Goal: Task Accomplishment & Management: Manage account settings

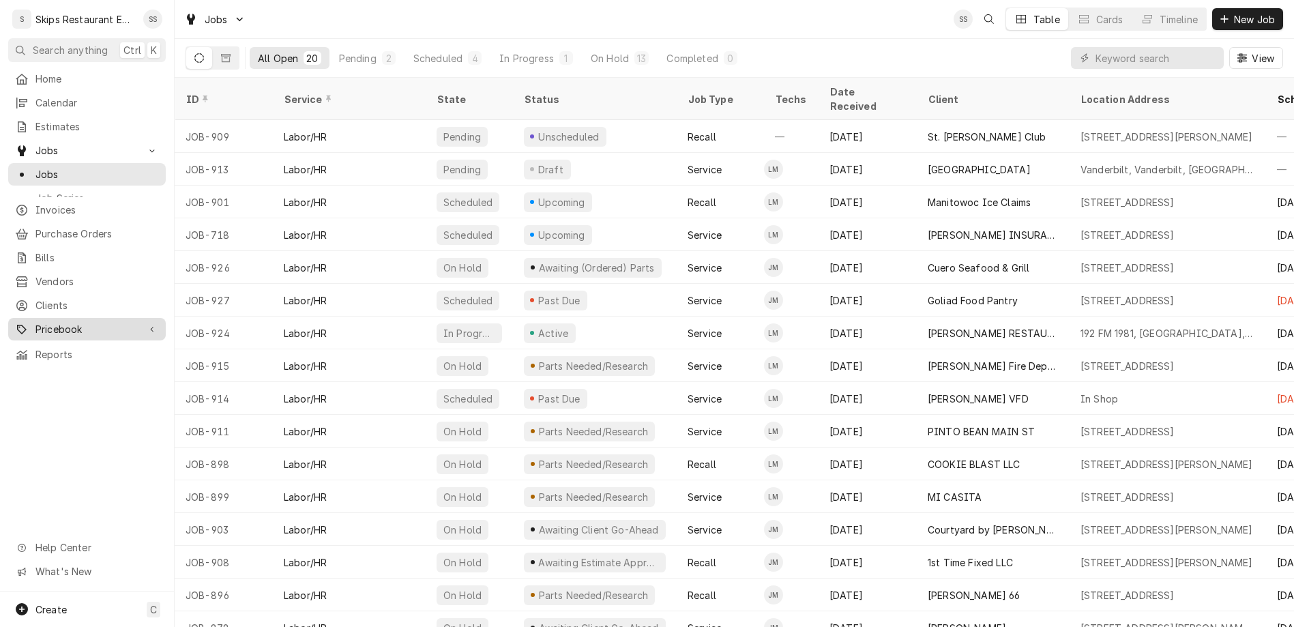
click at [38, 322] on span "Pricebook" at bounding box center [86, 329] width 103 height 14
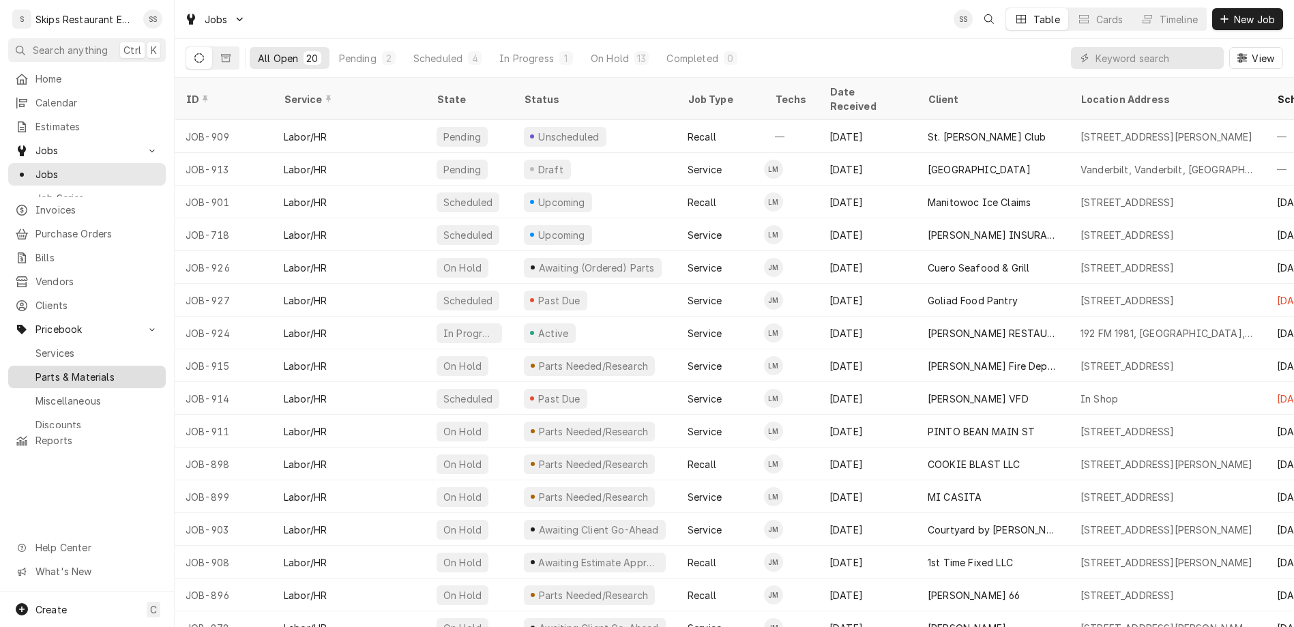
click at [25, 368] on div "Parts & Materials" at bounding box center [87, 376] width 152 height 17
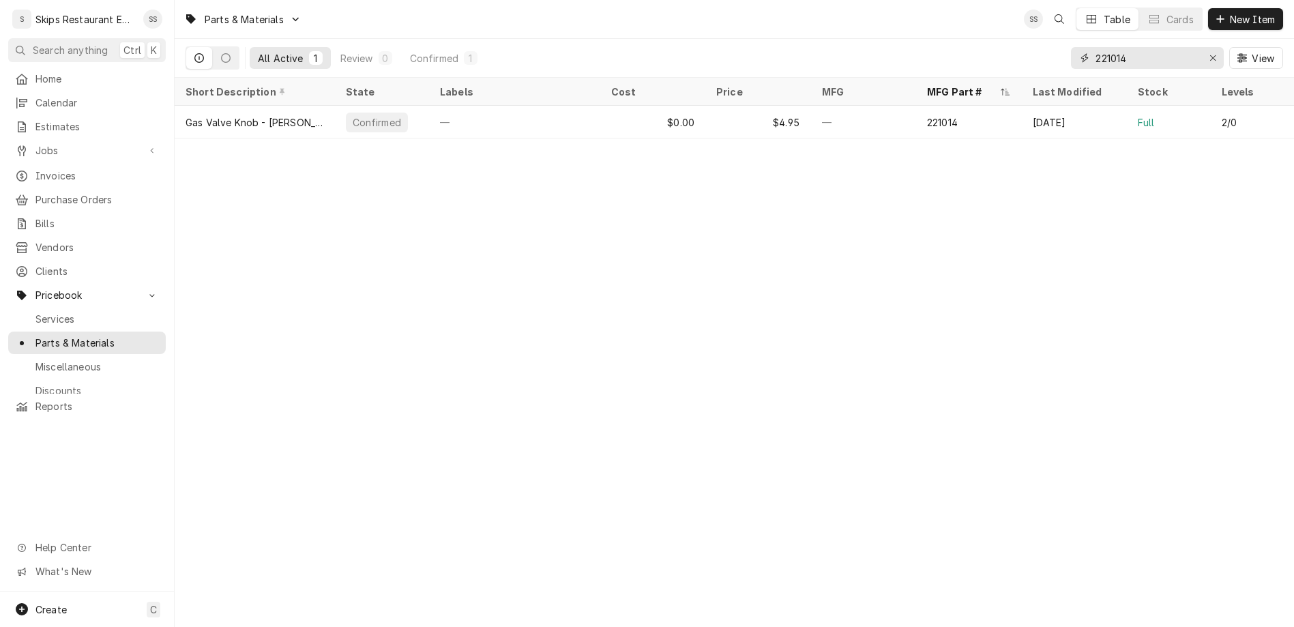
drag, startPoint x: 1178, startPoint y: 46, endPoint x: 1055, endPoint y: 45, distance: 122.8
click at [1095, 47] on input "221014" at bounding box center [1146, 58] width 102 height 22
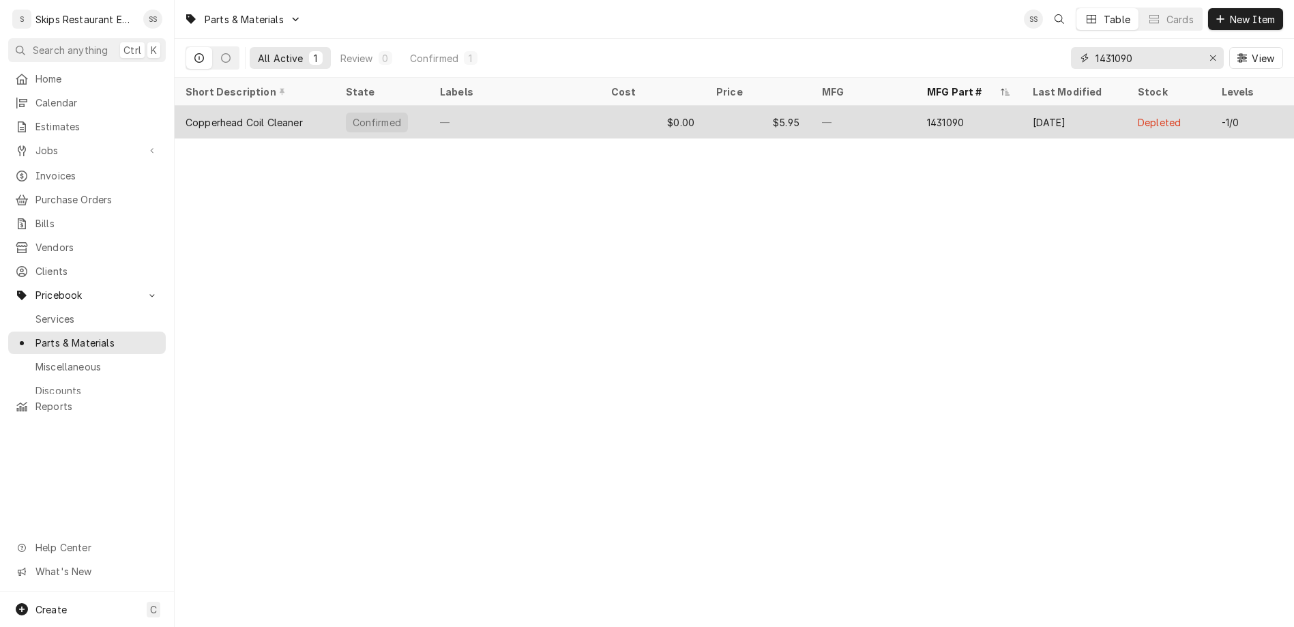
type input "1431090"
click at [217, 115] on div "Copperhead Coil Cleaner" at bounding box center [244, 122] width 117 height 14
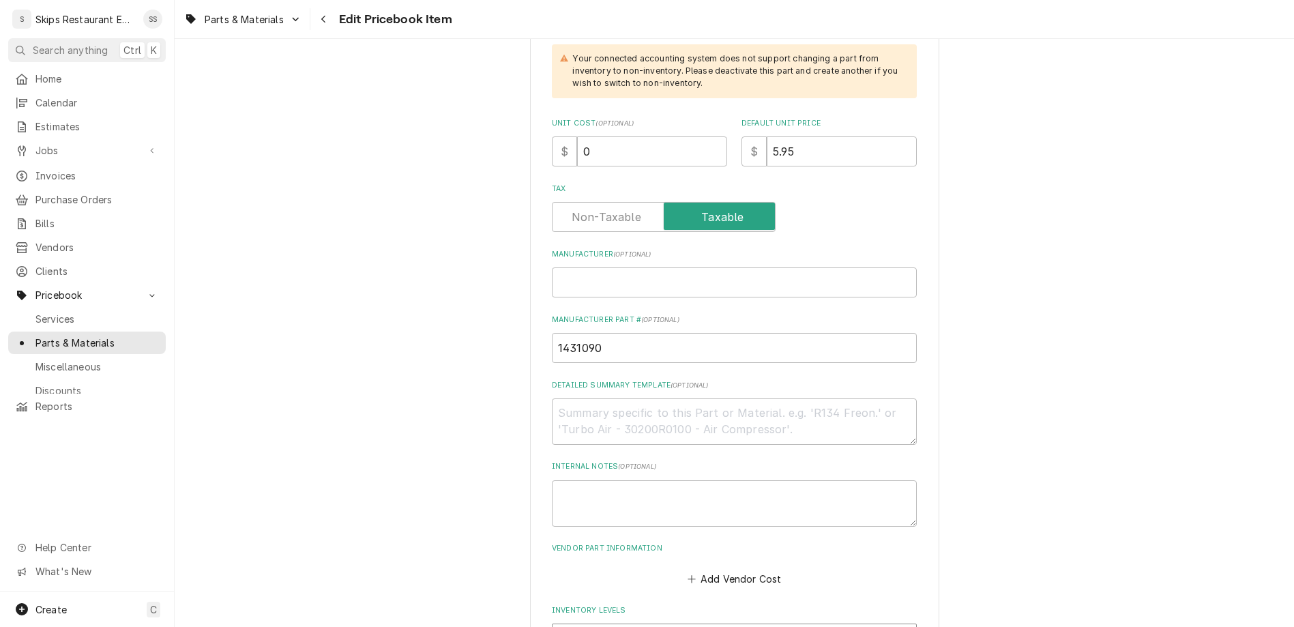
scroll to position [585, 0]
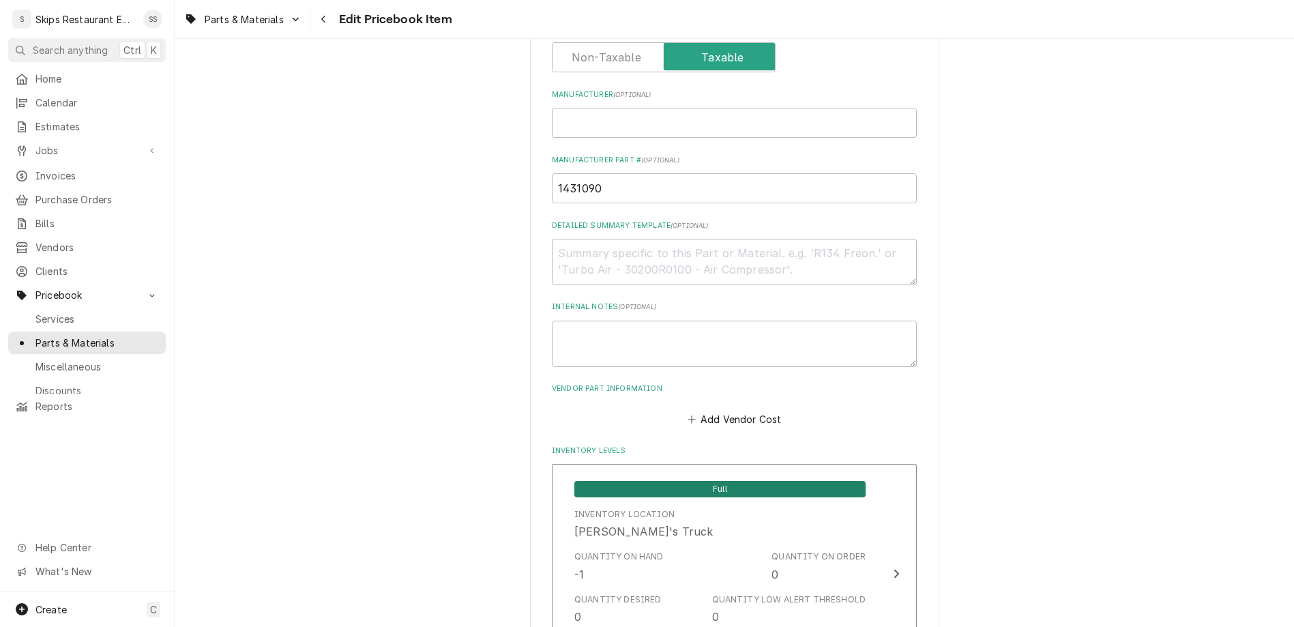
drag, startPoint x: 630, startPoint y: 467, endPoint x: 570, endPoint y: 471, distance: 60.9
type input "1"
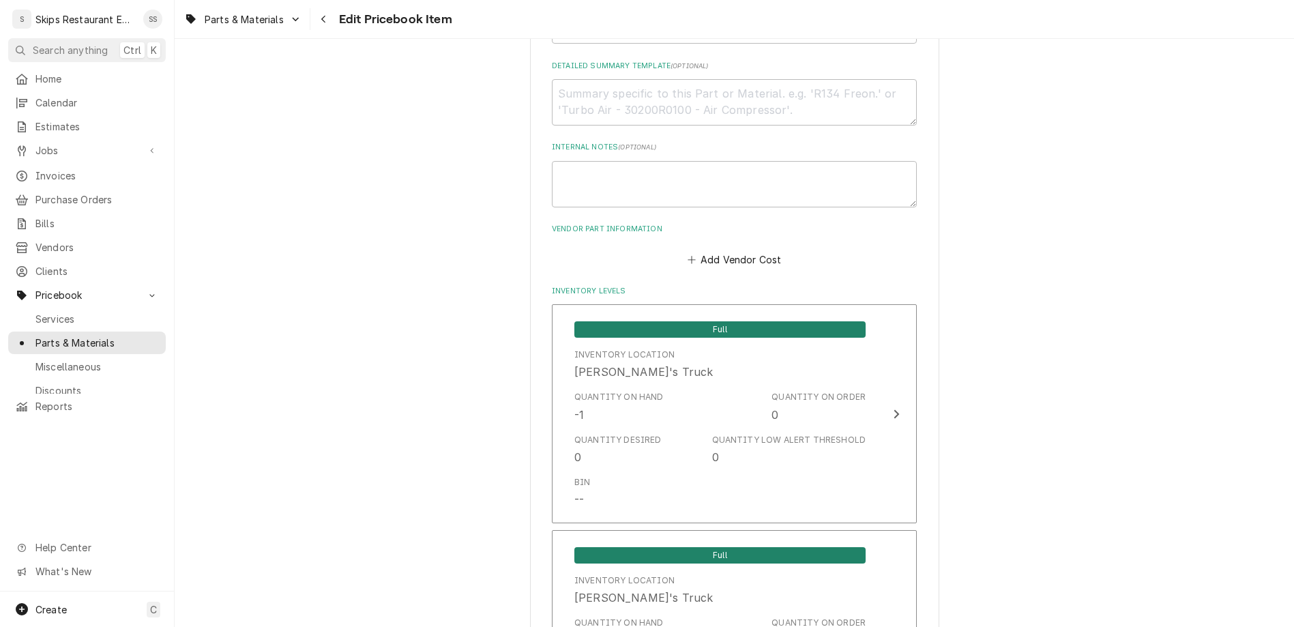
scroll to position [914, 0]
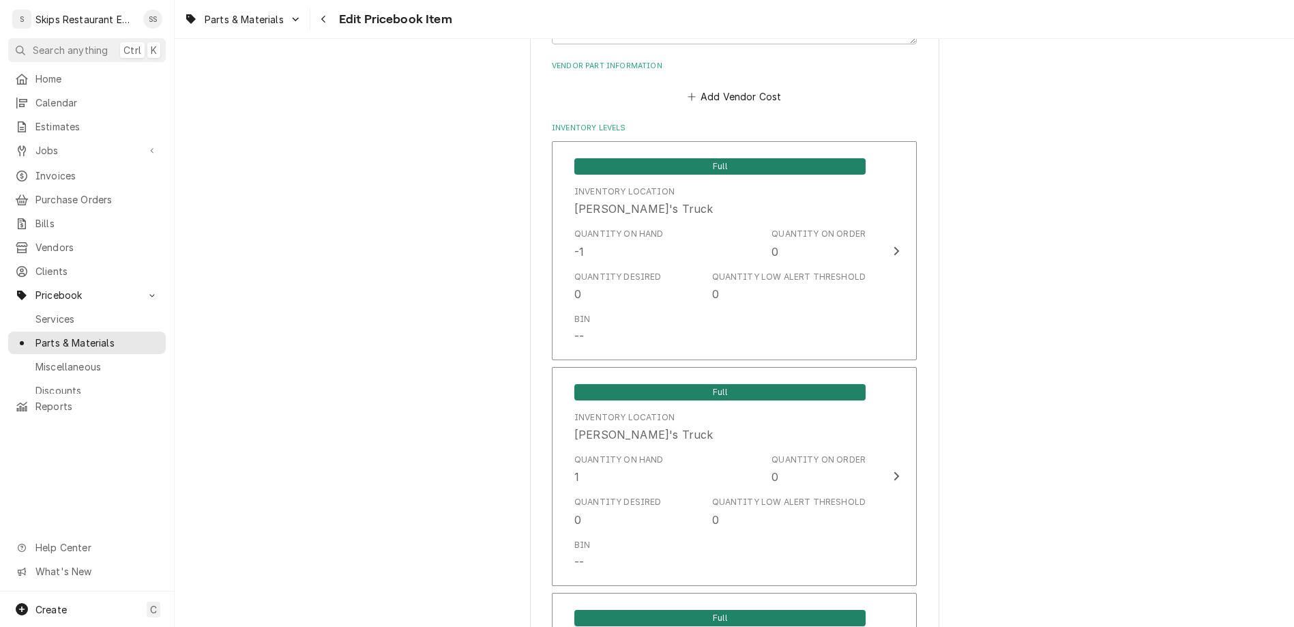
type textarea "x"
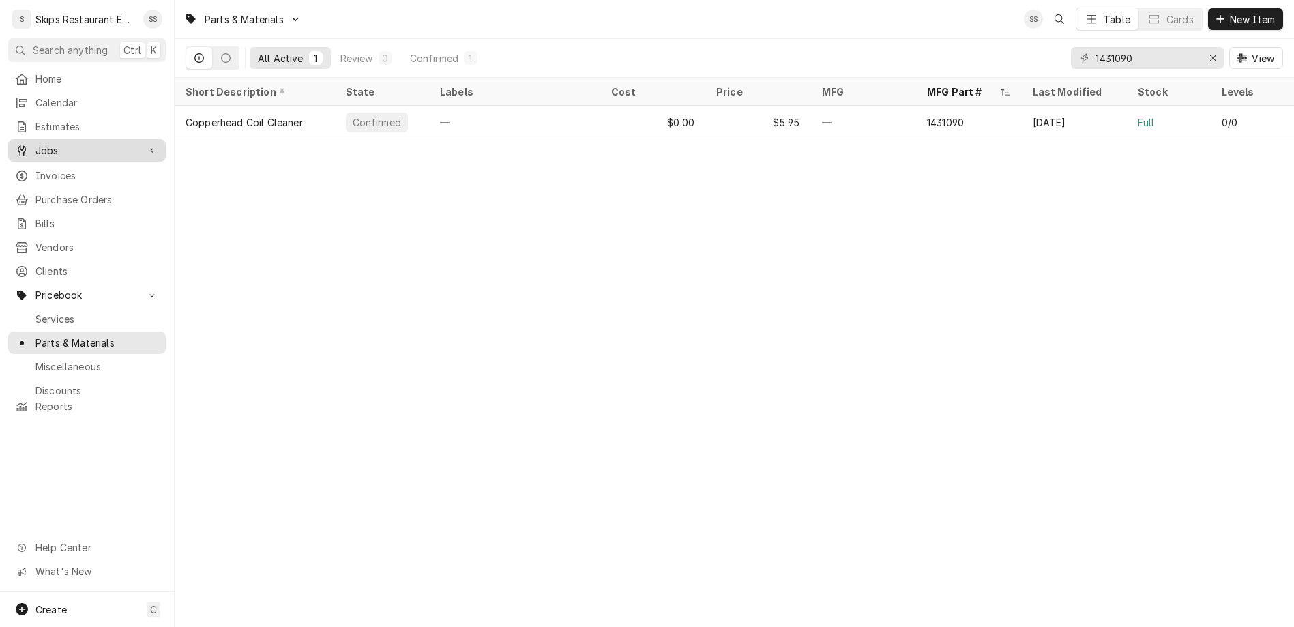
click at [46, 143] on span "Jobs" at bounding box center [86, 150] width 103 height 14
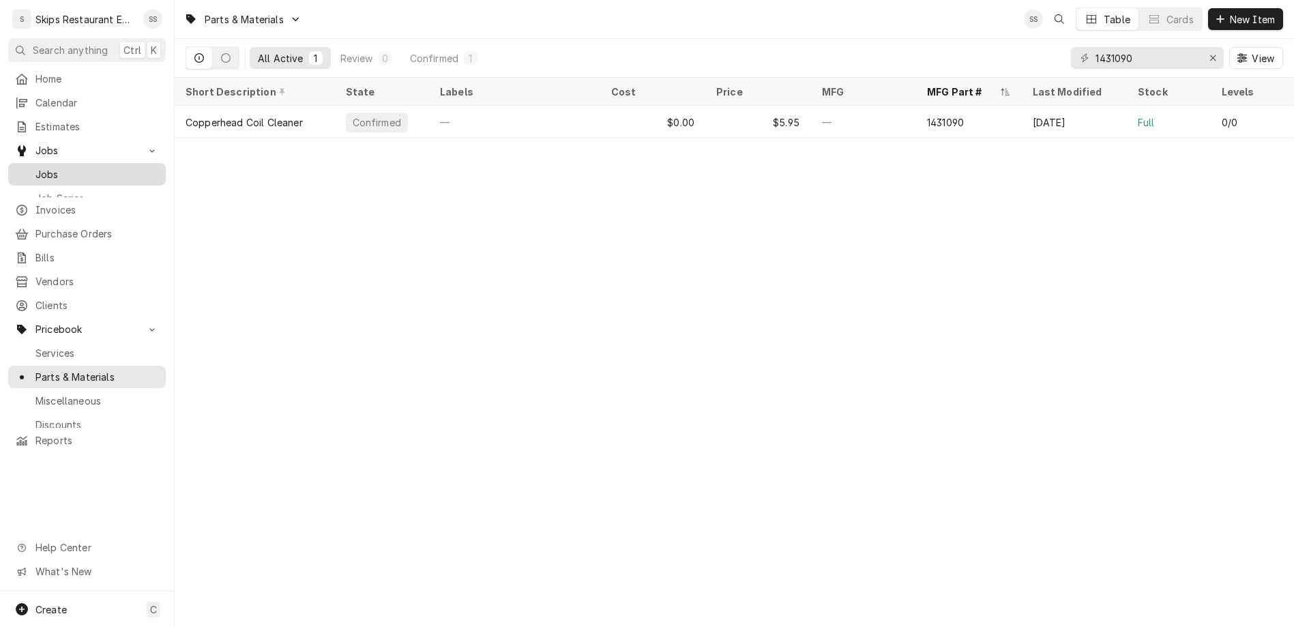
click at [36, 167] on span "Jobs" at bounding box center [96, 174] width 123 height 14
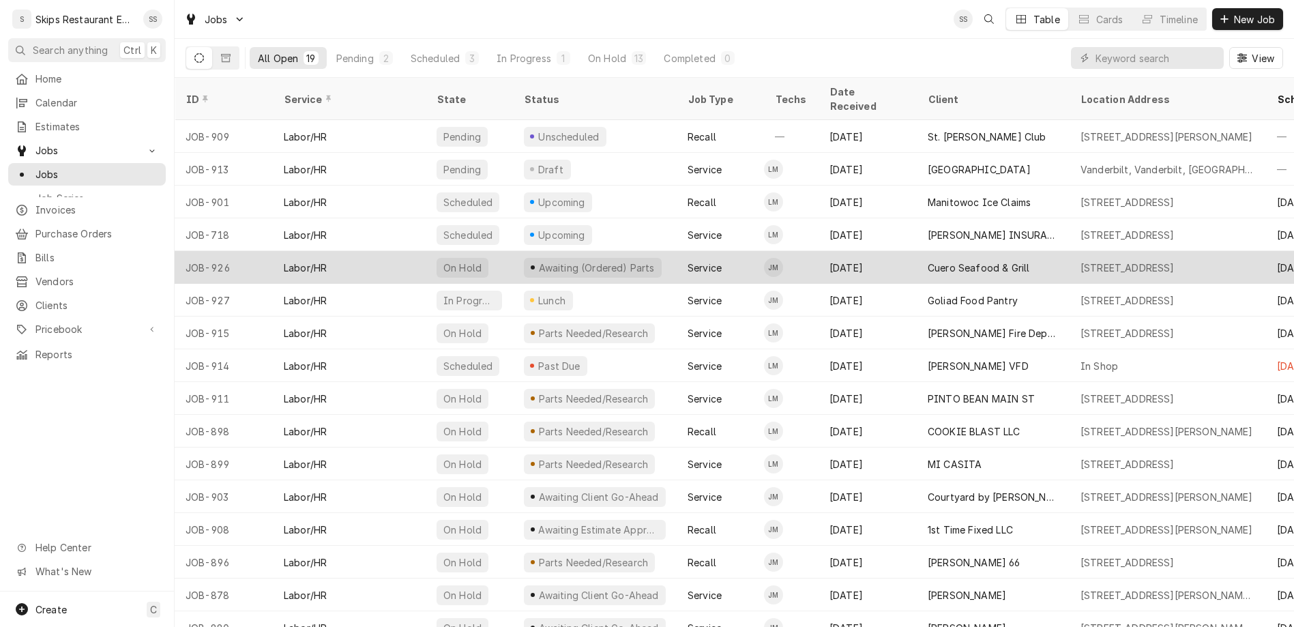
click at [928, 261] on div "Cuero Seafood & Grill" at bounding box center [979, 268] width 102 height 14
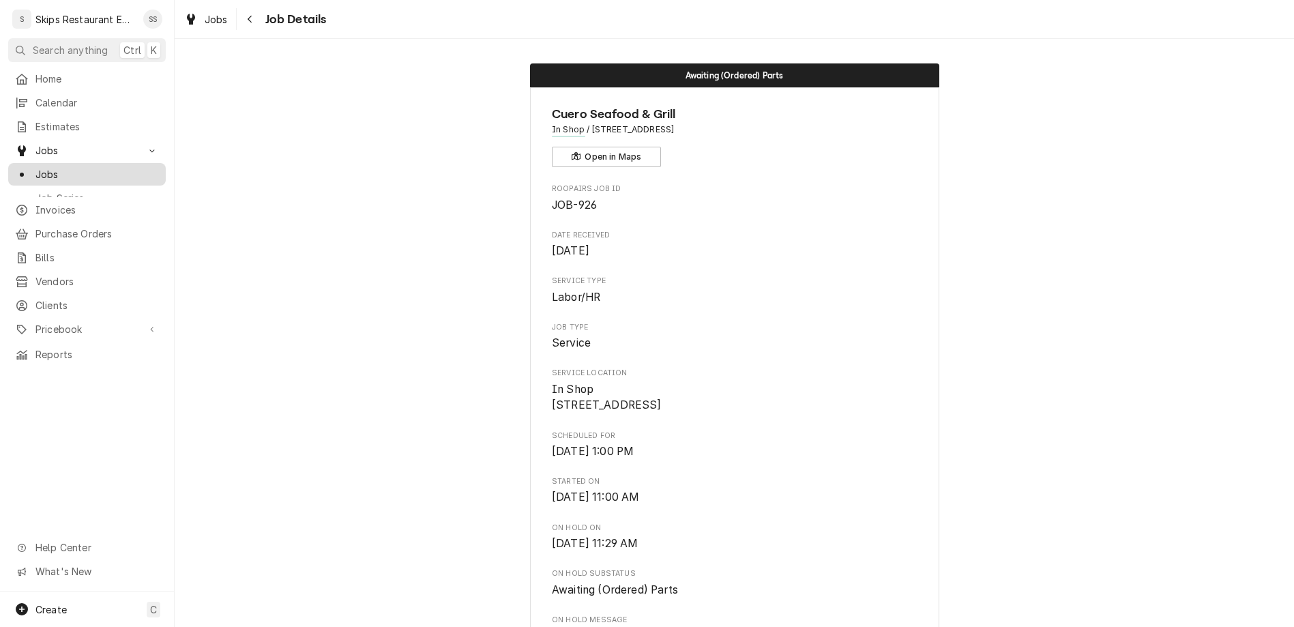
click at [36, 167] on span "Jobs" at bounding box center [96, 174] width 123 height 14
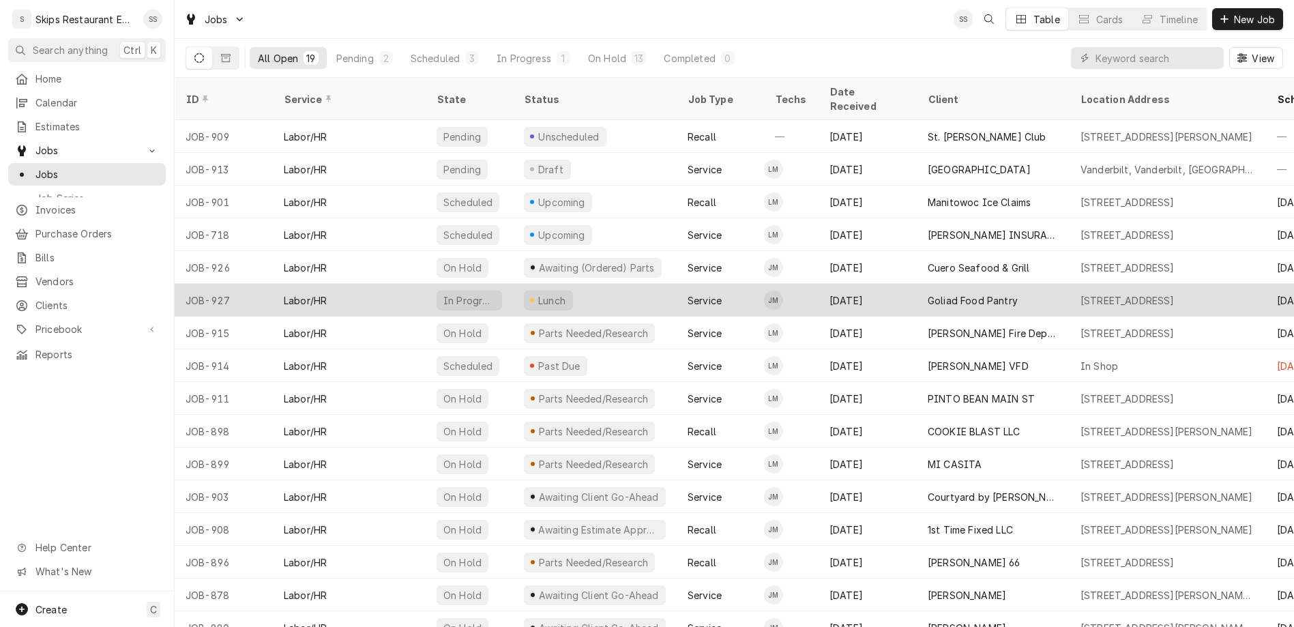
scroll to position [85, 0]
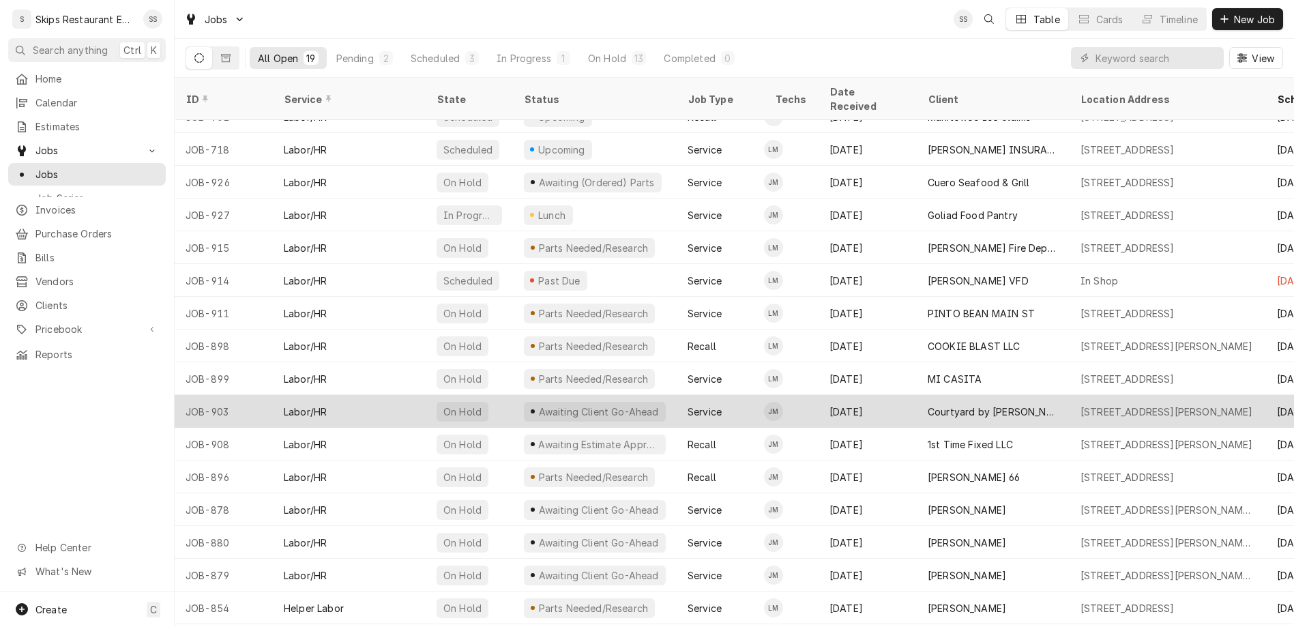
click at [537, 404] on div "Awaiting Client Go-Ahead" at bounding box center [598, 411] width 123 height 14
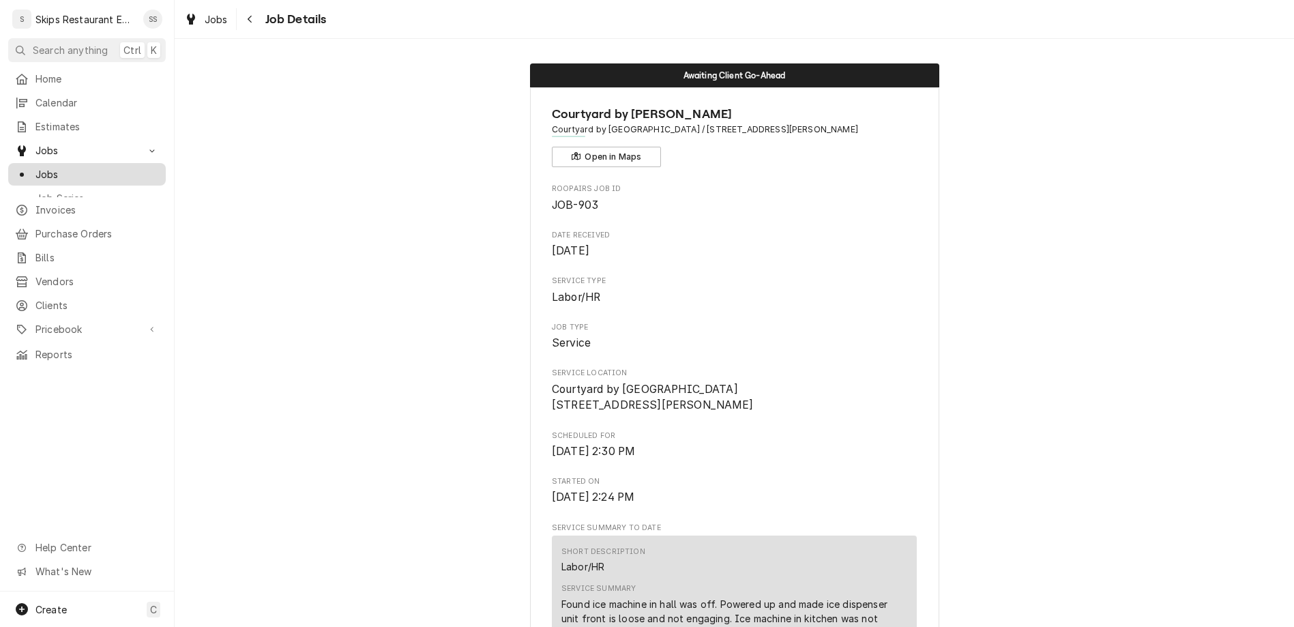
click at [35, 167] on span "Jobs" at bounding box center [96, 174] width 123 height 14
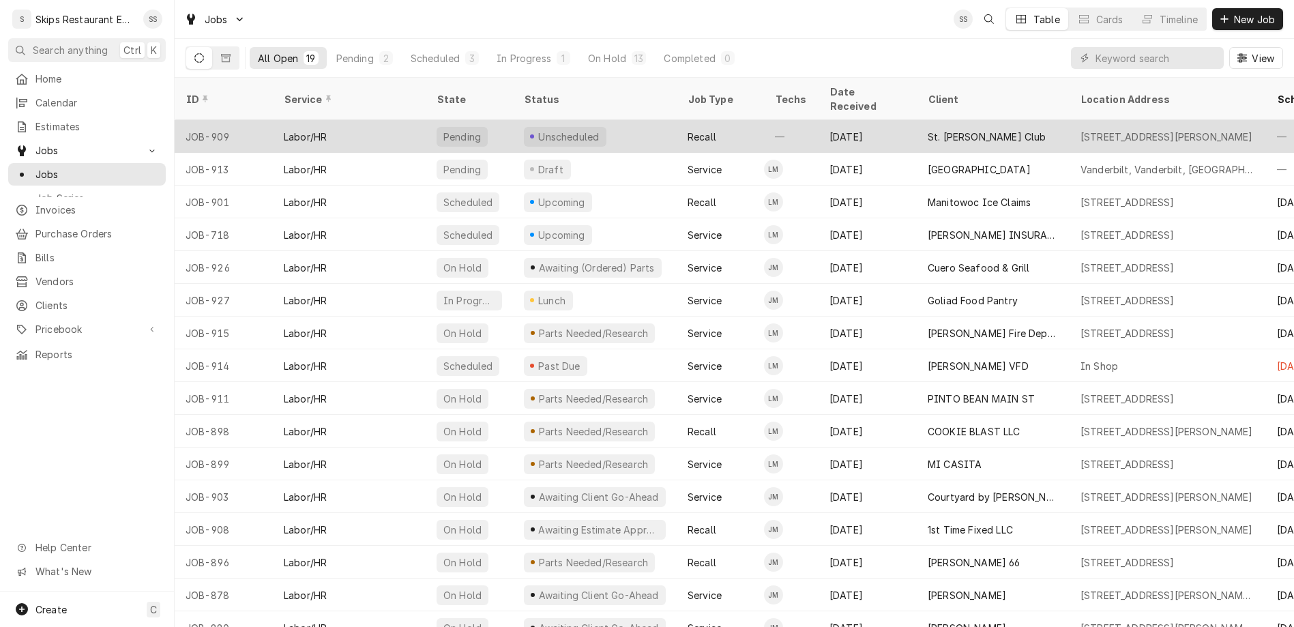
click at [928, 130] on div "St. [PERSON_NAME] Club" at bounding box center [987, 137] width 119 height 14
click at [928, 130] on div "St. Charles Hunt Club" at bounding box center [987, 137] width 119 height 14
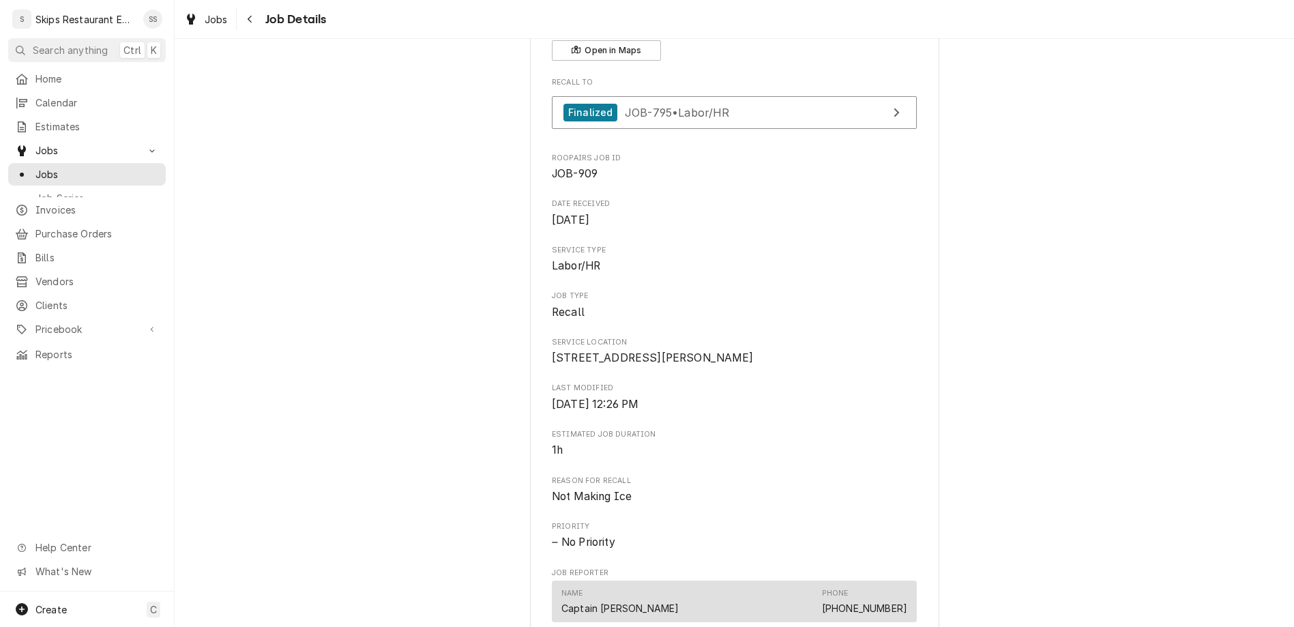
scroll to position [213, 0]
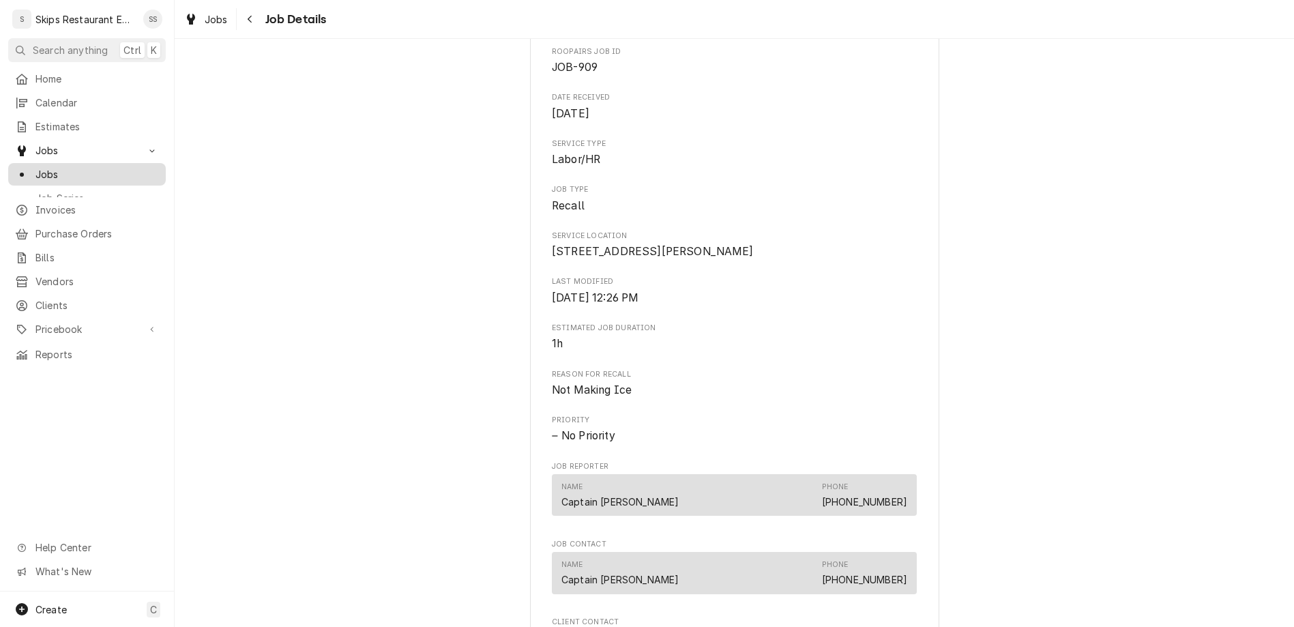
click at [42, 167] on span "Jobs" at bounding box center [96, 174] width 123 height 14
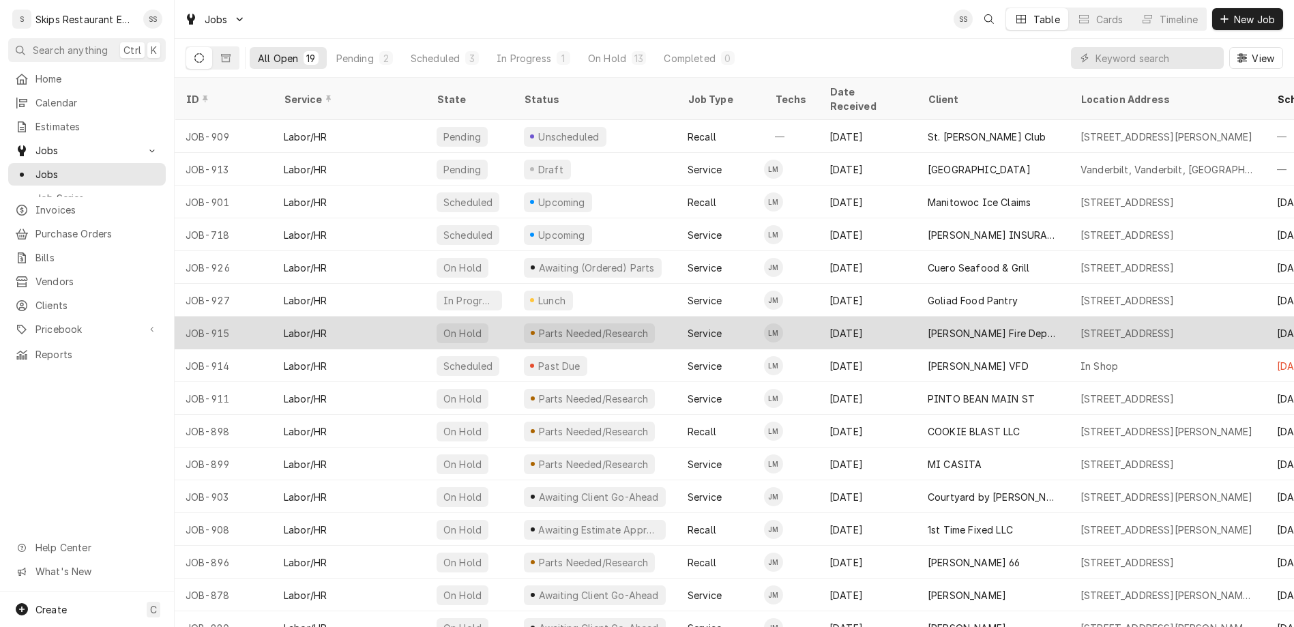
click at [1080, 326] on div "[STREET_ADDRESS]" at bounding box center [1127, 333] width 94 height 14
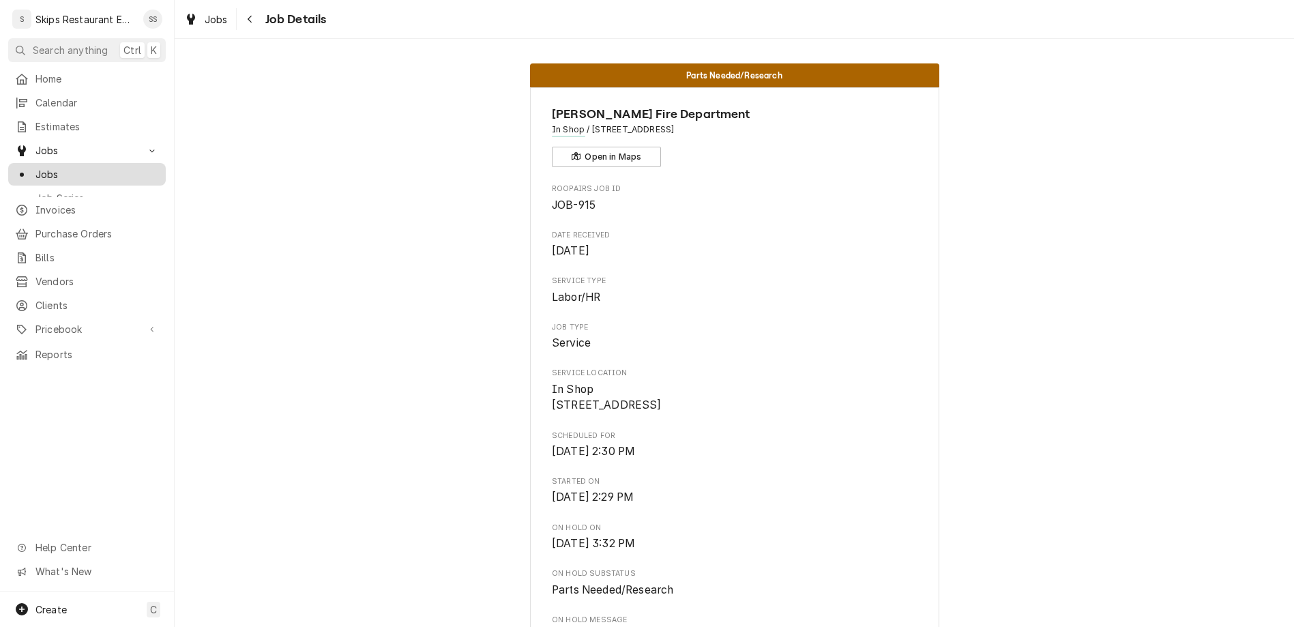
click at [35, 167] on span "Jobs" at bounding box center [96, 174] width 123 height 14
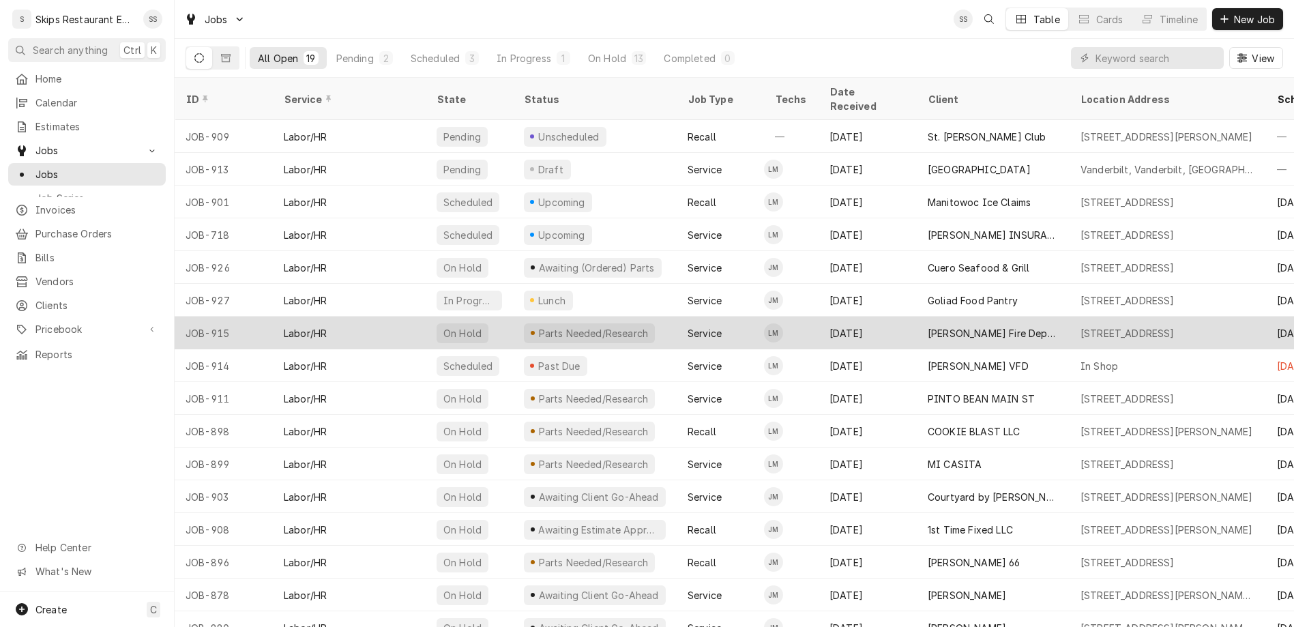
click at [934, 326] on div "[PERSON_NAME] Fire Department" at bounding box center [993, 333] width 131 height 14
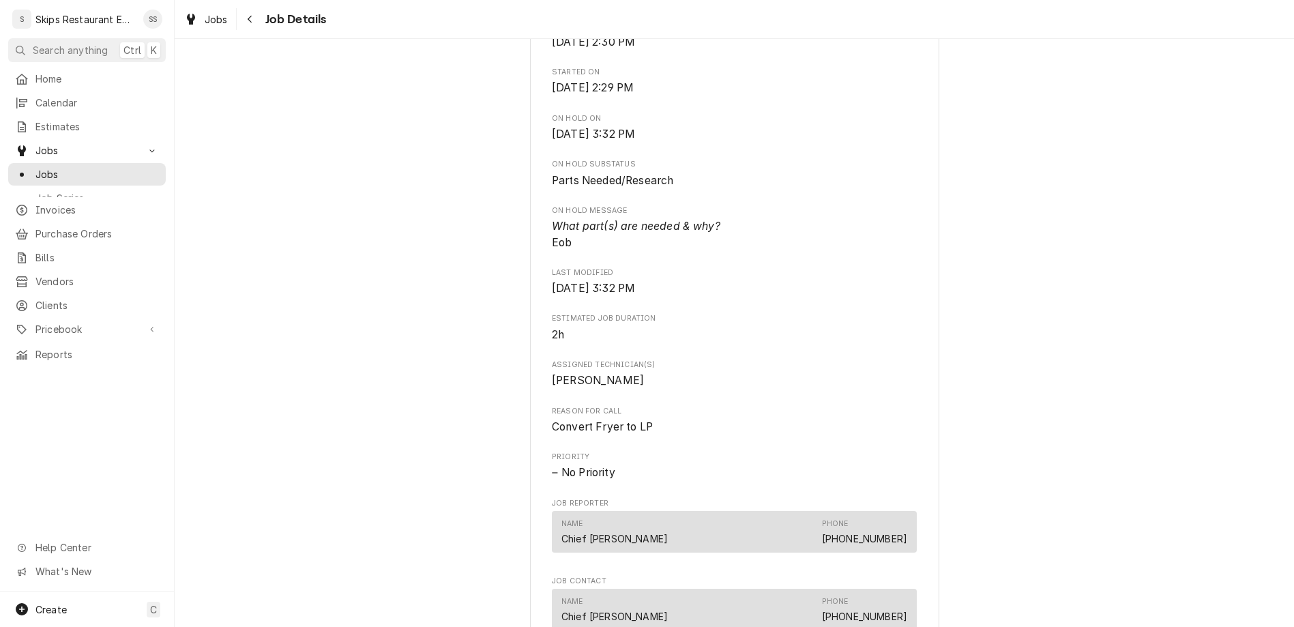
scroll to position [426, 0]
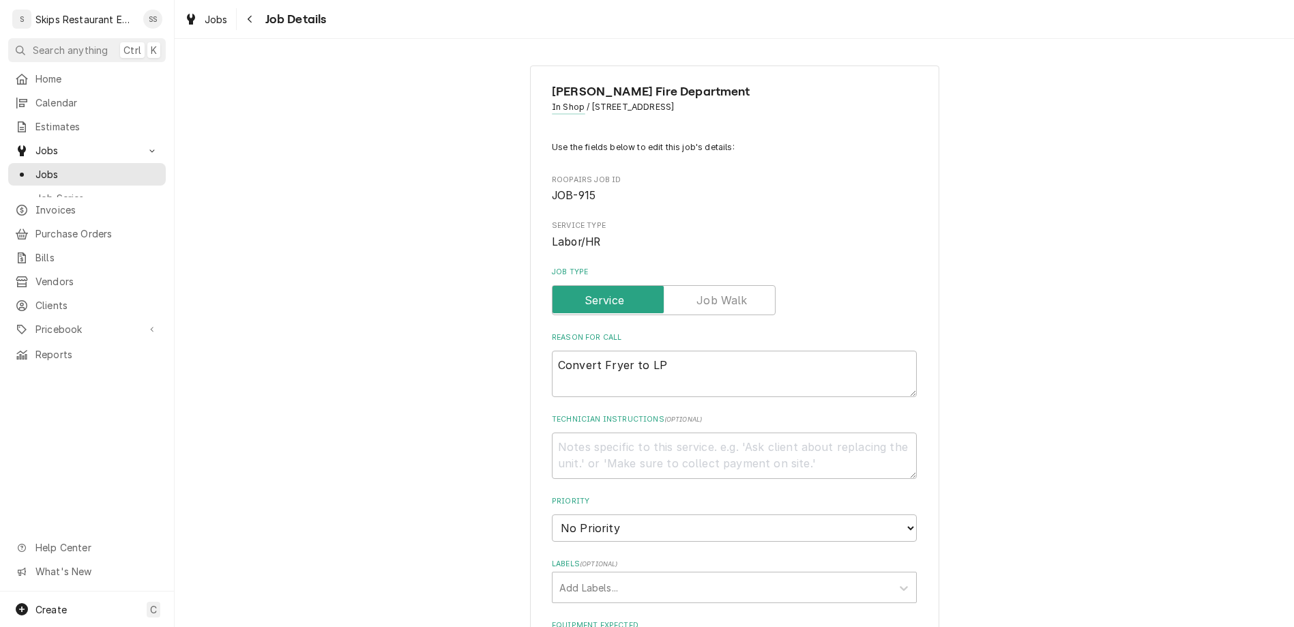
type textarea "x"
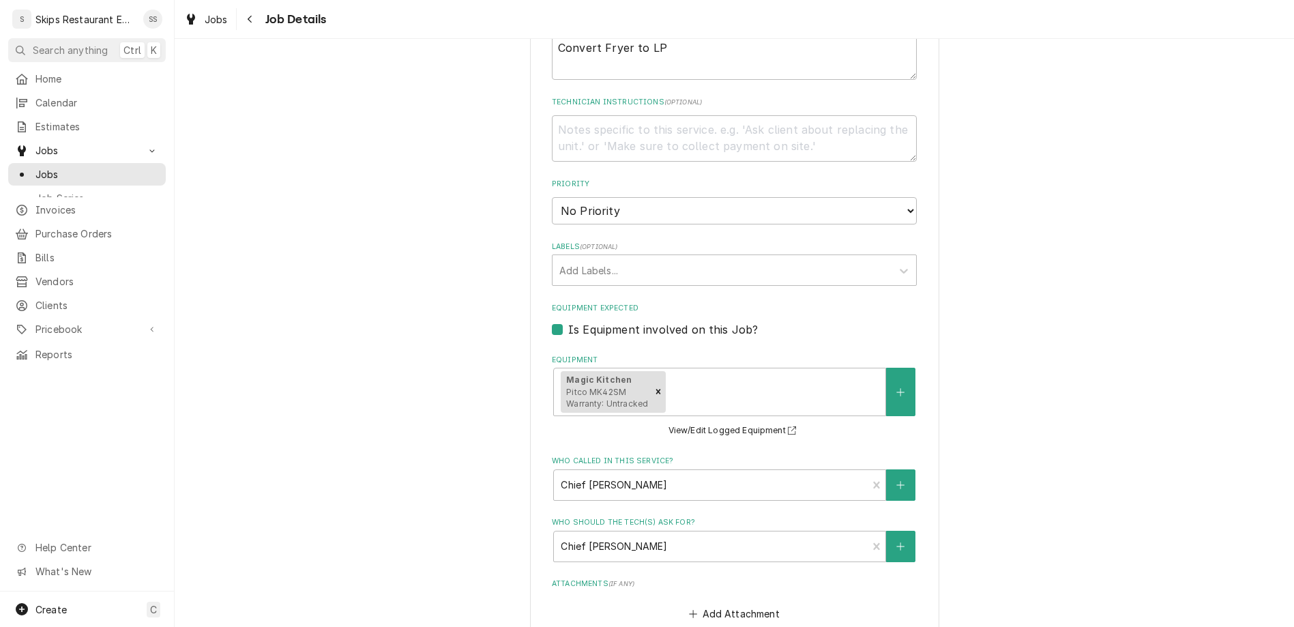
scroll to position [319, 0]
type input "2025-09-20"
type textarea "x"
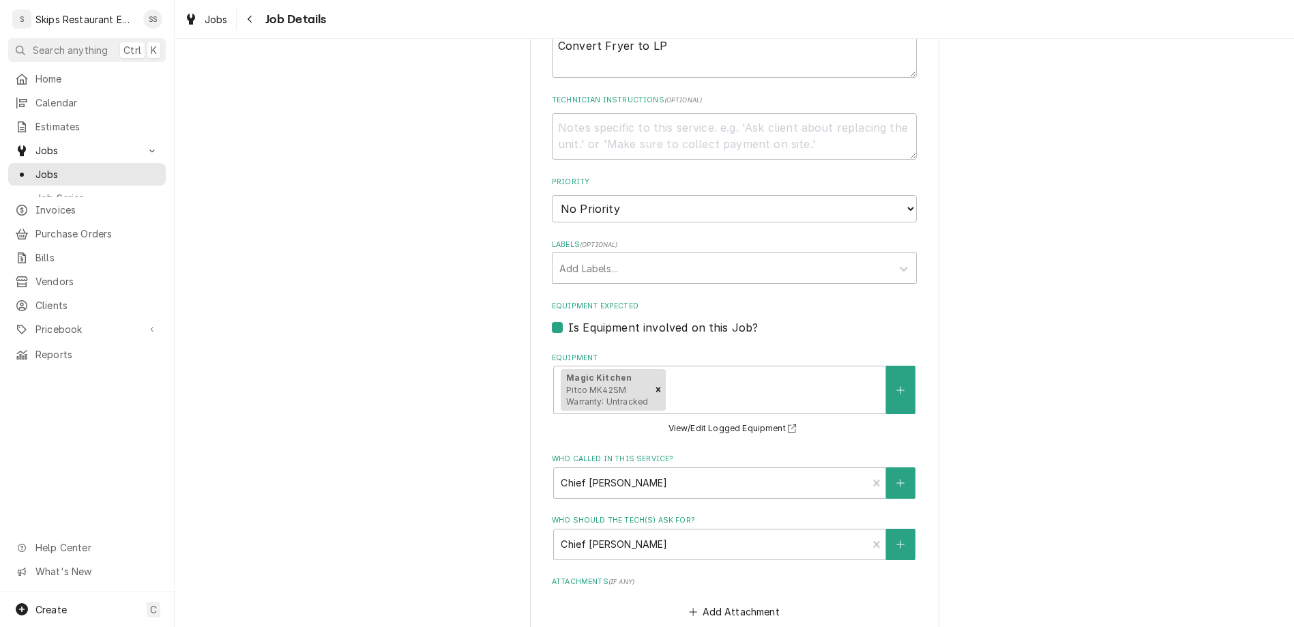
select select "08:30:00"
click option "8:30 AM" at bounding box center [0, 0] width 0 height 0
type textarea "x"
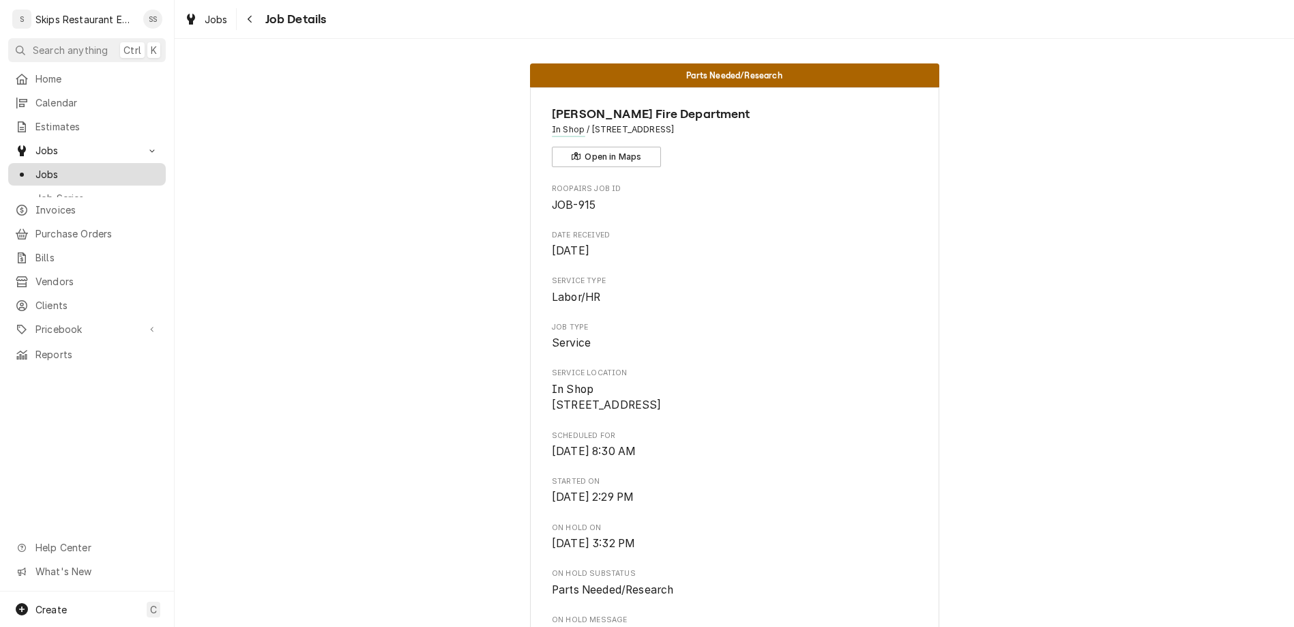
click at [35, 167] on span "Jobs" at bounding box center [96, 174] width 123 height 14
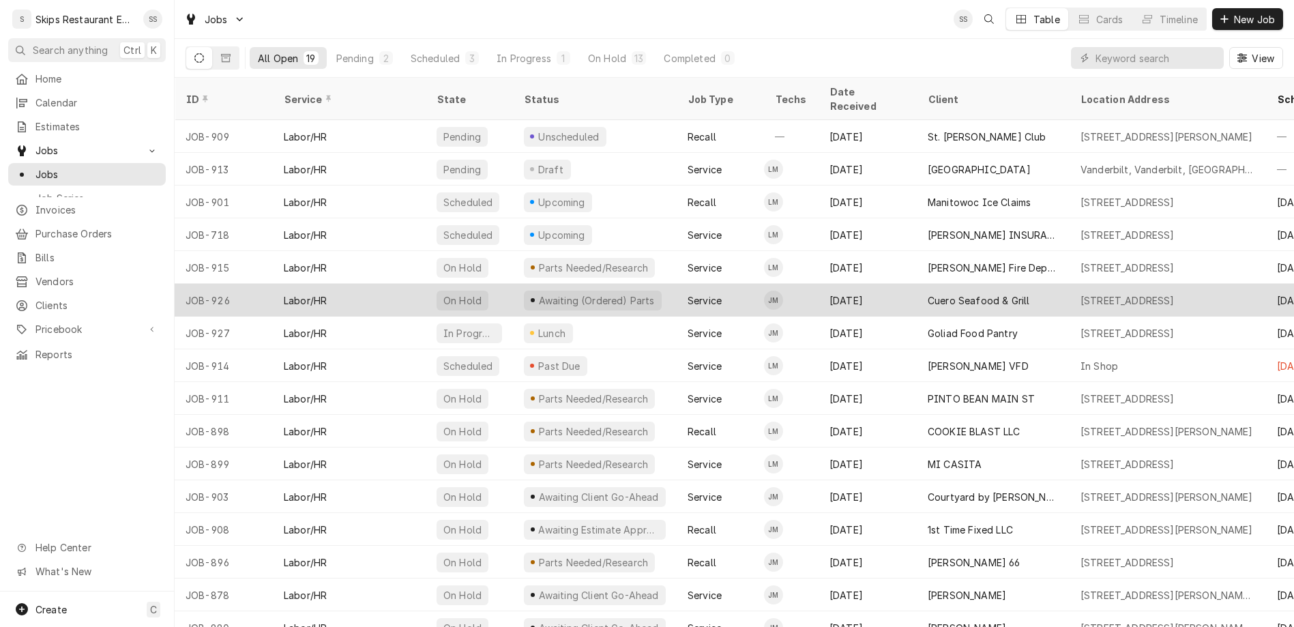
click at [1070, 284] on div "1604 Houston Hwy 1604 Houston Hwy, VICTORIA, TX 77901" at bounding box center [1168, 300] width 196 height 33
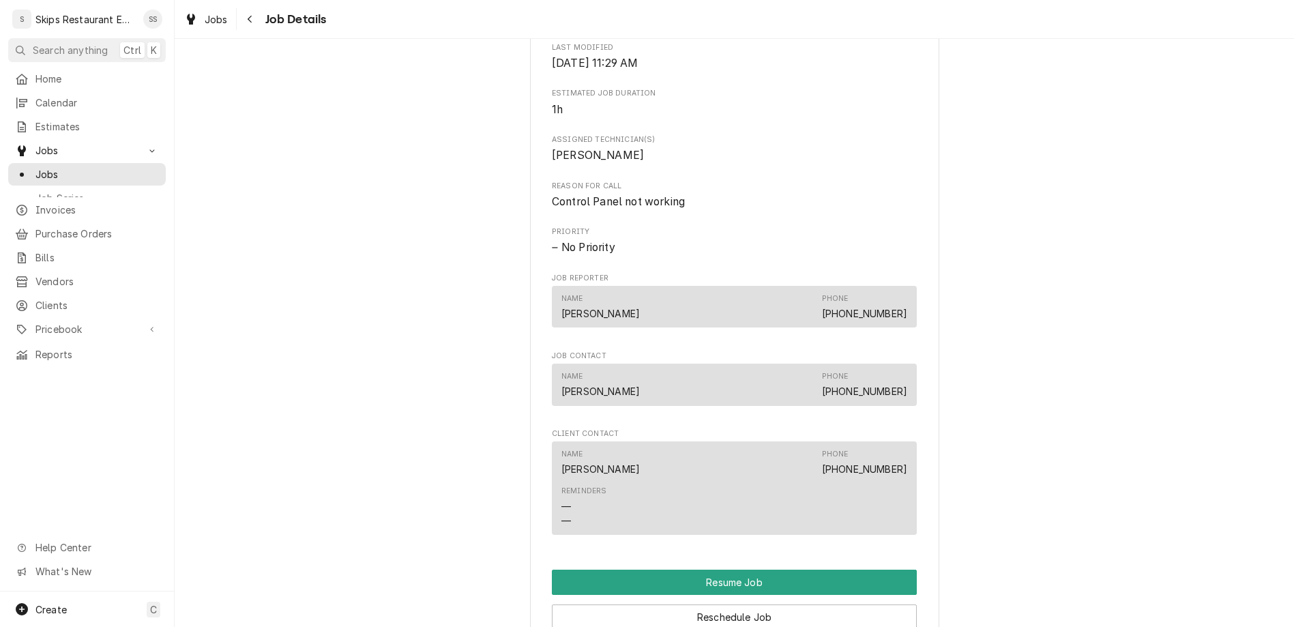
scroll to position [692, 0]
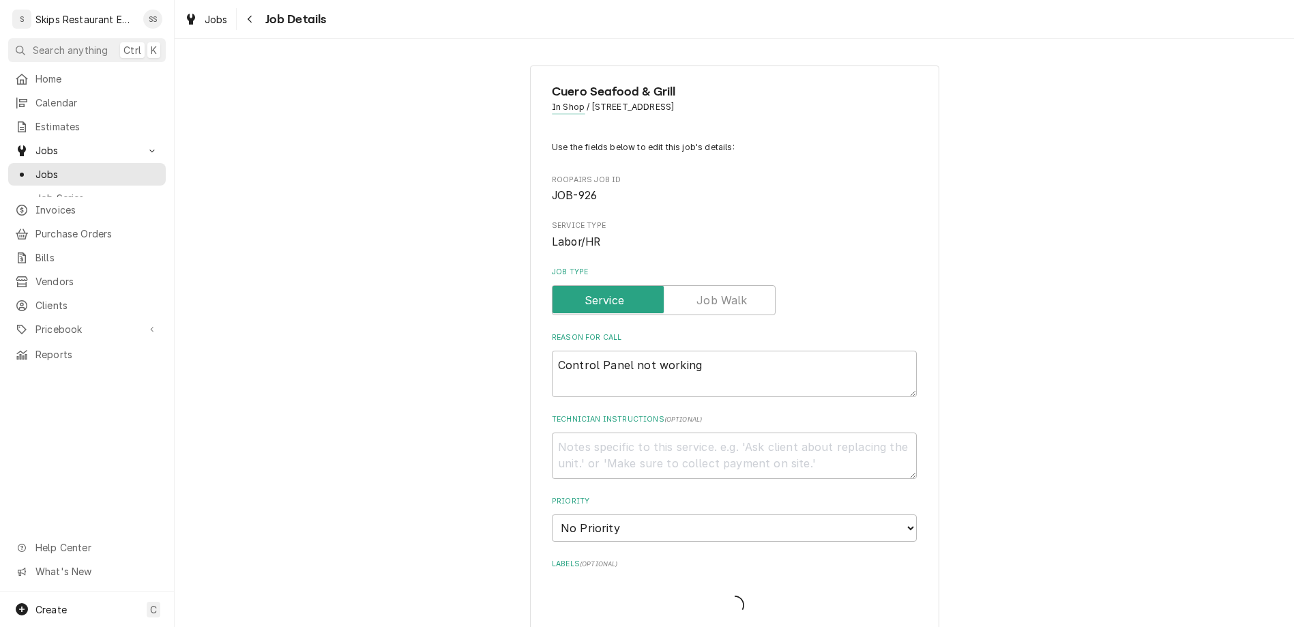
type textarea "x"
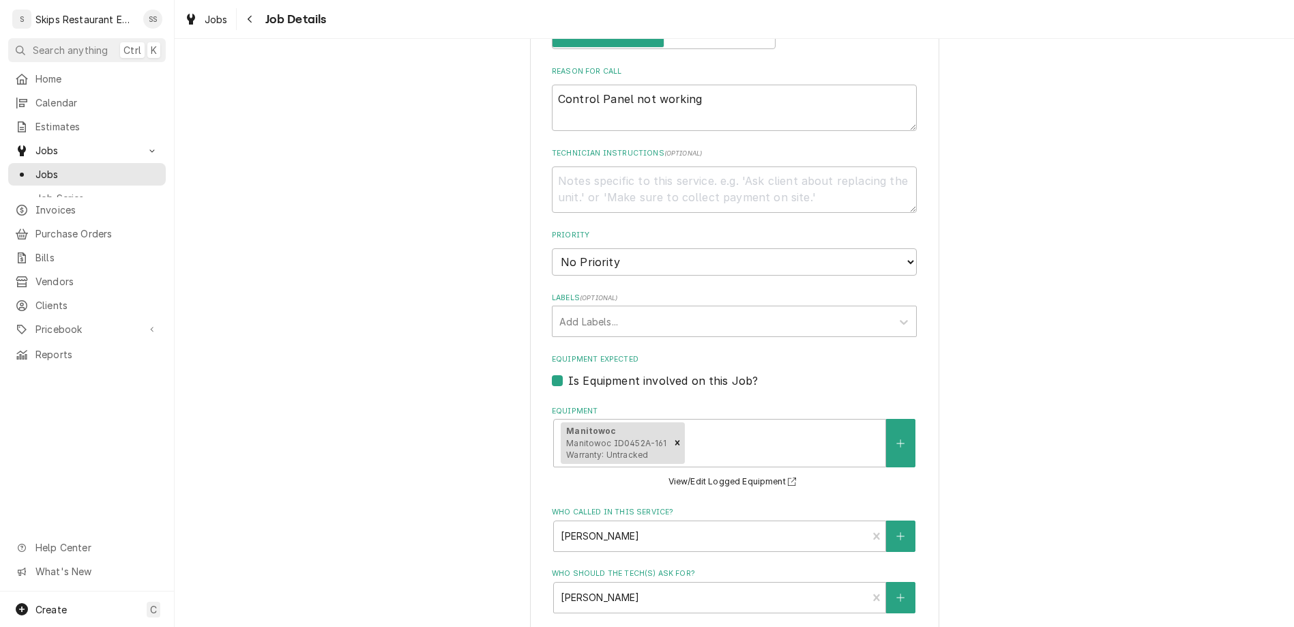
scroll to position [319, 0]
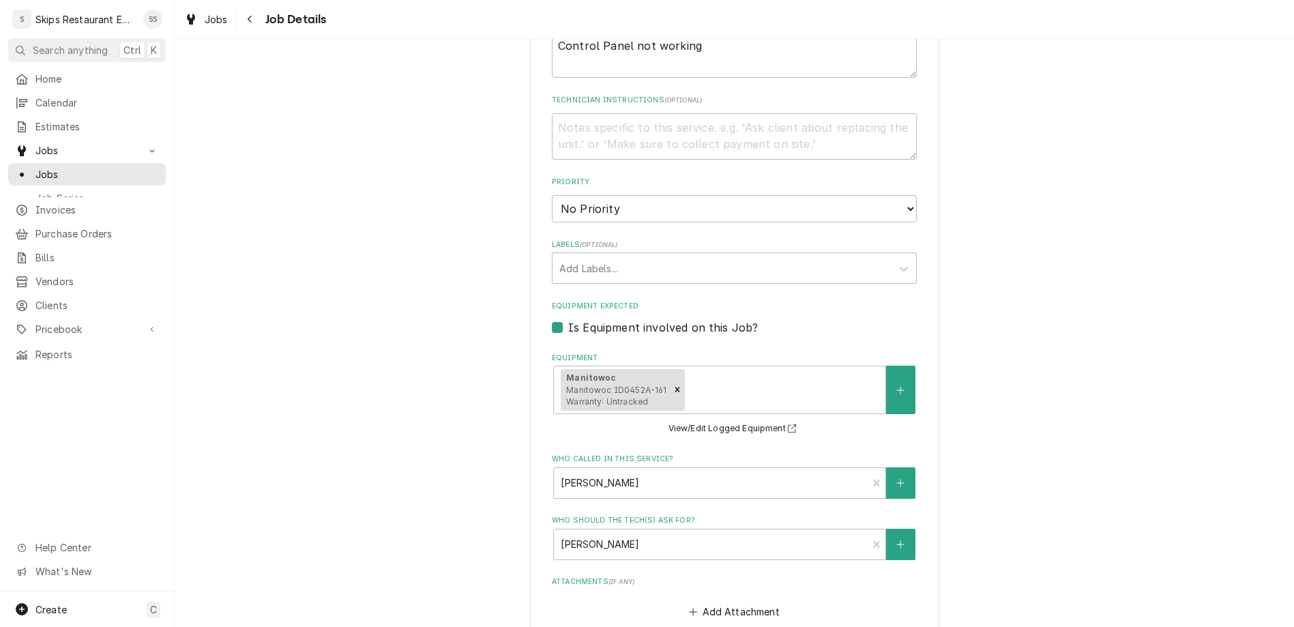
type input "2025-09-20"
type textarea "x"
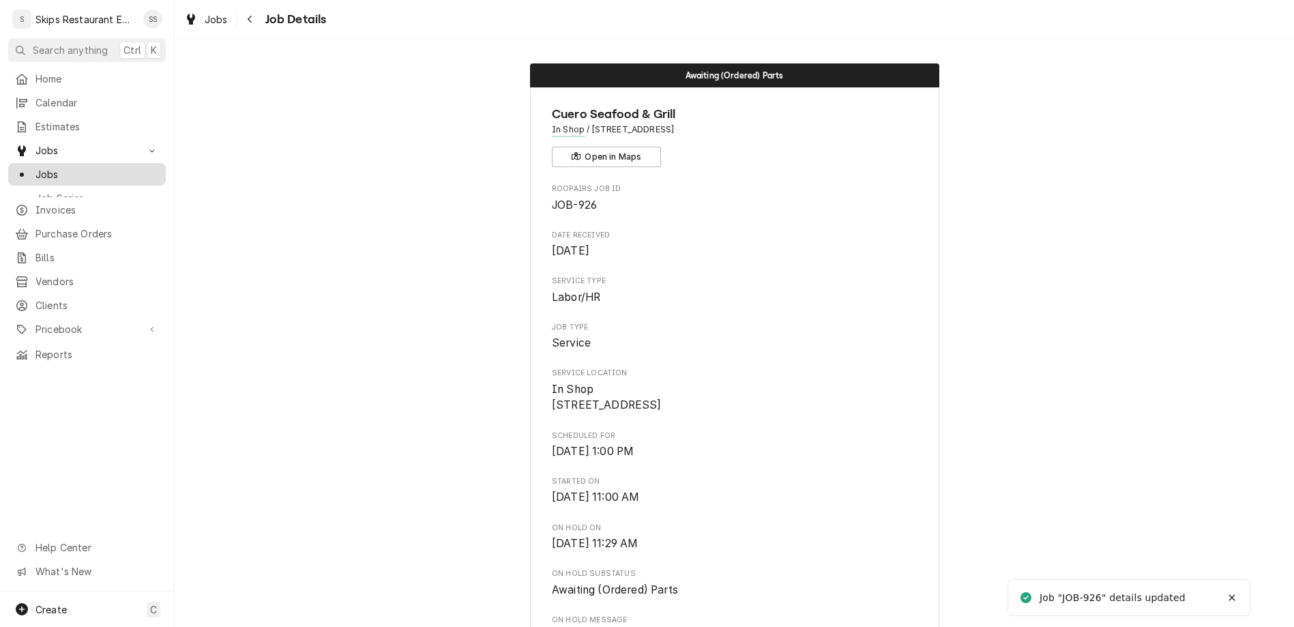
click at [40, 167] on span "Jobs" at bounding box center [96, 174] width 123 height 14
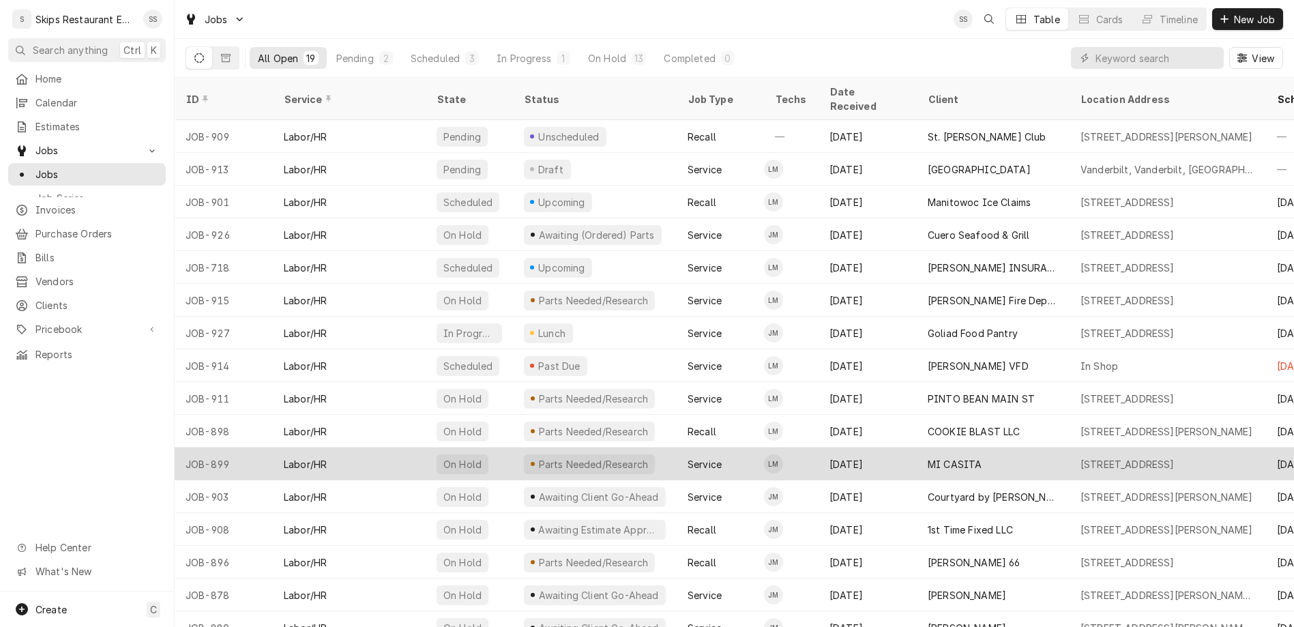
click at [928, 457] on div "MI CASITA" at bounding box center [955, 464] width 54 height 14
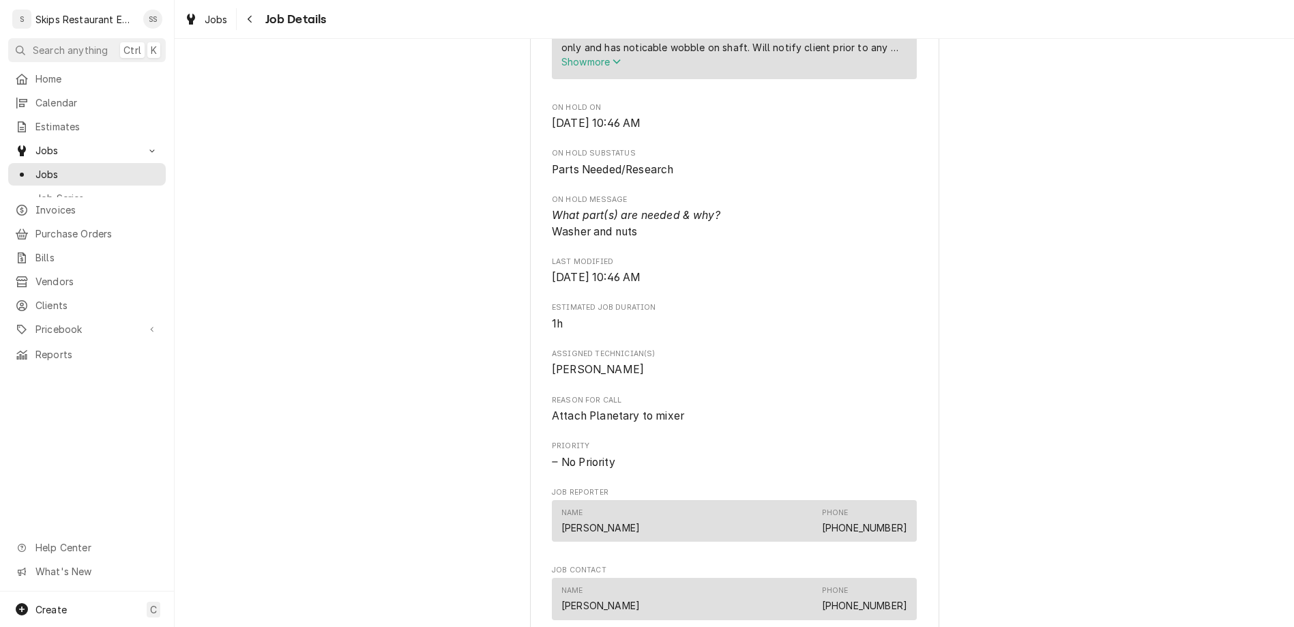
scroll to position [745, 0]
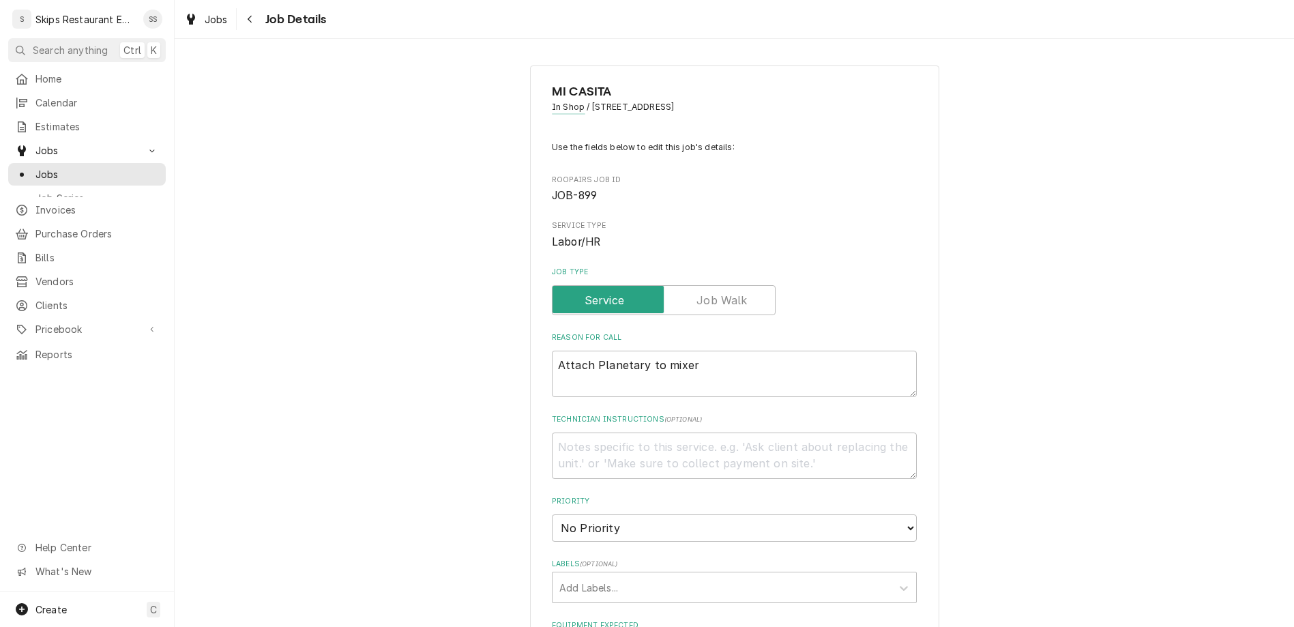
type textarea "x"
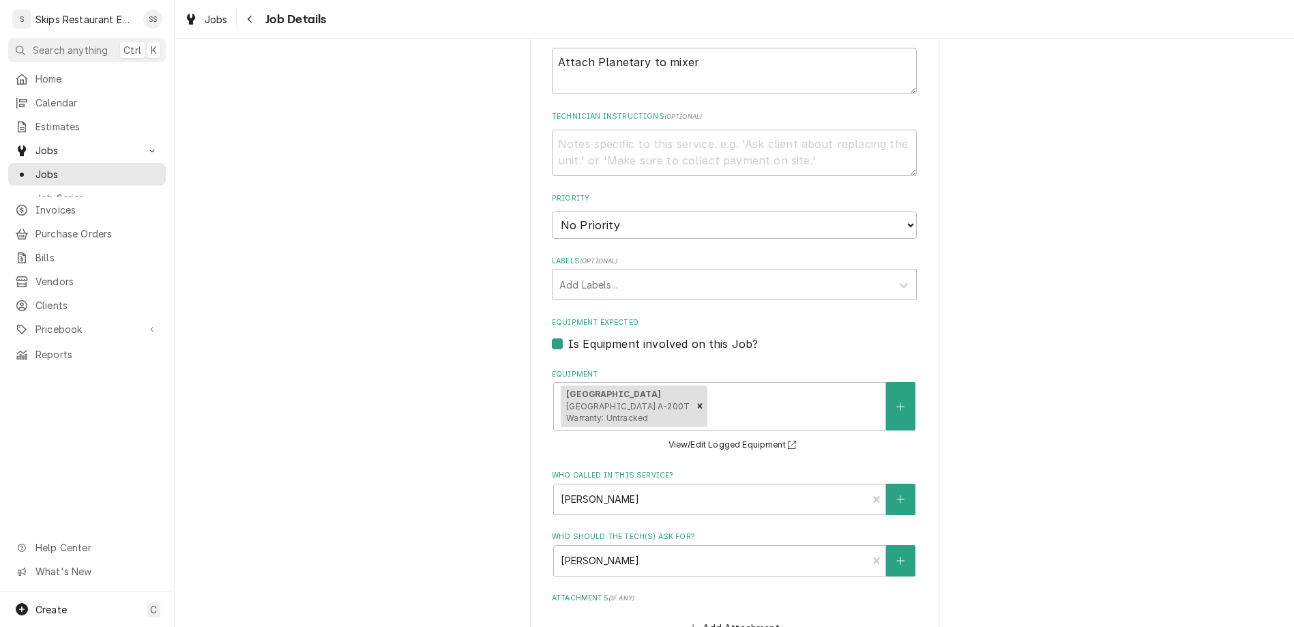
scroll to position [319, 0]
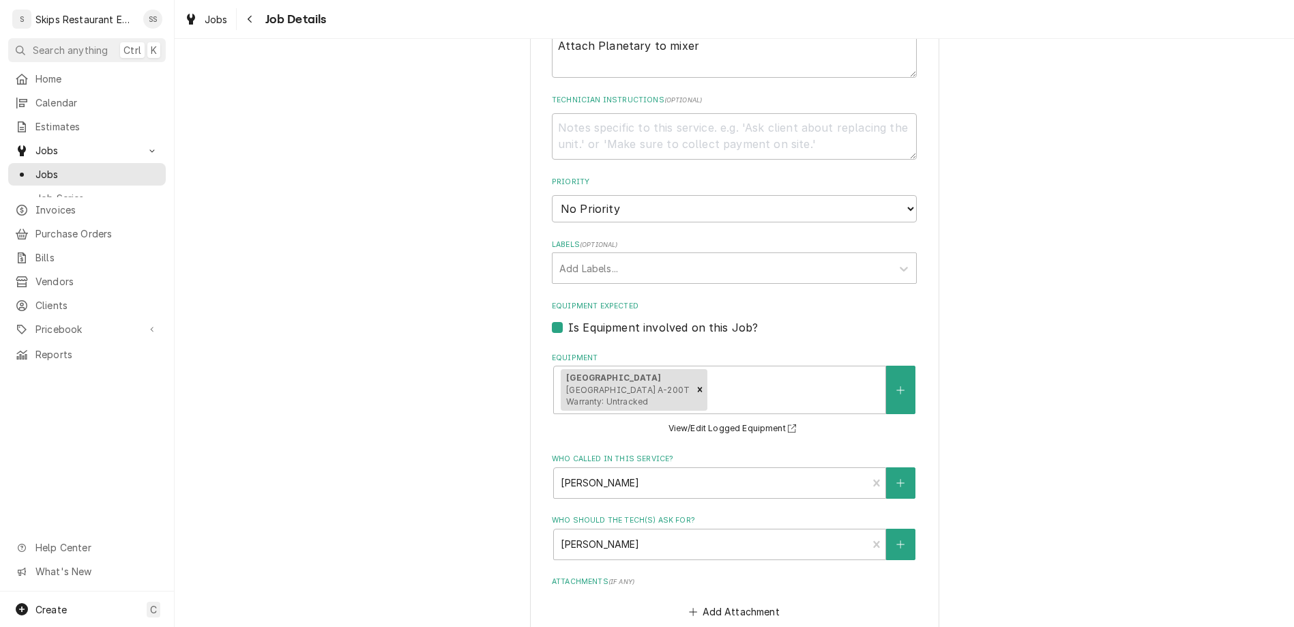
type input "[DATE]"
type textarea "x"
select select "10:00:00"
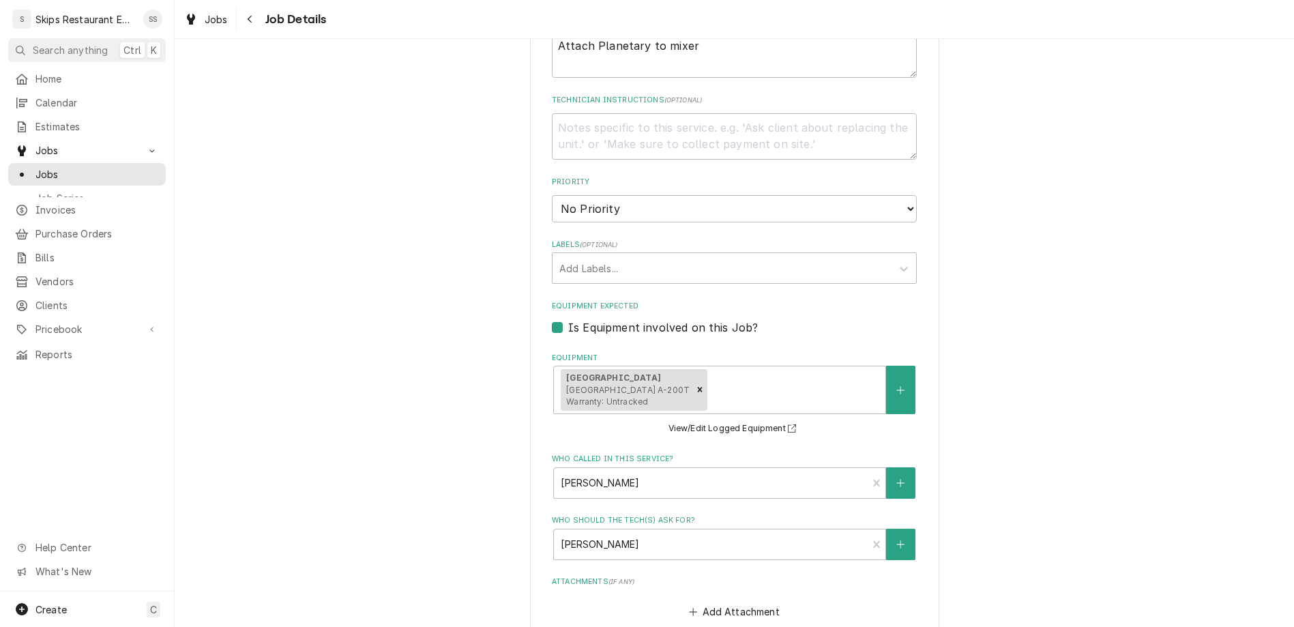
click option "10:00 AM" at bounding box center [0, 0] width 0 height 0
type textarea "x"
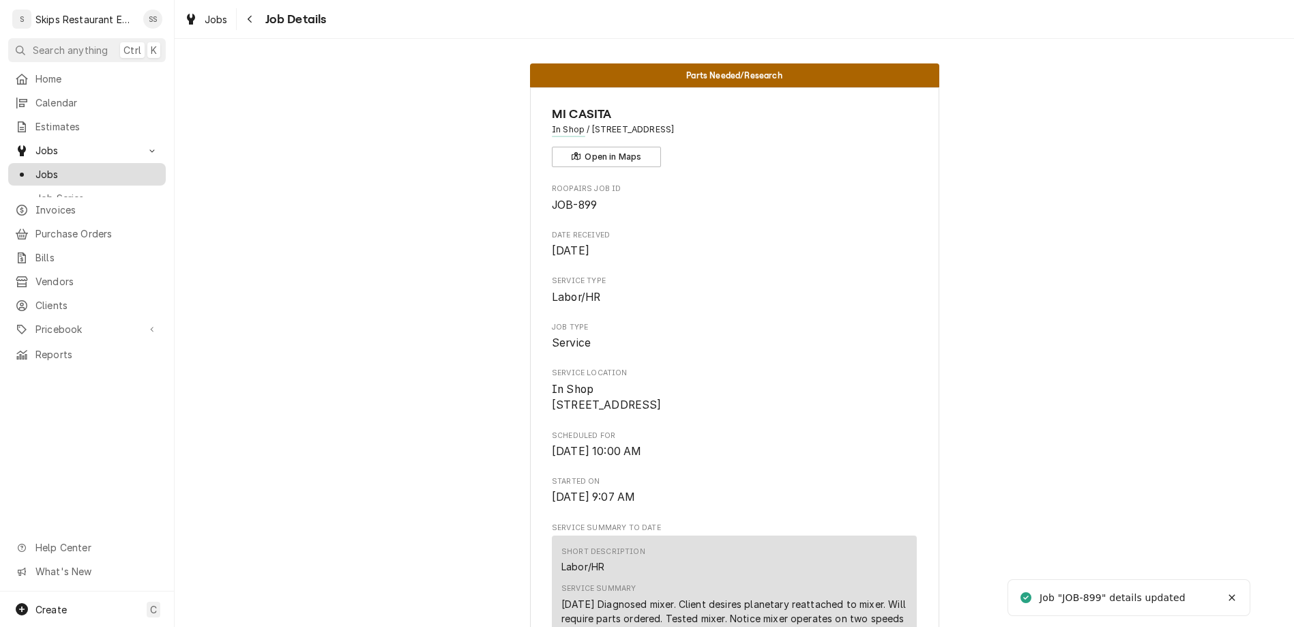
click at [35, 167] on span "Jobs" at bounding box center [96, 174] width 123 height 14
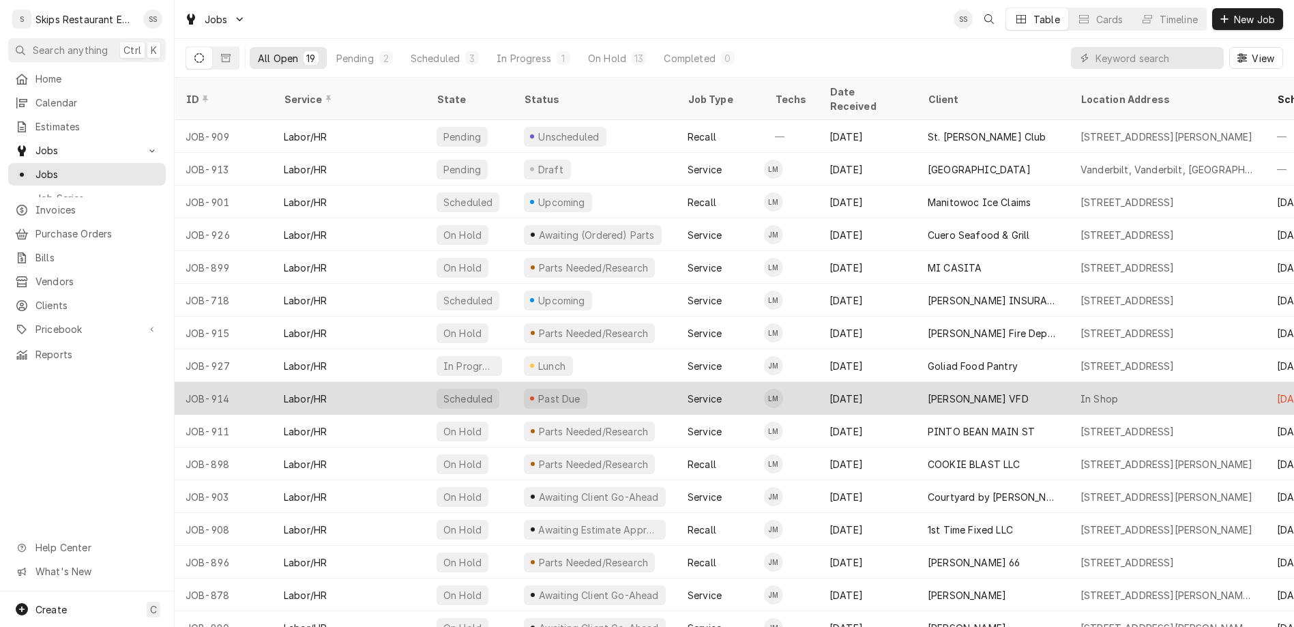
click at [1080, 392] on div "In Shop" at bounding box center [1099, 399] width 38 height 14
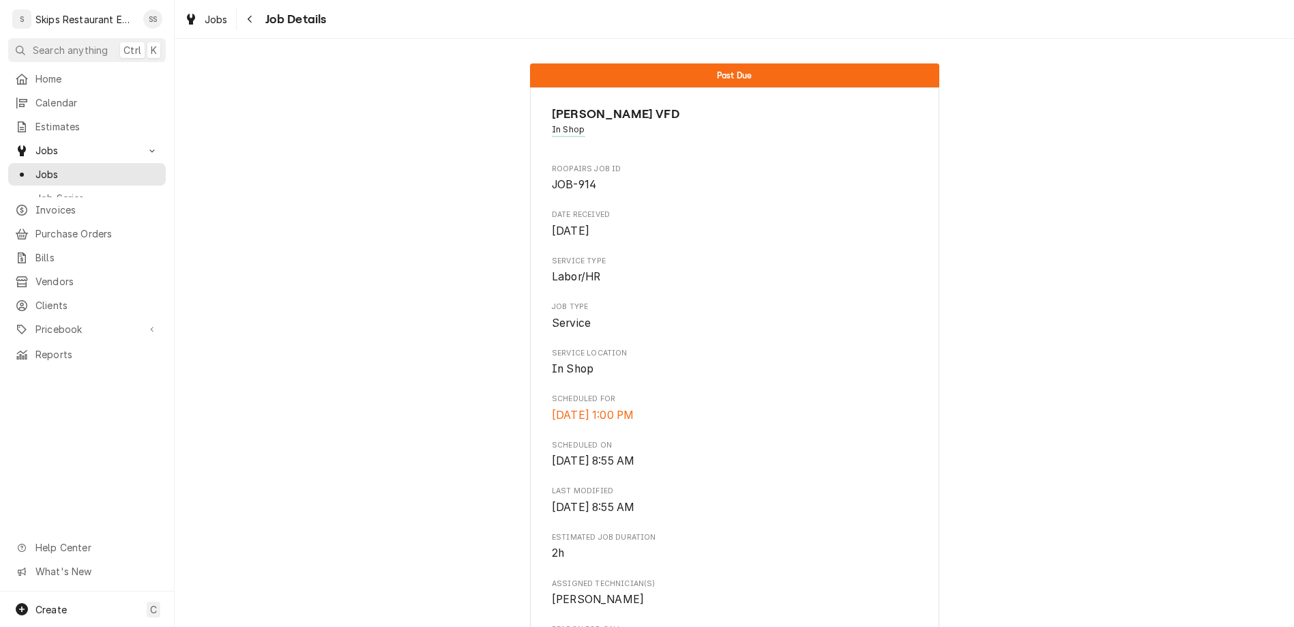
scroll to position [281, 0]
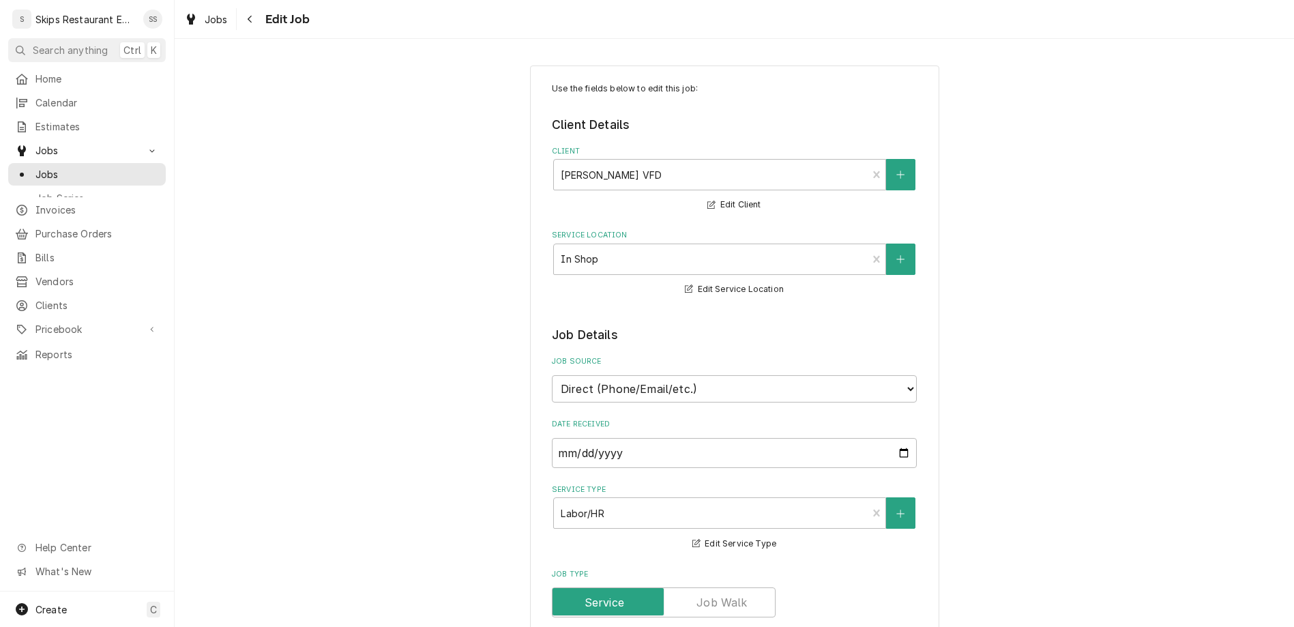
type textarea "x"
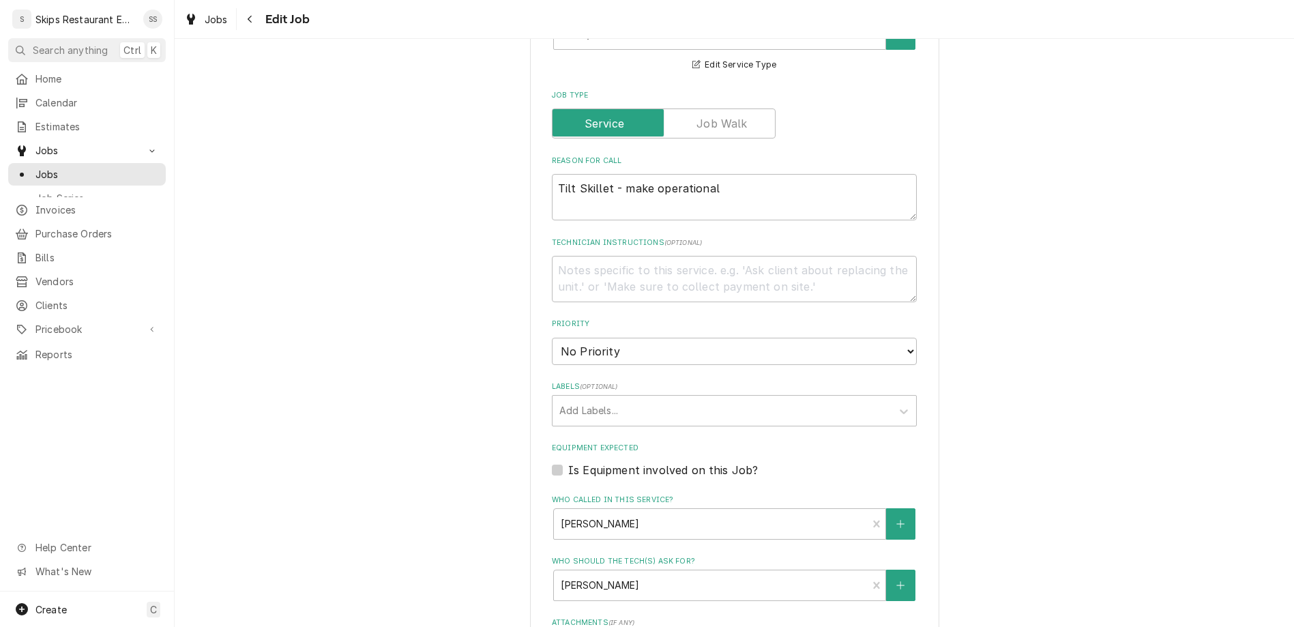
scroll to position [506, 0]
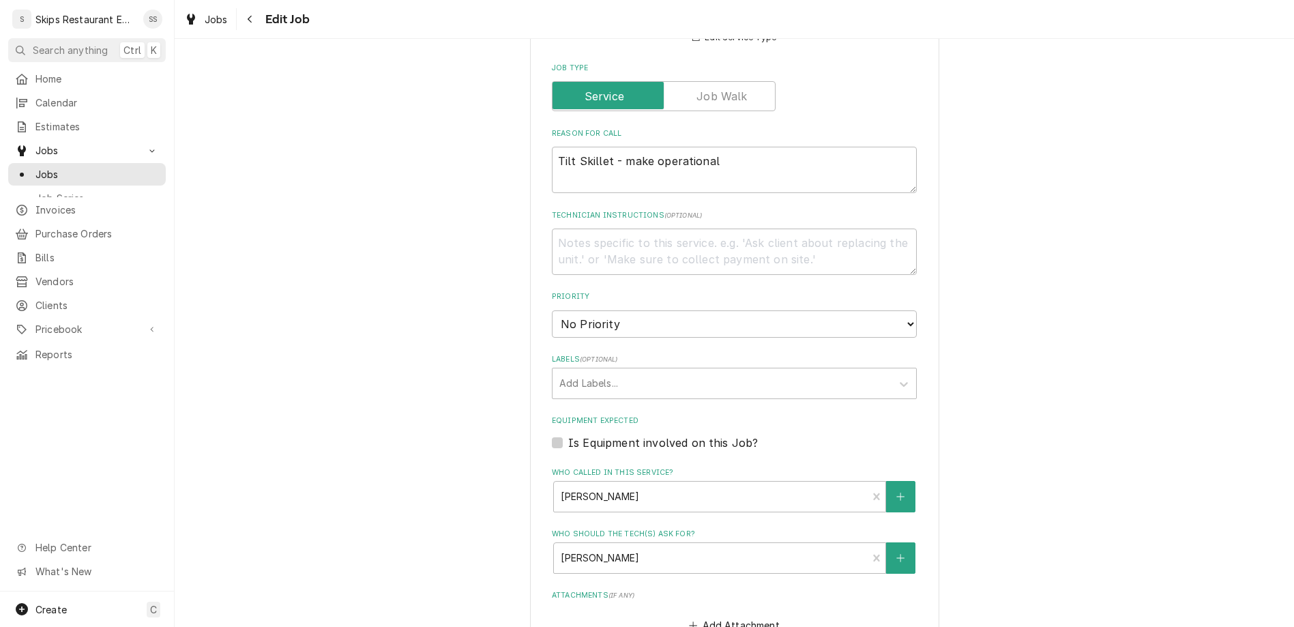
type input "2025-09-20"
type textarea "x"
select select "11:30:00"
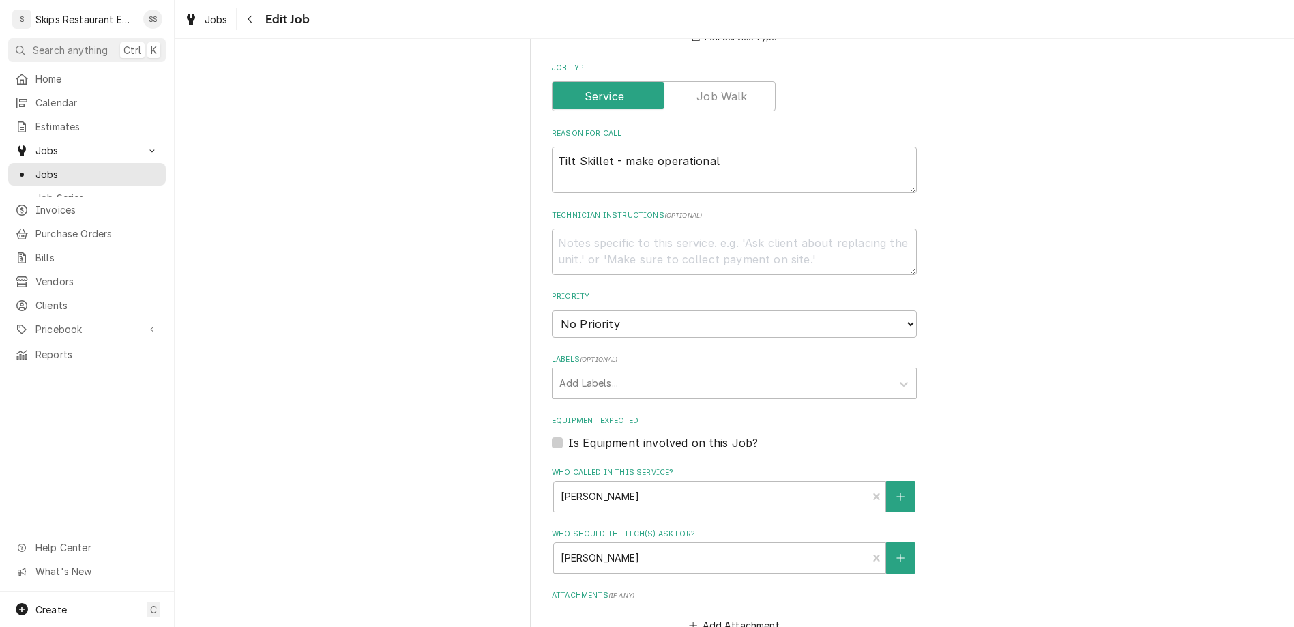
click option "11:30 AM" at bounding box center [0, 0] width 0 height 0
type textarea "x"
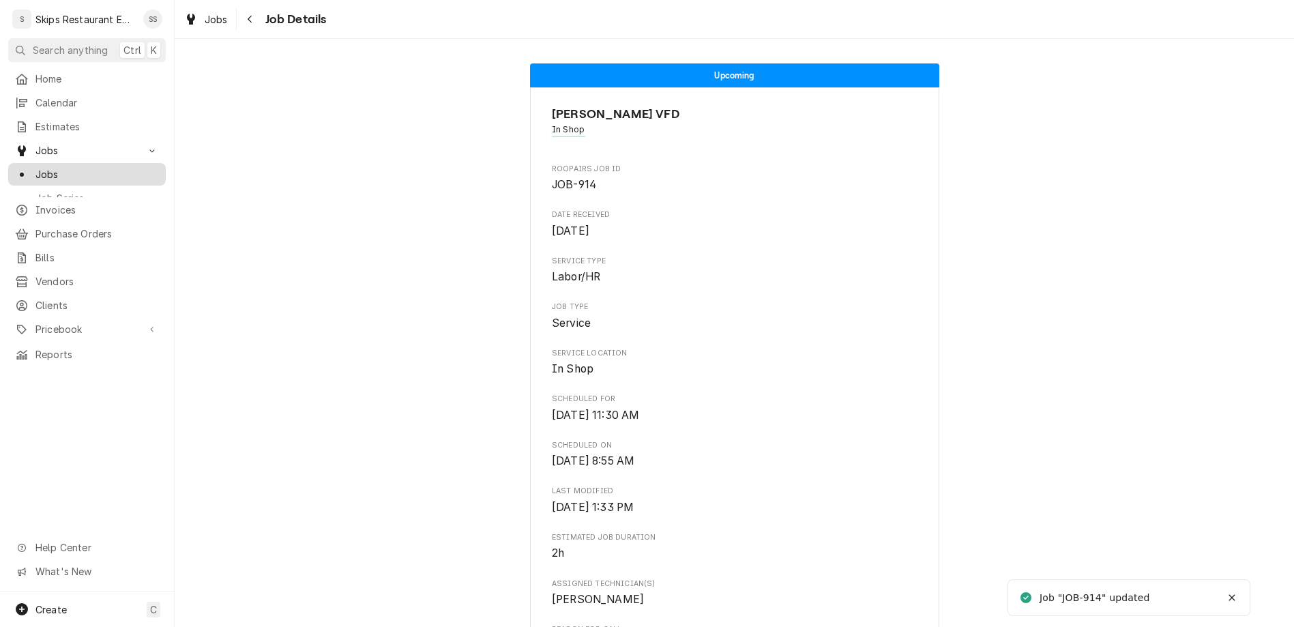
click at [35, 167] on span "Jobs" at bounding box center [96, 174] width 123 height 14
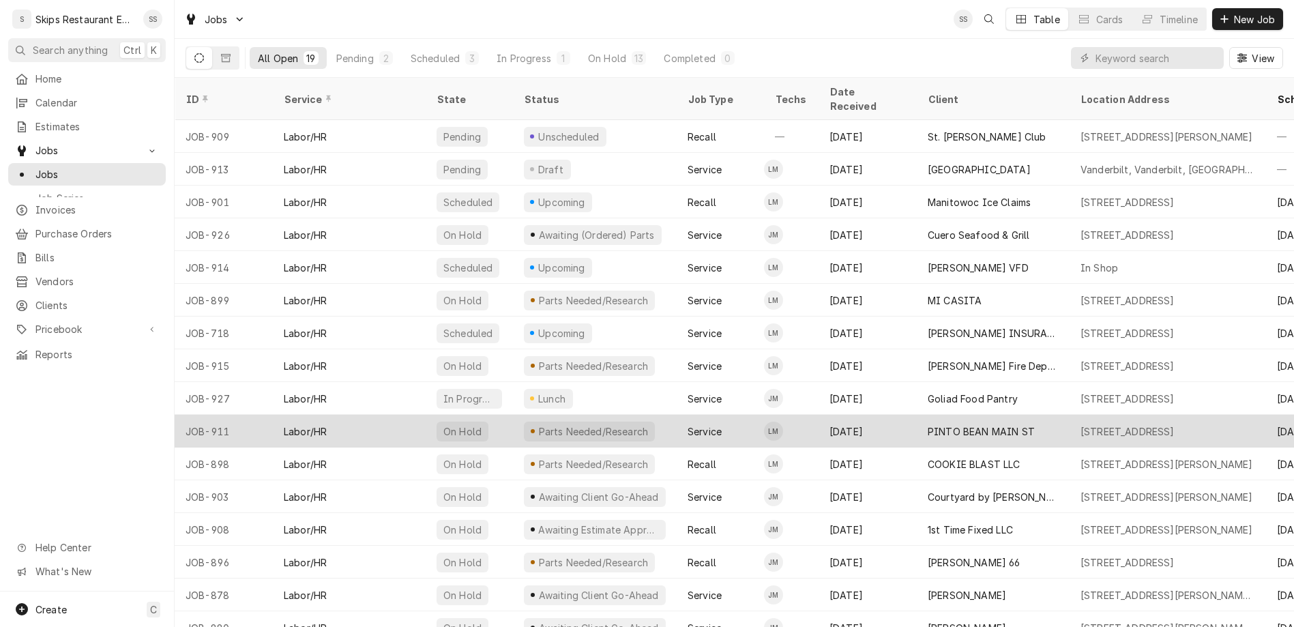
click at [928, 424] on div "PINTO BEAN MAIN ST" at bounding box center [981, 431] width 107 height 14
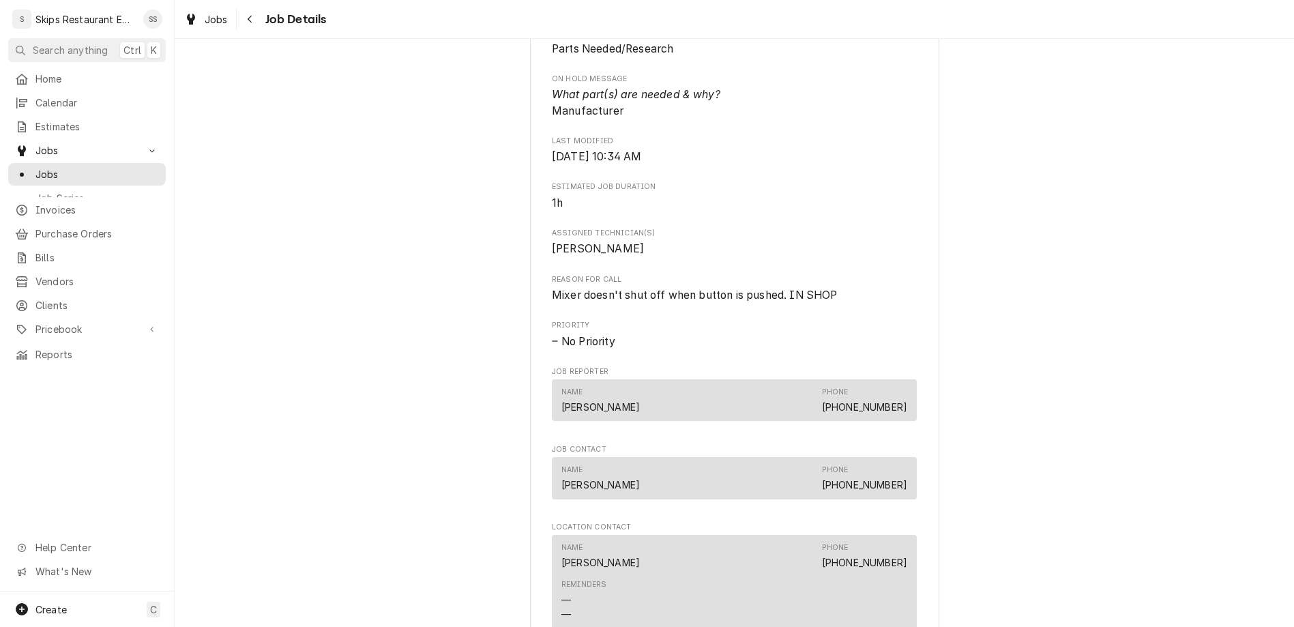
scroll to position [798, 0]
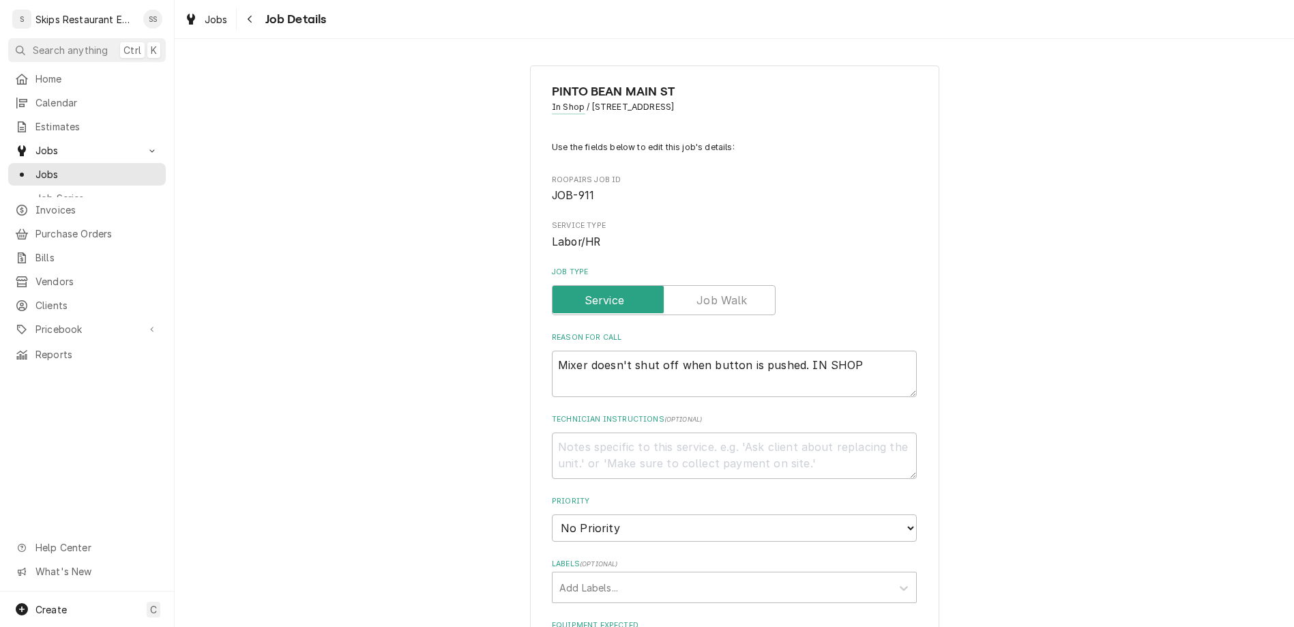
type textarea "x"
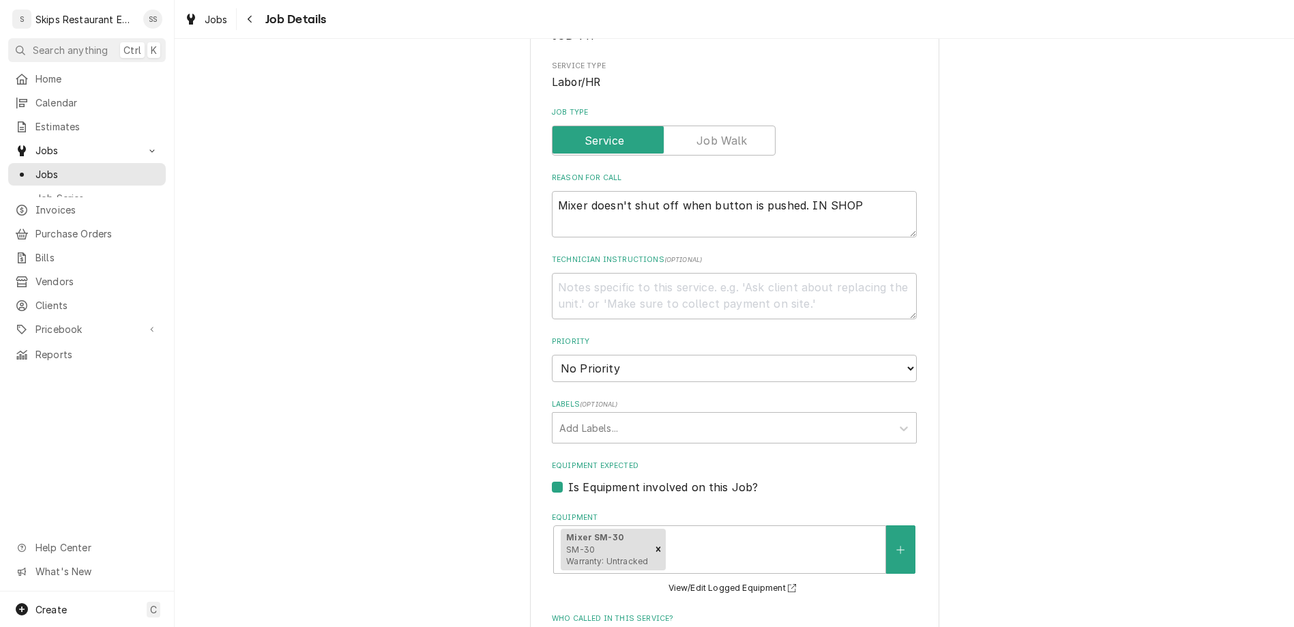
scroll to position [319, 0]
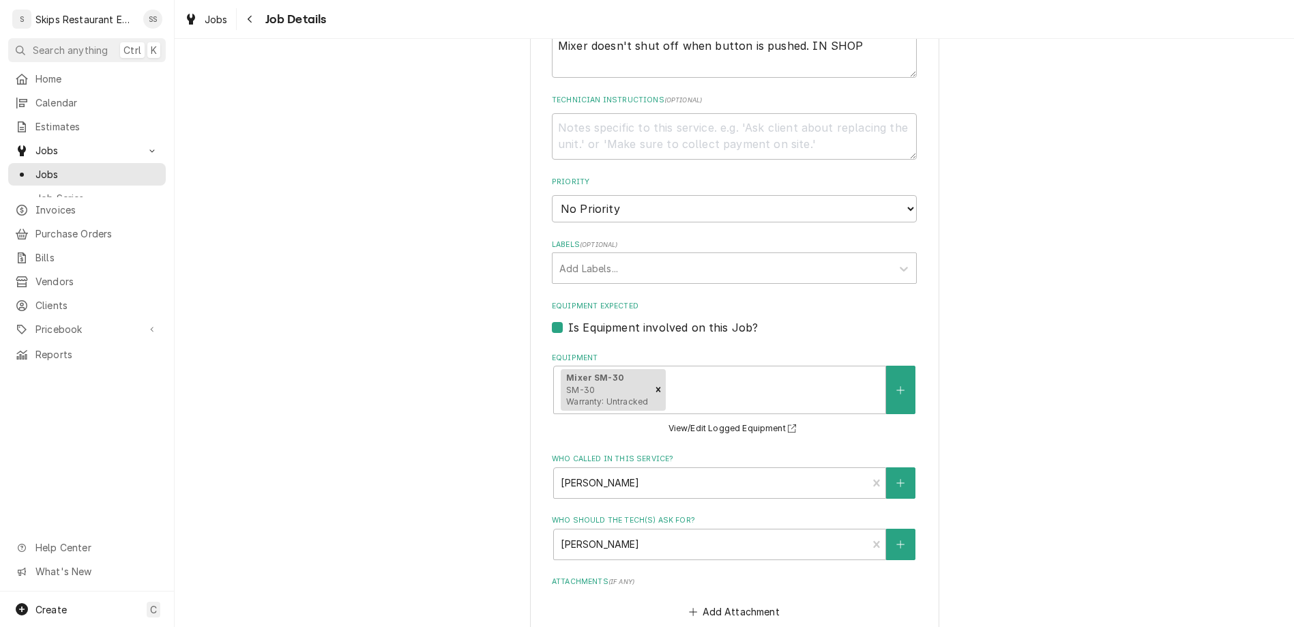
type input "2025-09-20"
type textarea "x"
select select "14:00:00"
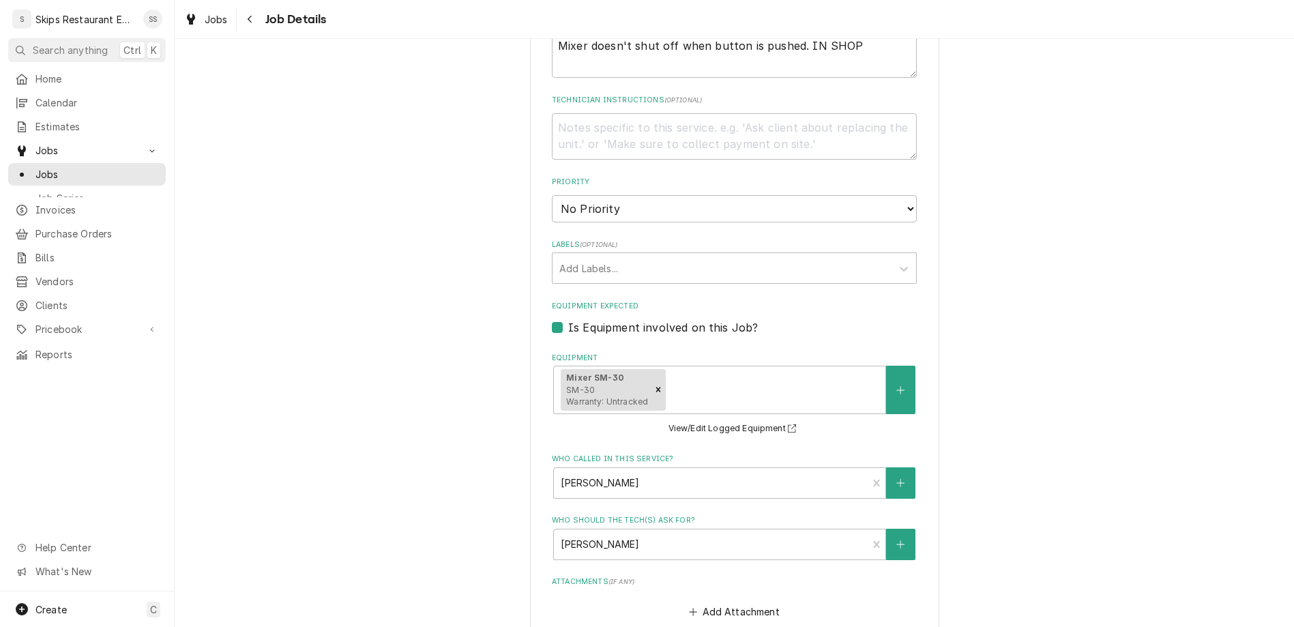
click option "2:00 PM" at bounding box center [0, 0] width 0 height 0
type textarea "x"
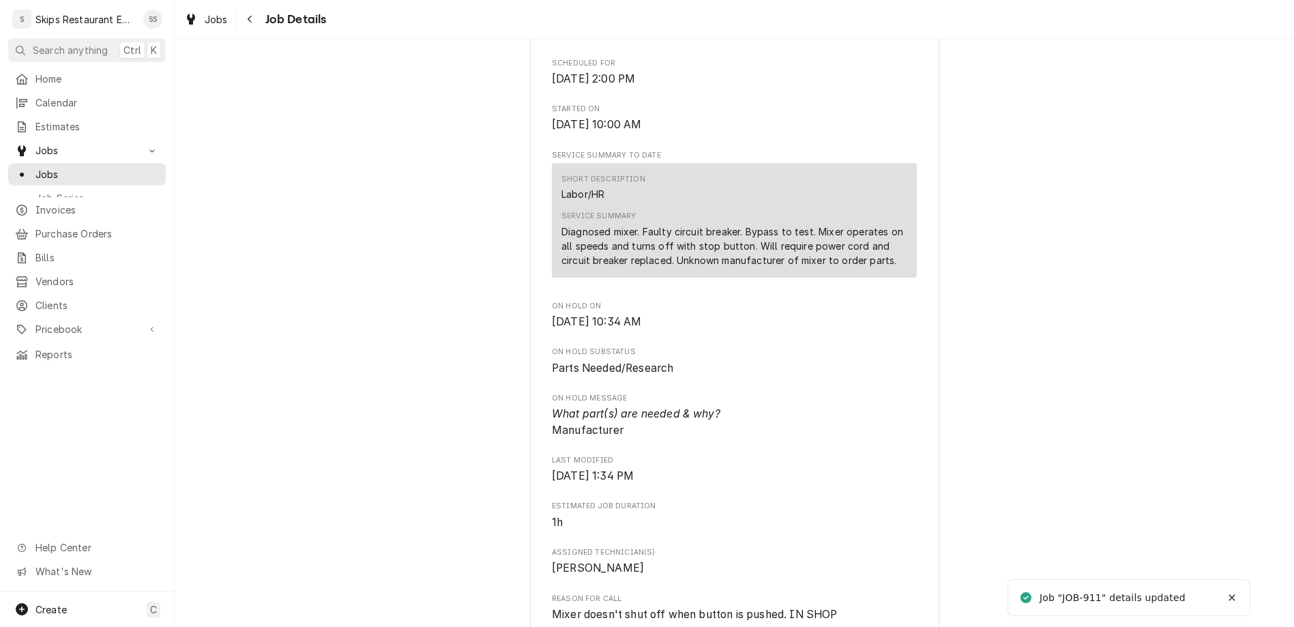
scroll to position [638, 0]
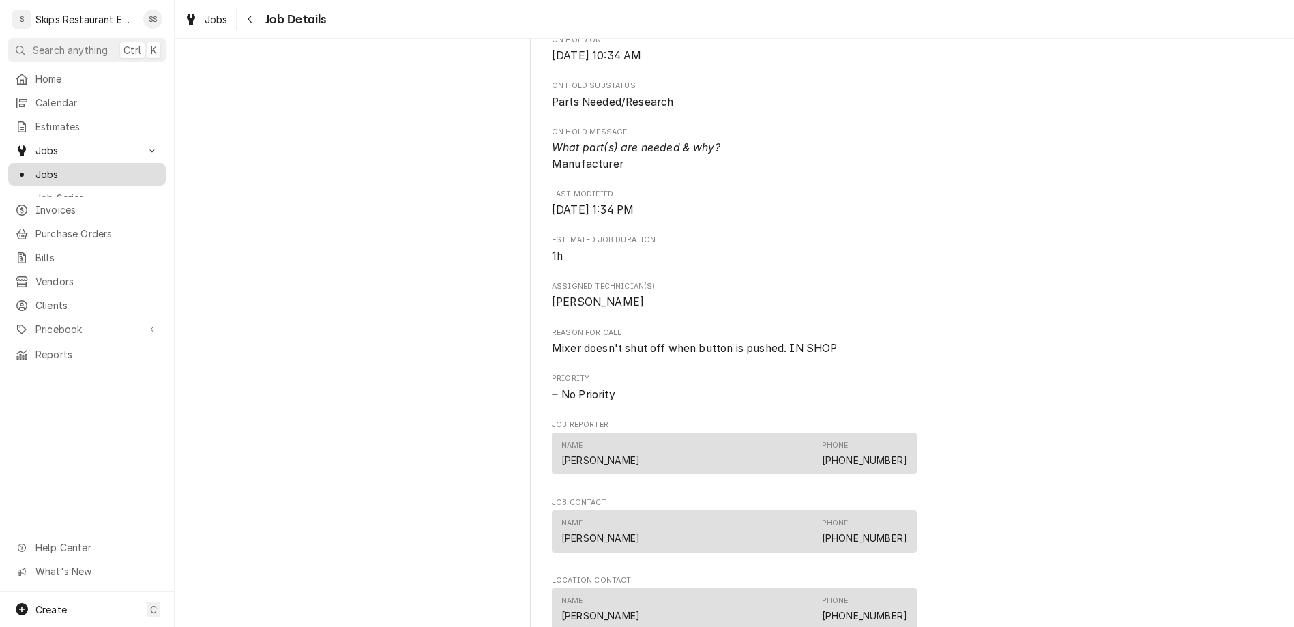
click at [35, 167] on span "Jobs" at bounding box center [96, 174] width 123 height 14
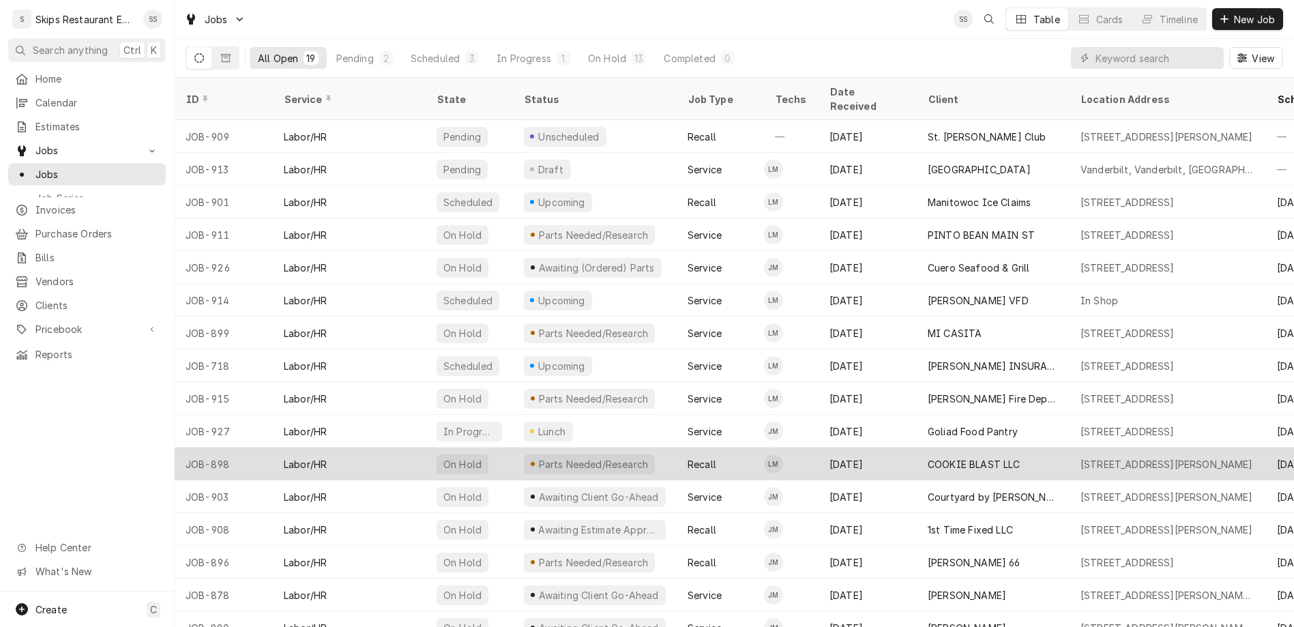
click at [917, 447] on div "COOKIE BLAST LLC" at bounding box center [993, 463] width 153 height 33
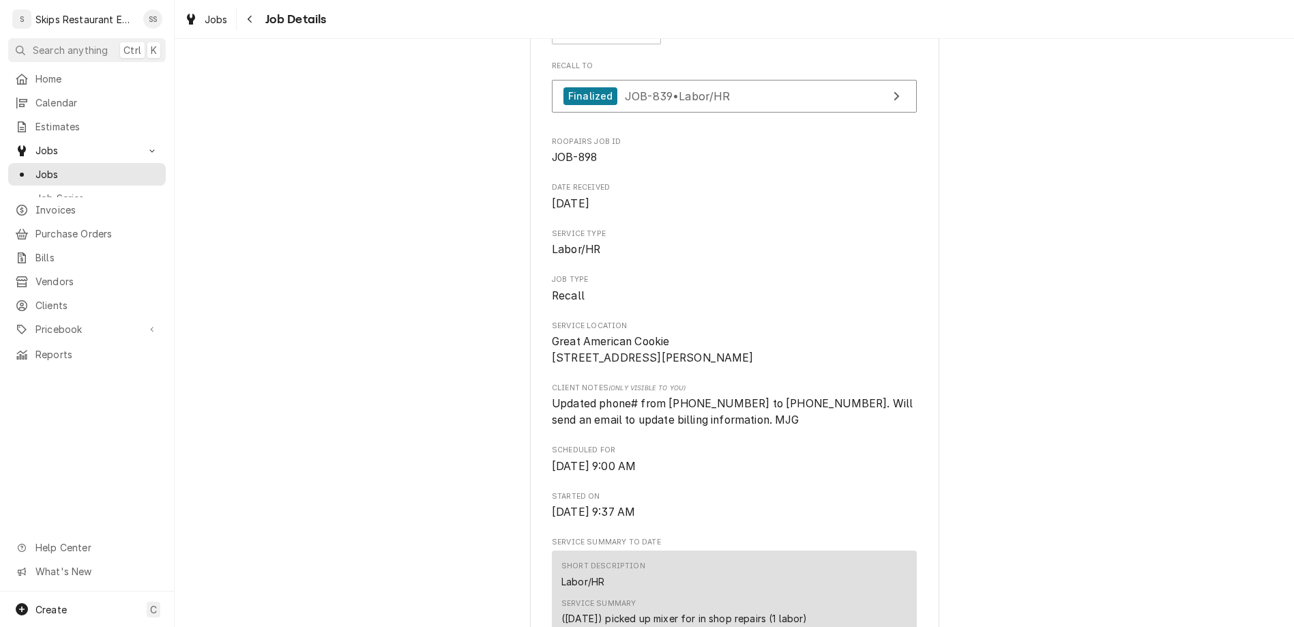
scroll to position [160, 0]
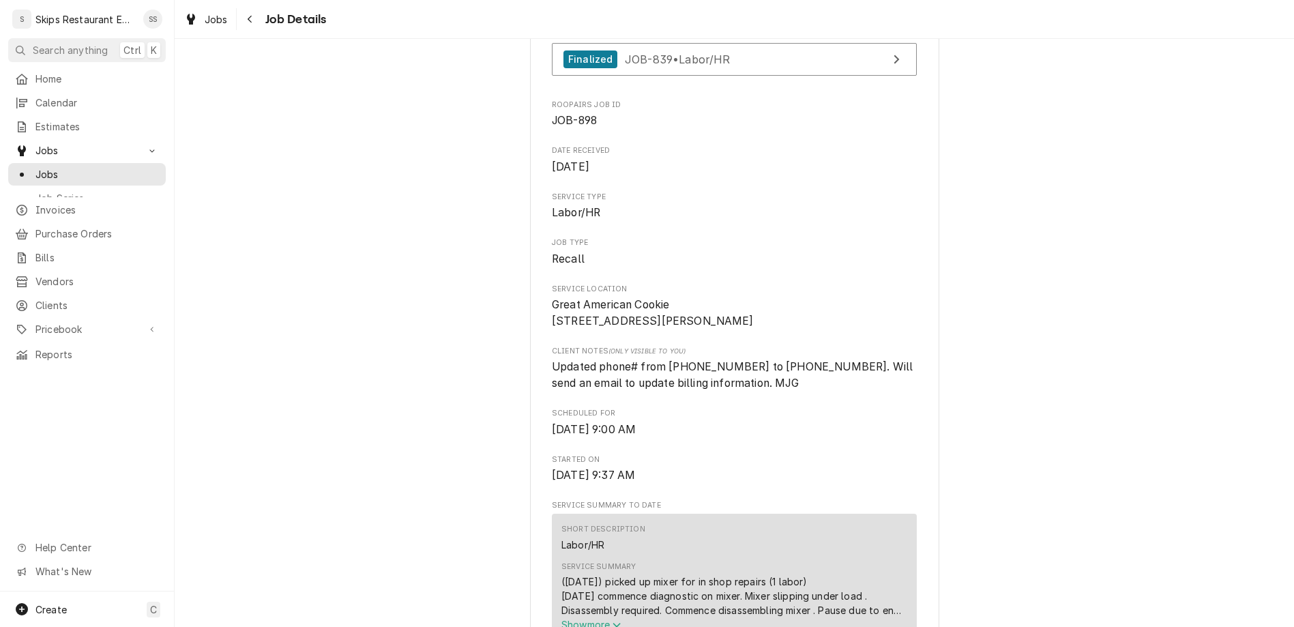
click at [606, 619] on span "Show more" at bounding box center [591, 625] width 60 height 12
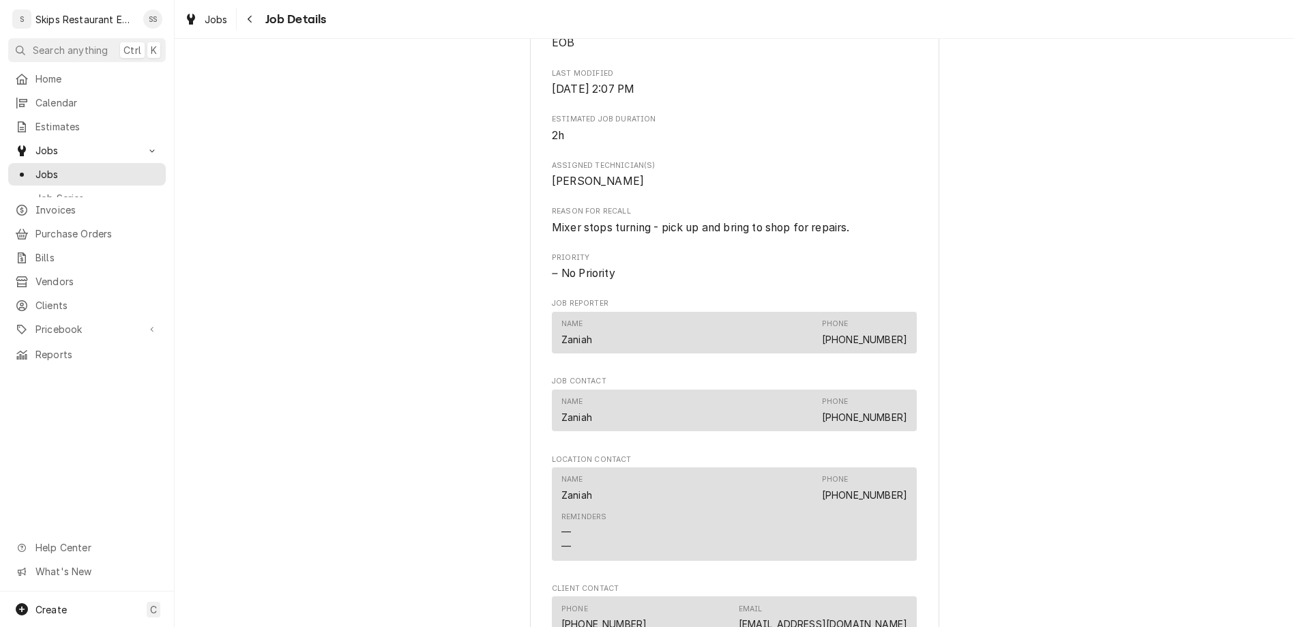
scroll to position [958, 0]
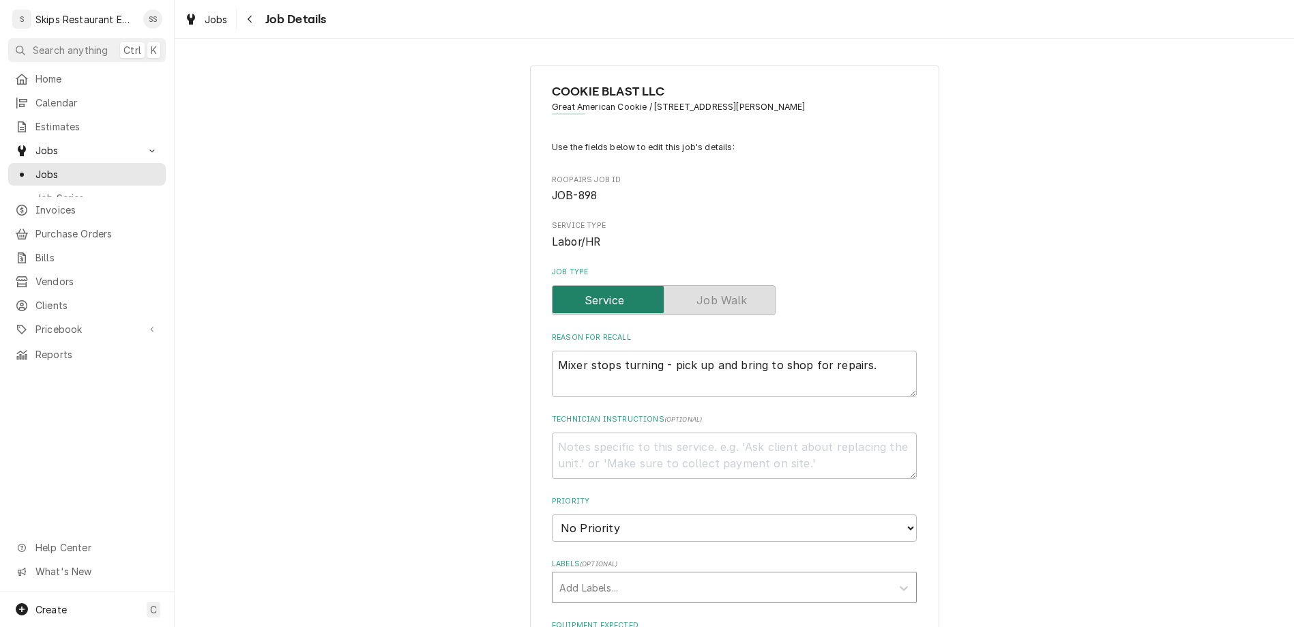
type textarea "x"
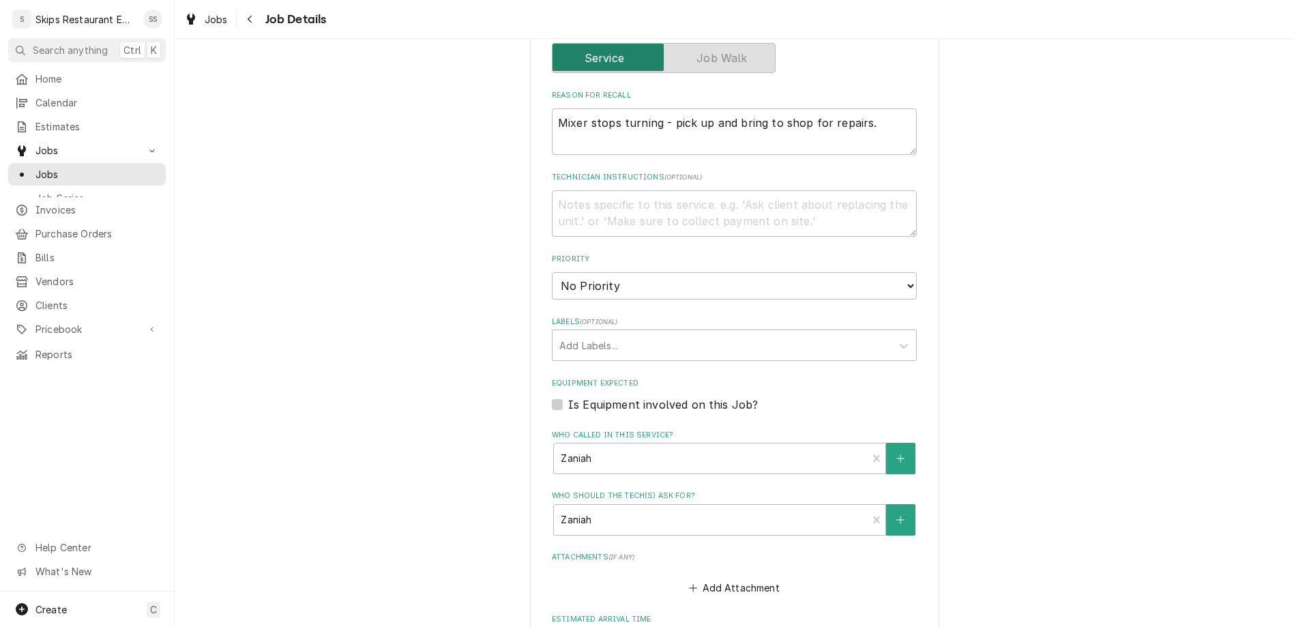
type input "[DATE]"
type textarea "x"
select select "08:00:00"
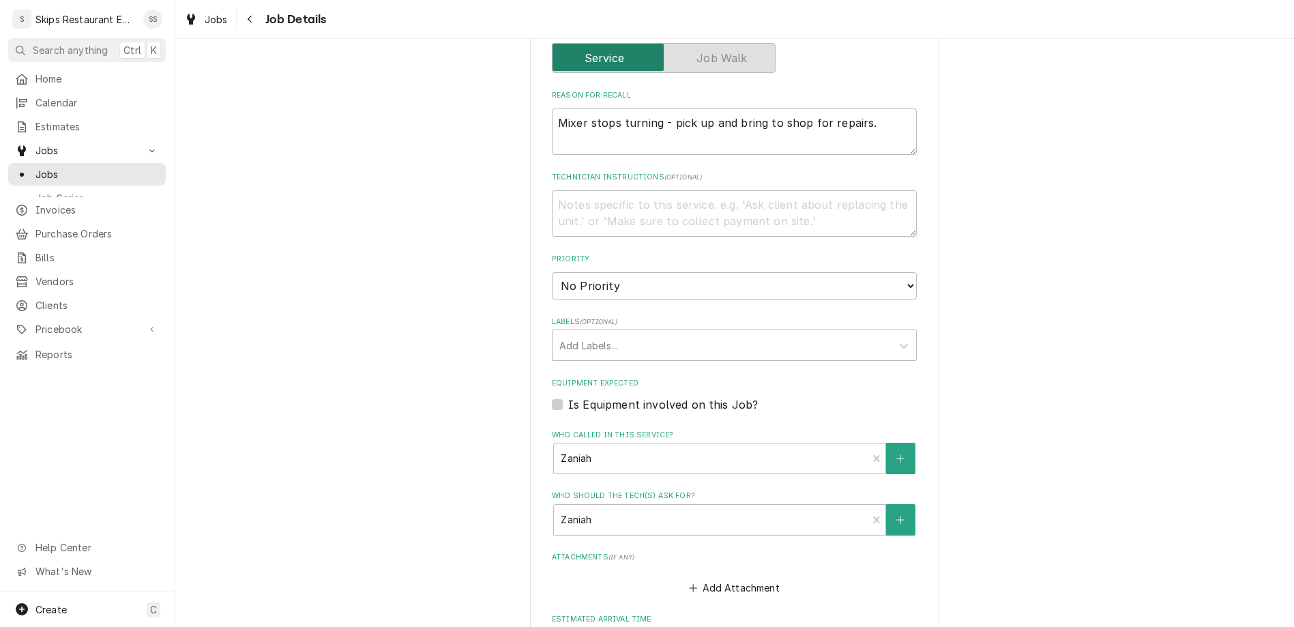
click option "8:00 AM" at bounding box center [0, 0] width 0 height 0
type textarea "x"
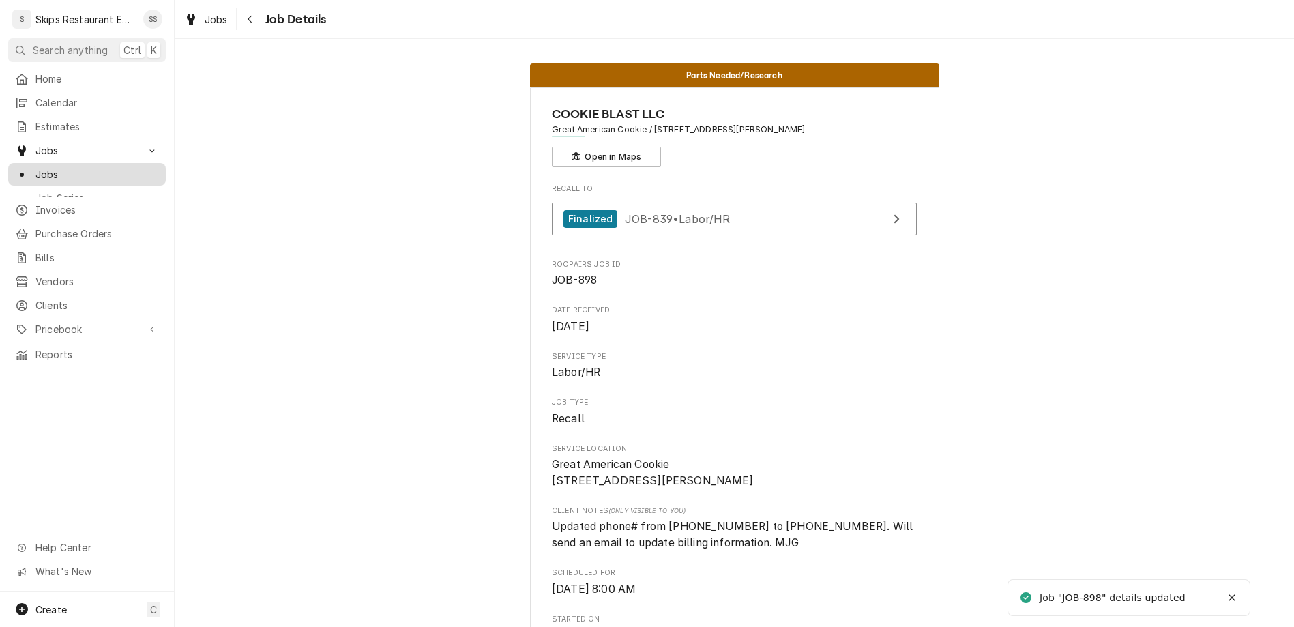
click at [35, 167] on span "Jobs" at bounding box center [96, 174] width 123 height 14
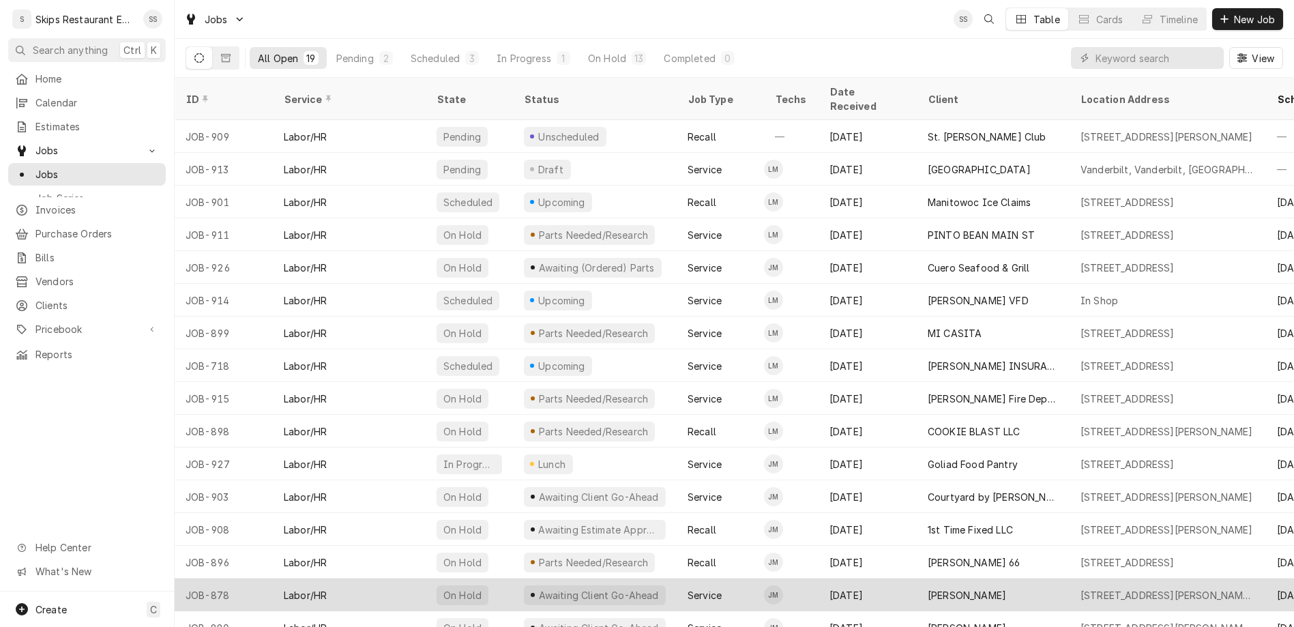
click at [928, 588] on div "[PERSON_NAME]" at bounding box center [967, 595] width 78 height 14
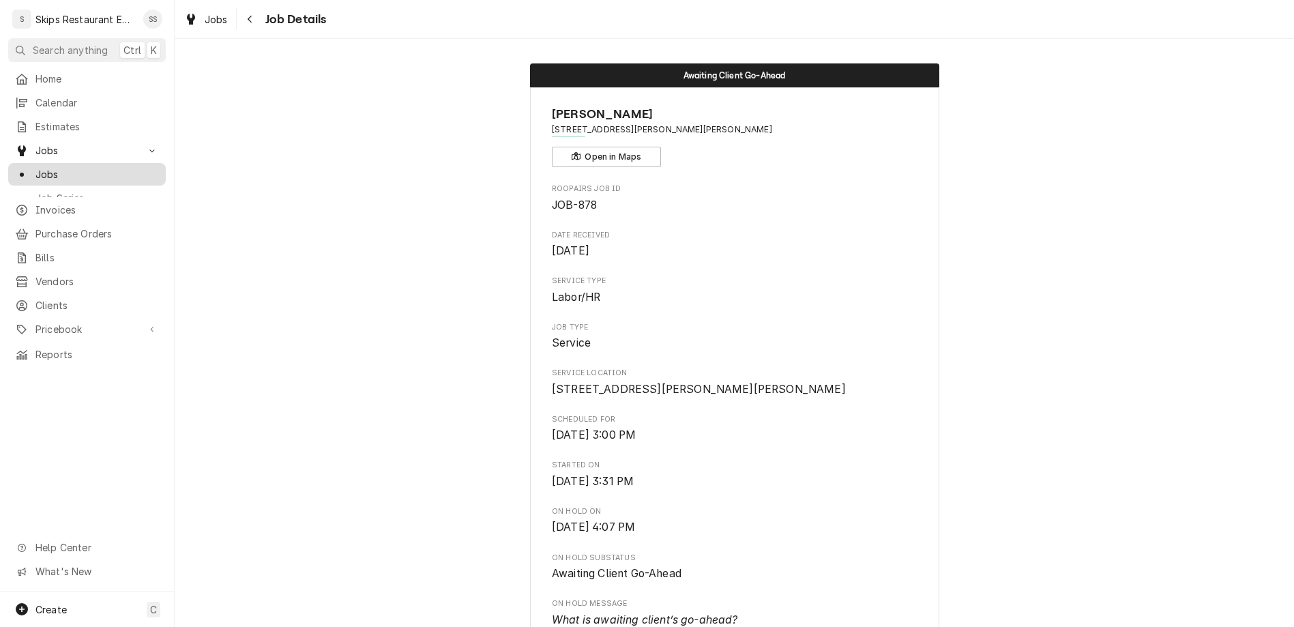
click at [35, 167] on span "Jobs" at bounding box center [96, 174] width 123 height 14
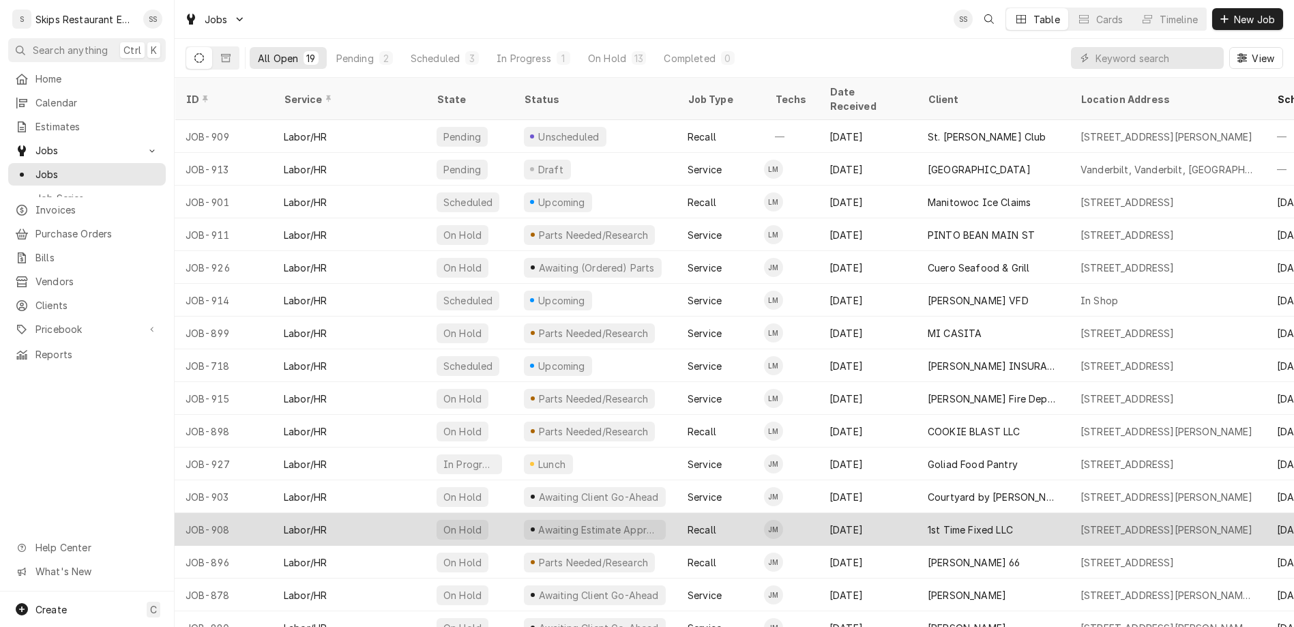
click at [928, 522] on div "1st Time Fixed LLC" at bounding box center [970, 529] width 85 height 14
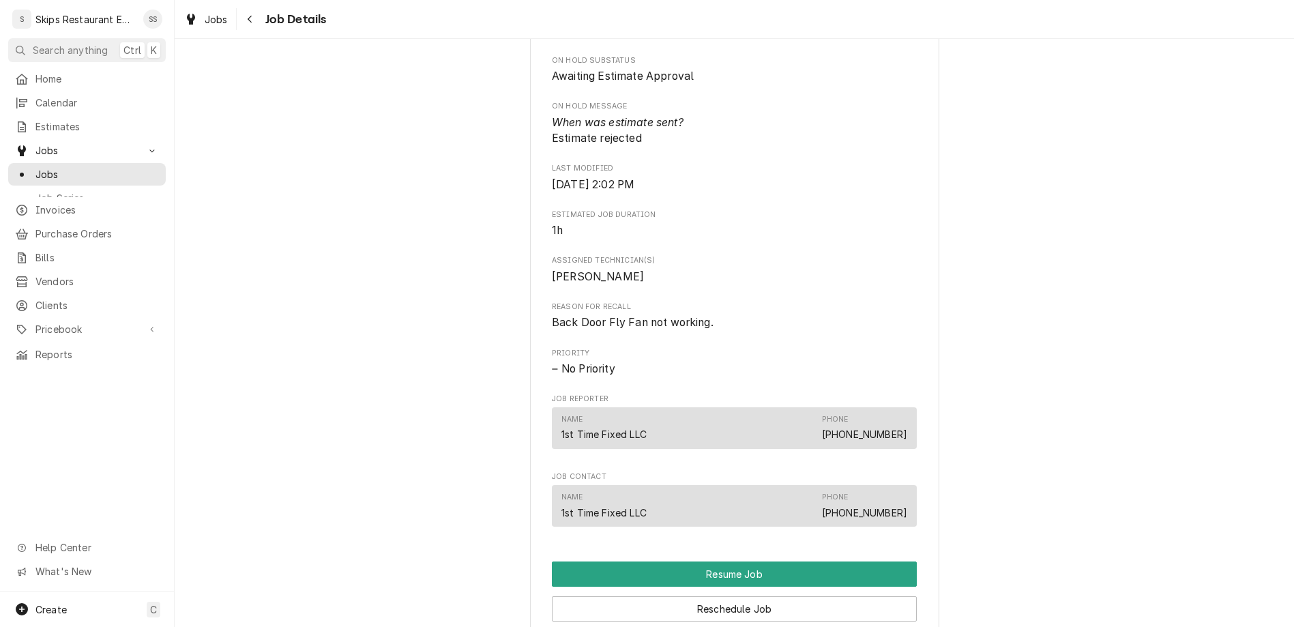
scroll to position [621, 0]
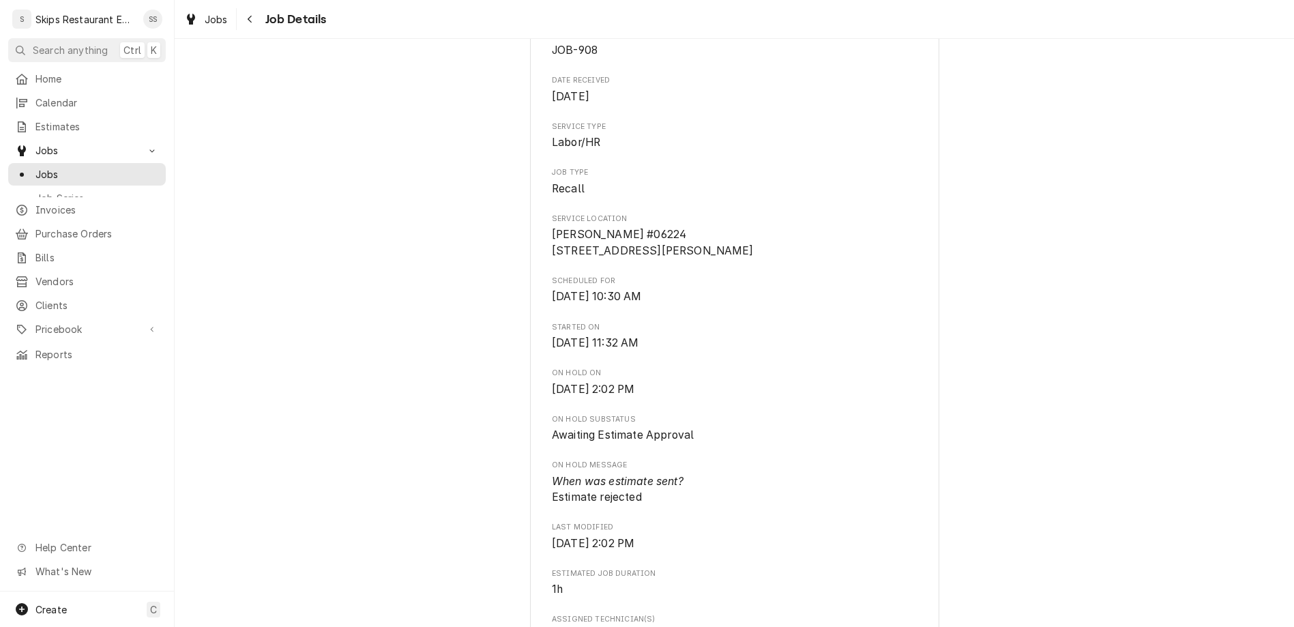
scroll to position [0, 0]
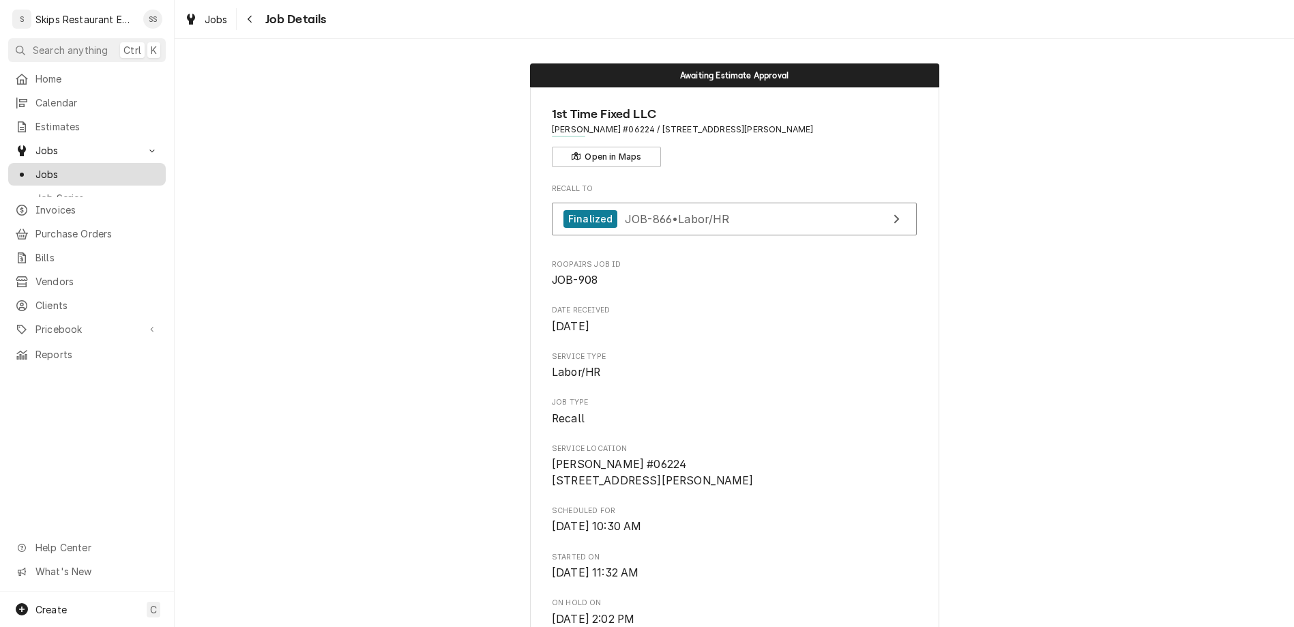
click at [35, 167] on span "Jobs" at bounding box center [96, 174] width 123 height 14
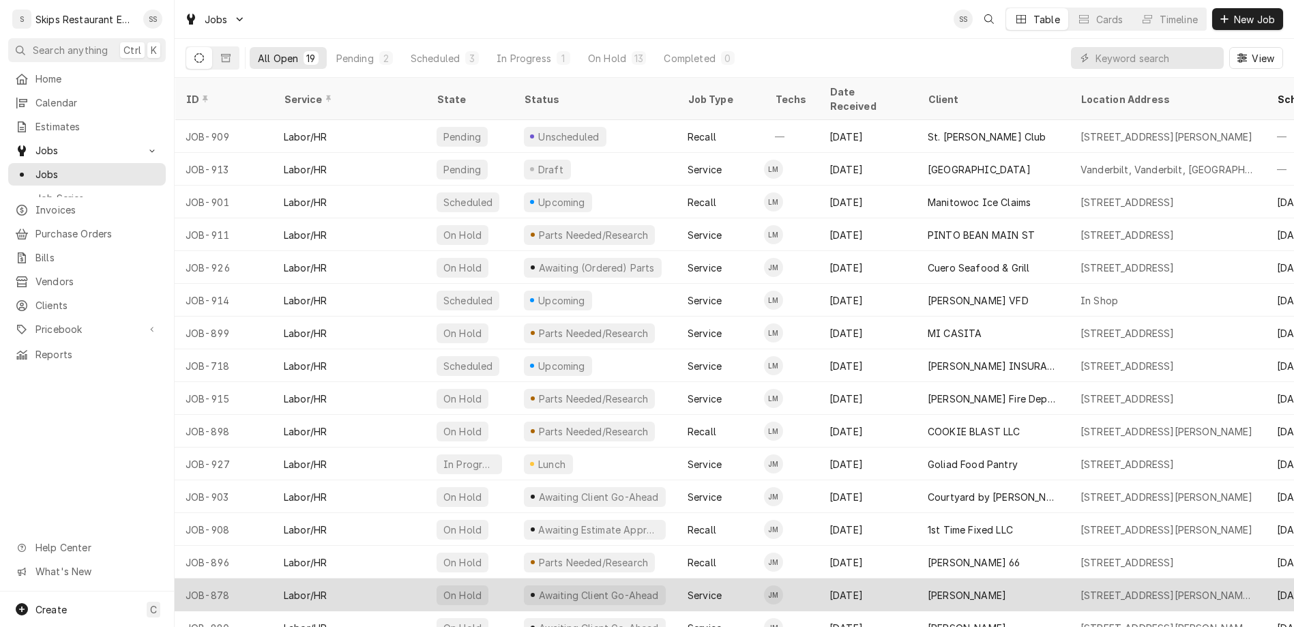
click at [924, 578] on div "[PERSON_NAME]" at bounding box center [993, 594] width 153 height 33
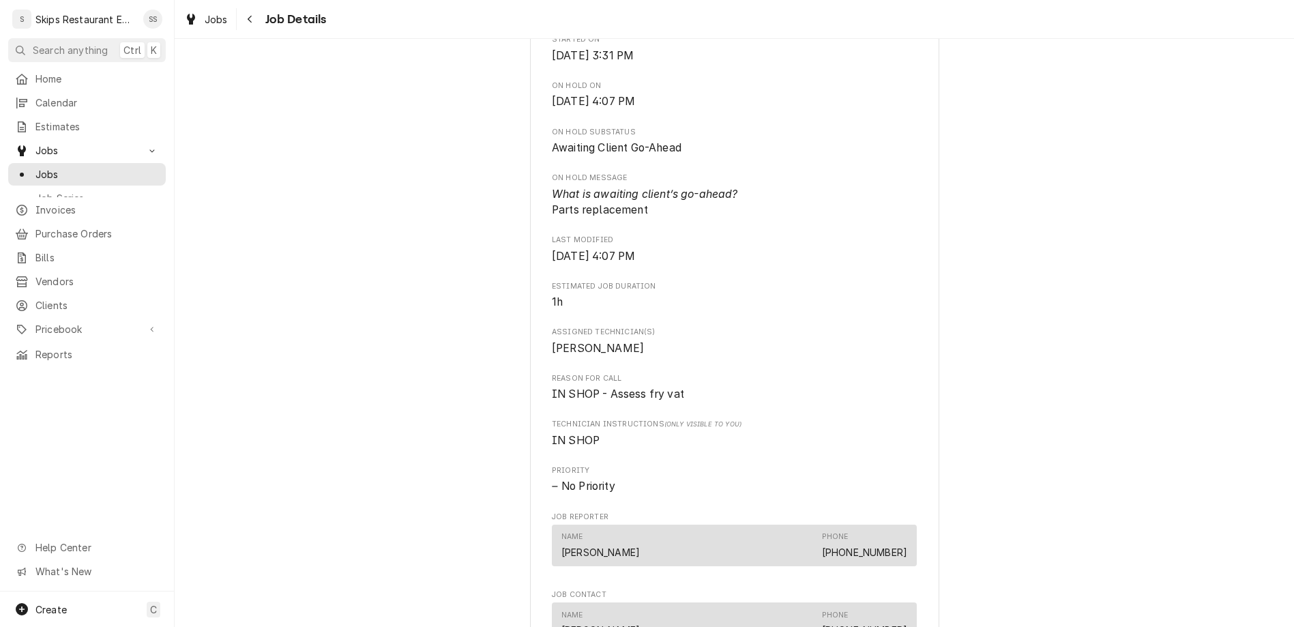
scroll to position [585, 0]
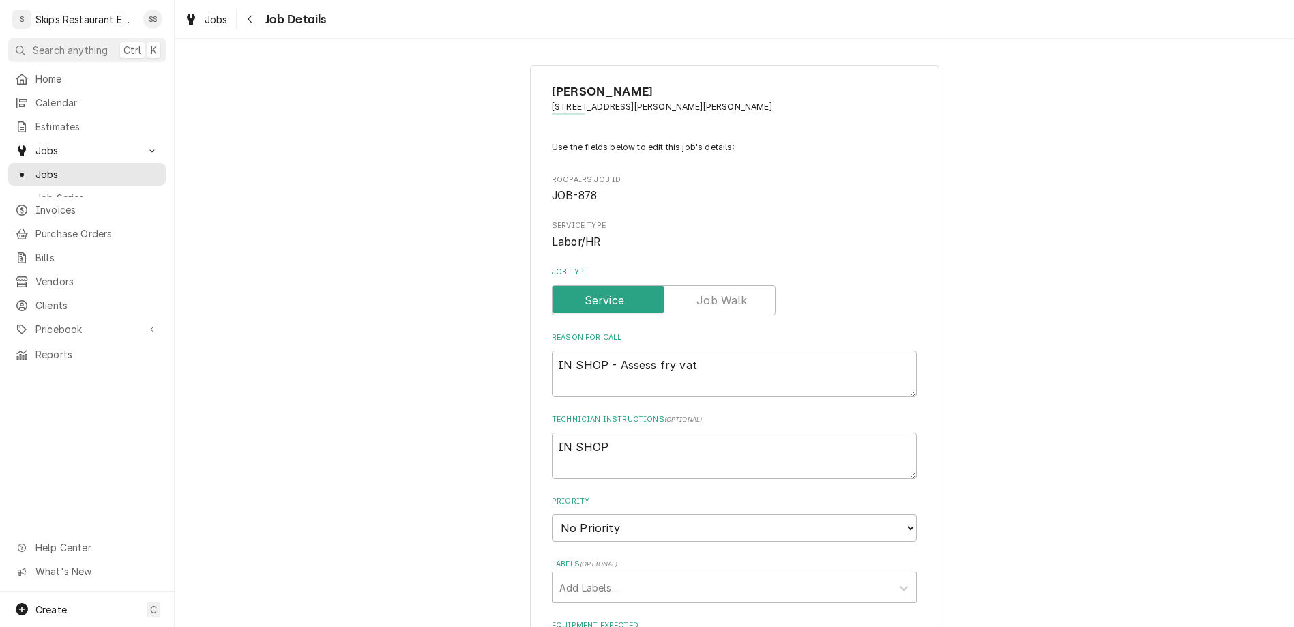
type textarea "x"
click at [37, 167] on span "Jobs" at bounding box center [96, 174] width 123 height 14
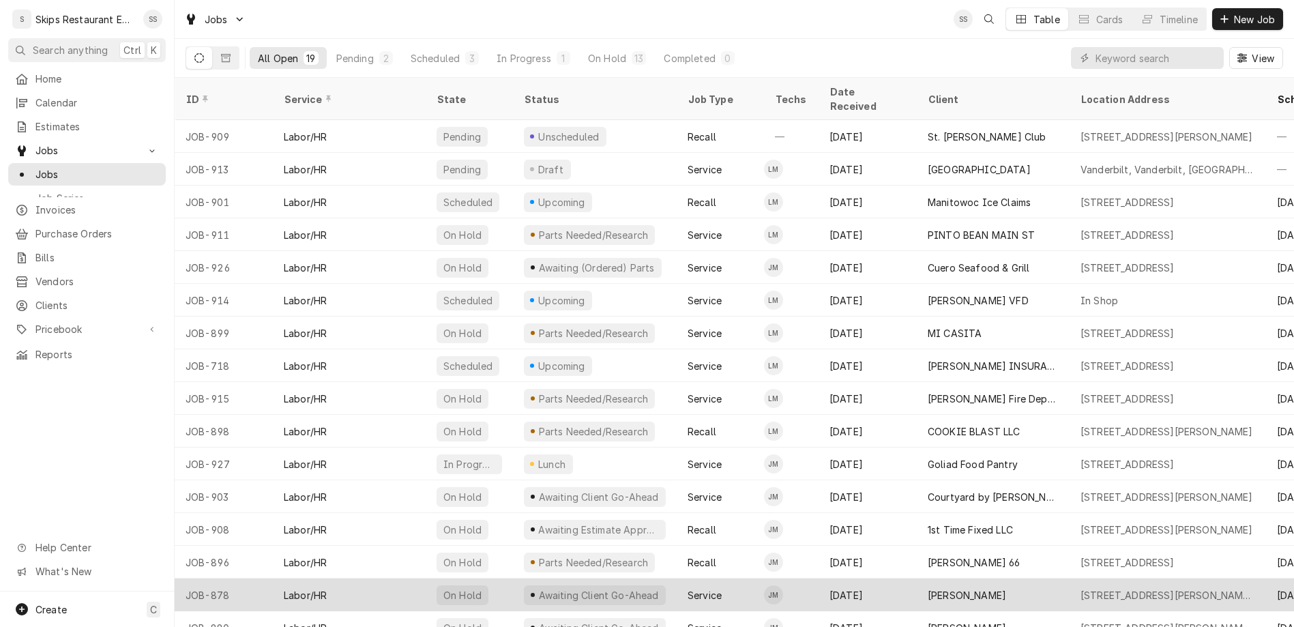
click at [928, 588] on div "[PERSON_NAME]" at bounding box center [967, 595] width 78 height 14
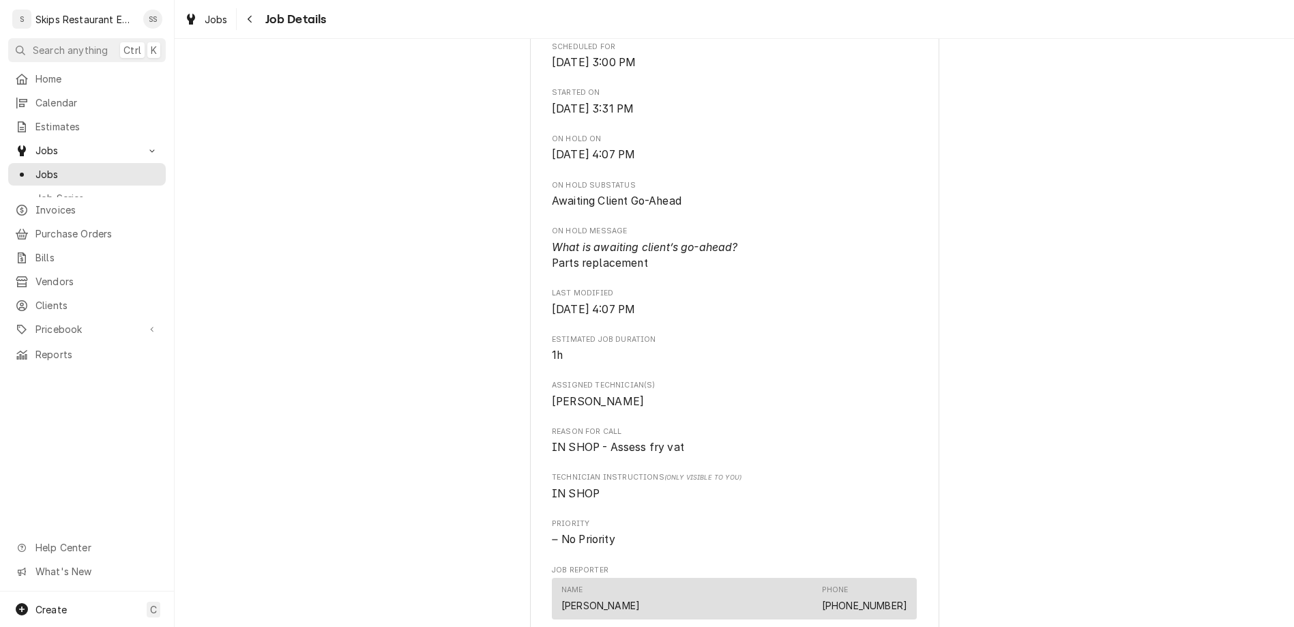
scroll to position [479, 0]
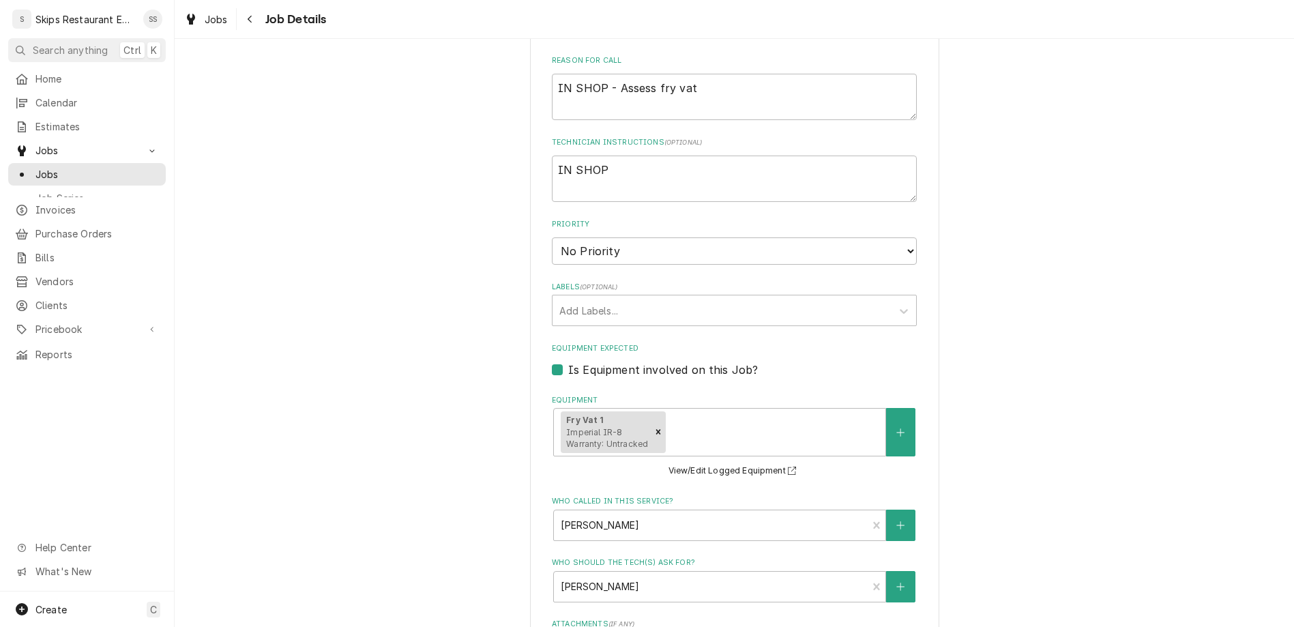
scroll to position [319, 0]
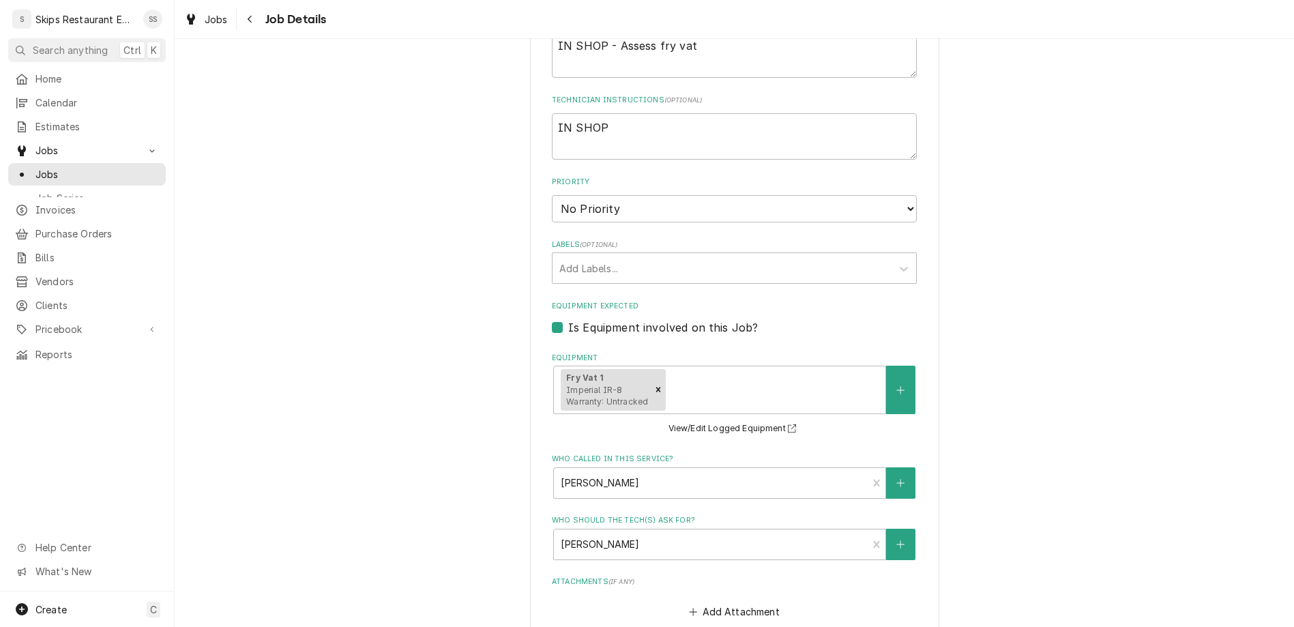
type textarea "x"
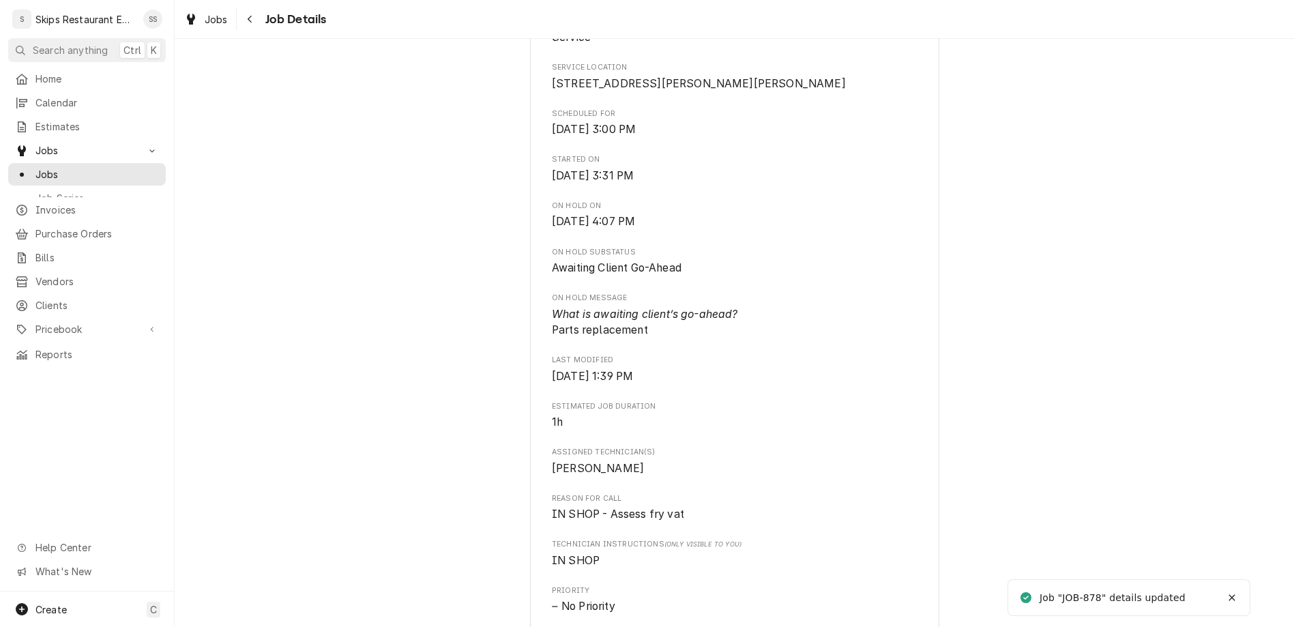
scroll to position [319, 0]
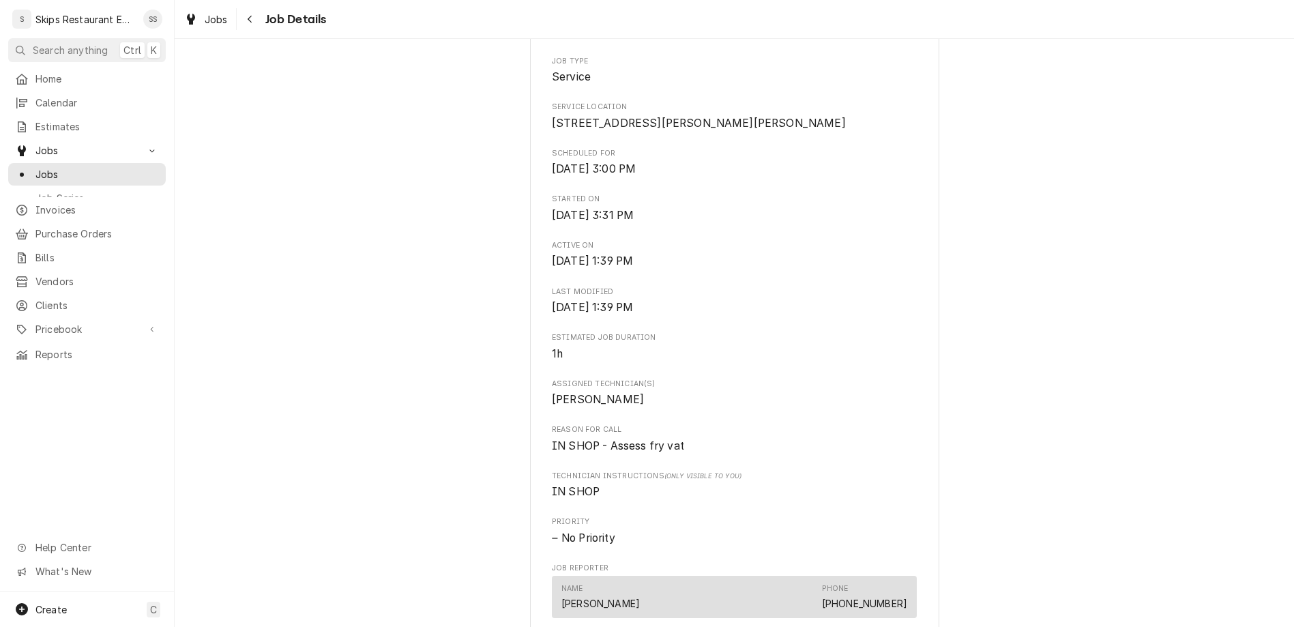
scroll to position [479, 0]
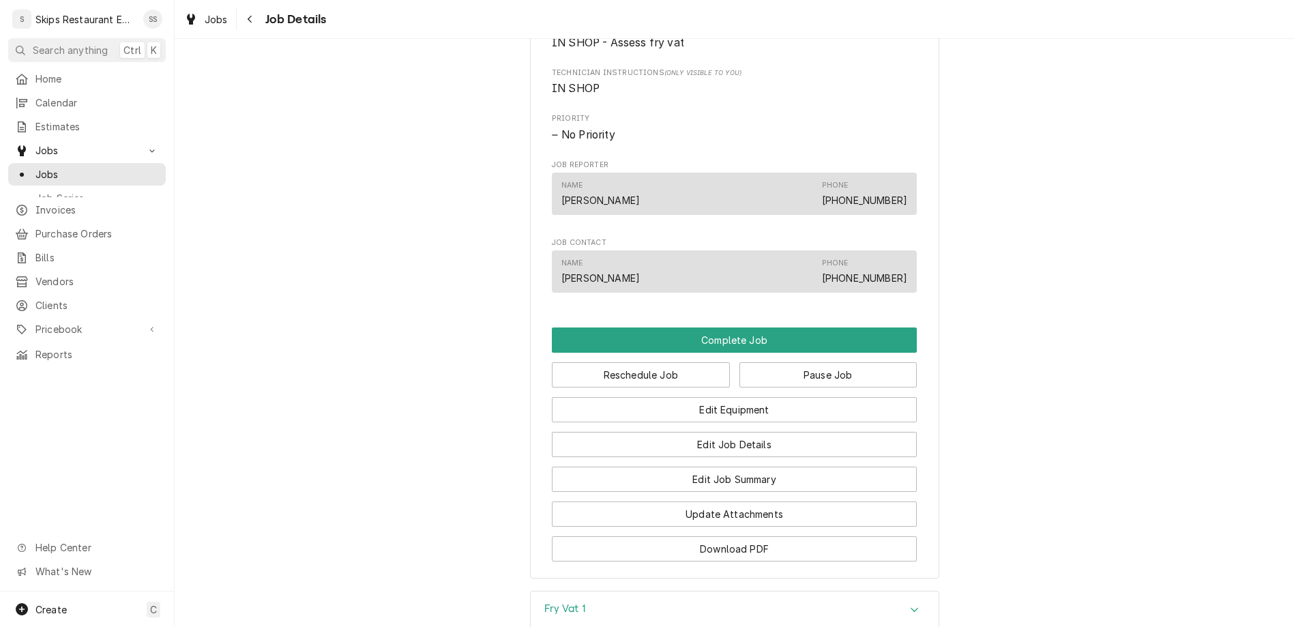
scroll to position [692, 0]
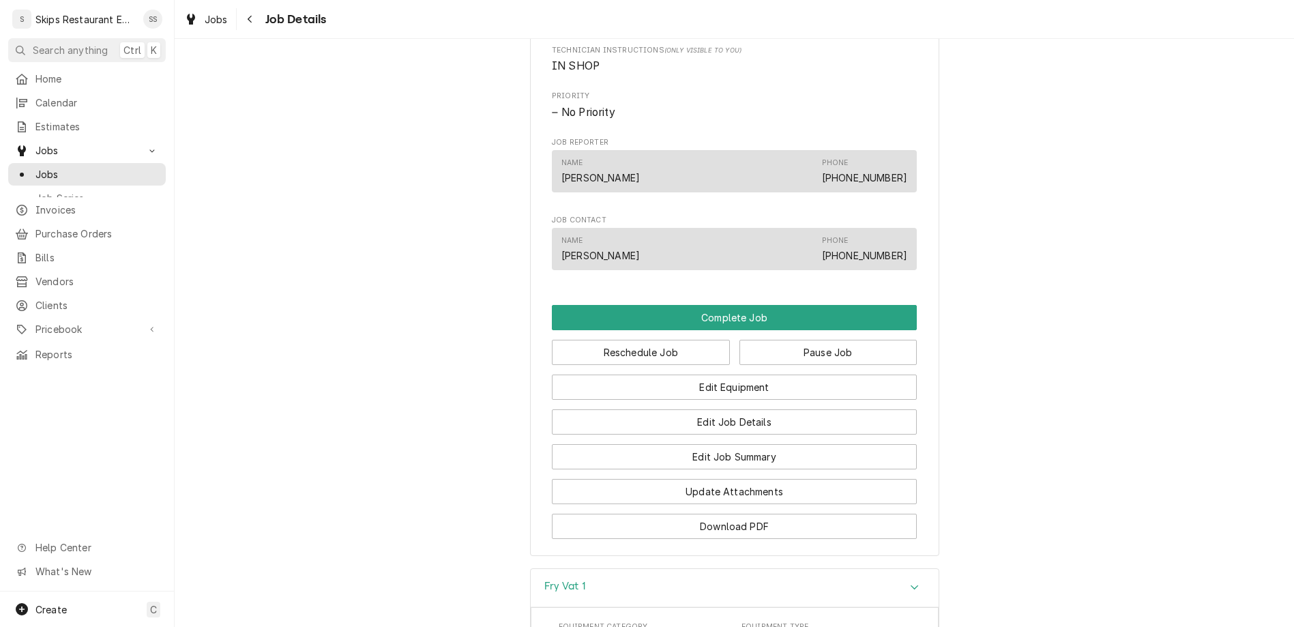
click at [651, 569] on div "Fry Vat 1" at bounding box center [735, 588] width 408 height 39
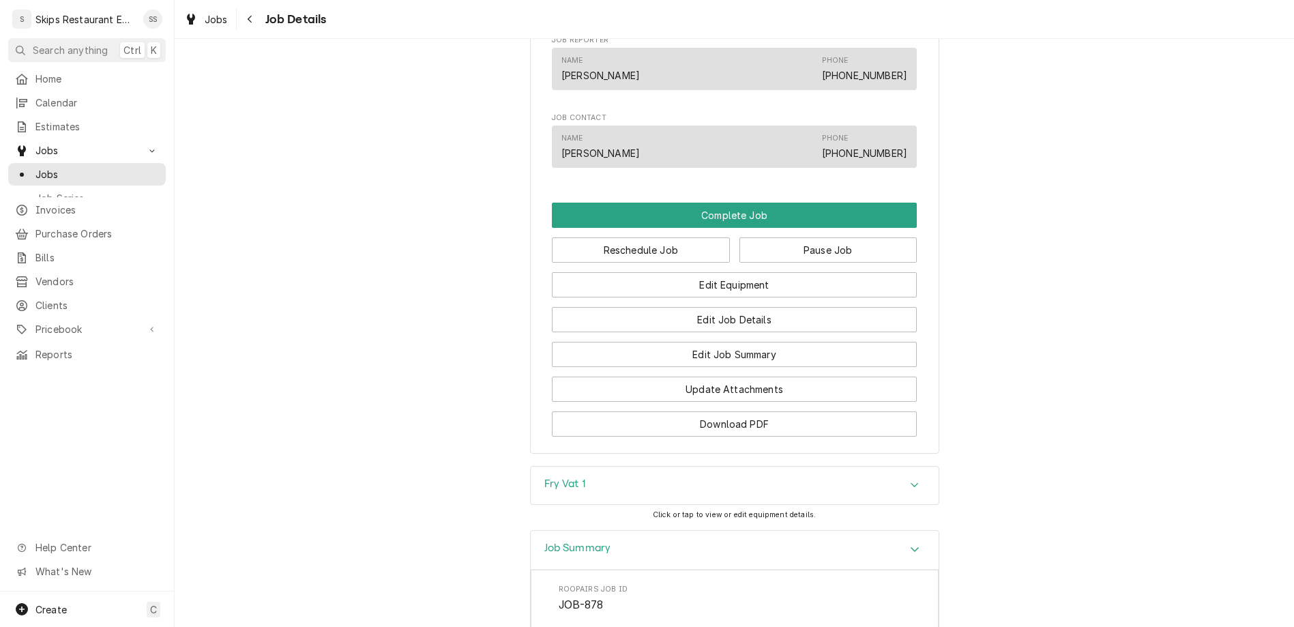
click at [911, 547] on icon "Accordion Header" at bounding box center [915, 549] width 8 height 5
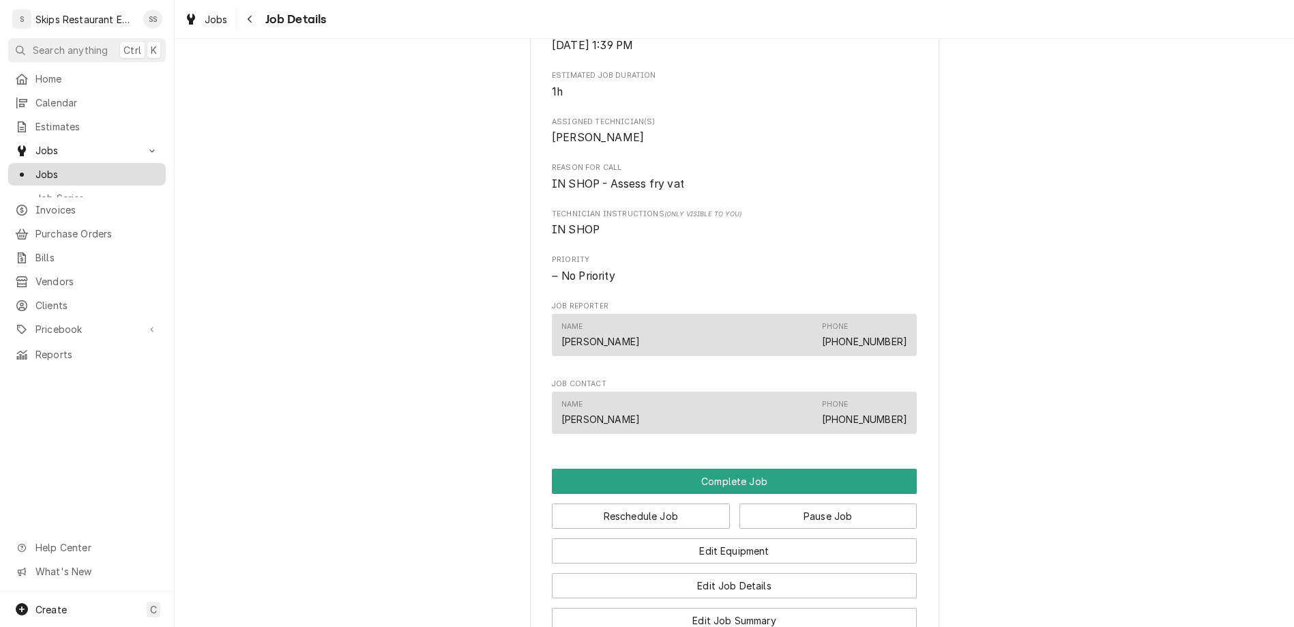
click at [35, 167] on span "Jobs" at bounding box center [96, 174] width 123 height 14
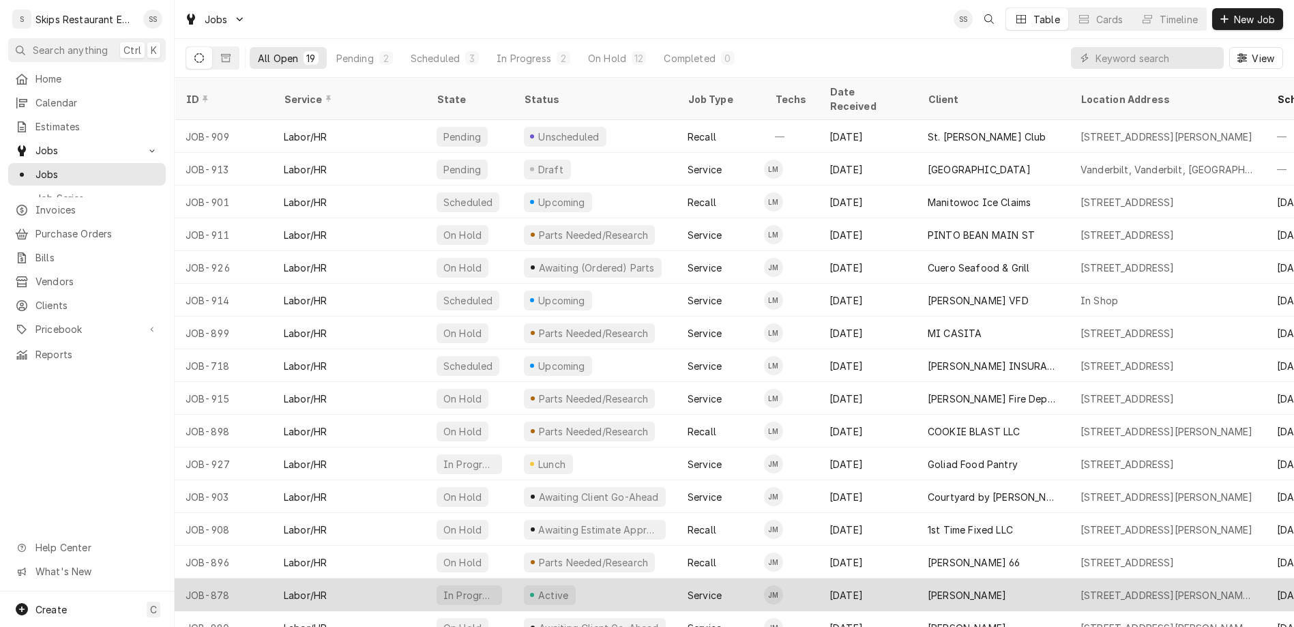
click at [536, 588] on div "Active" at bounding box center [553, 595] width 34 height 14
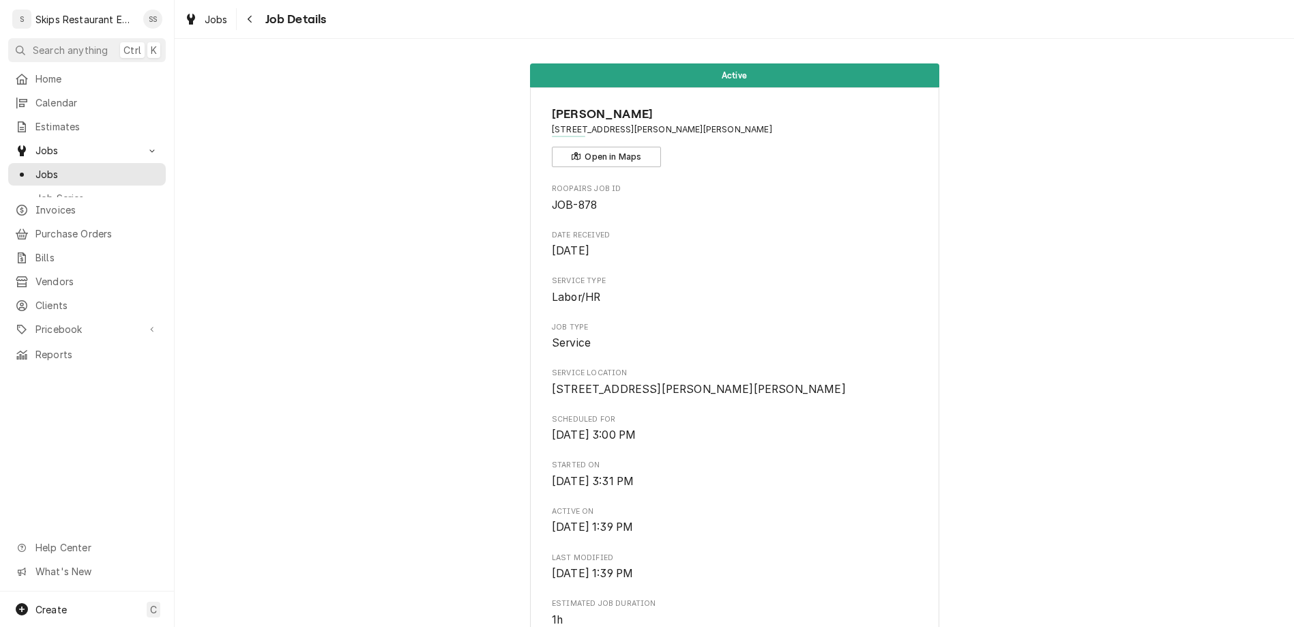
scroll to position [266, 0]
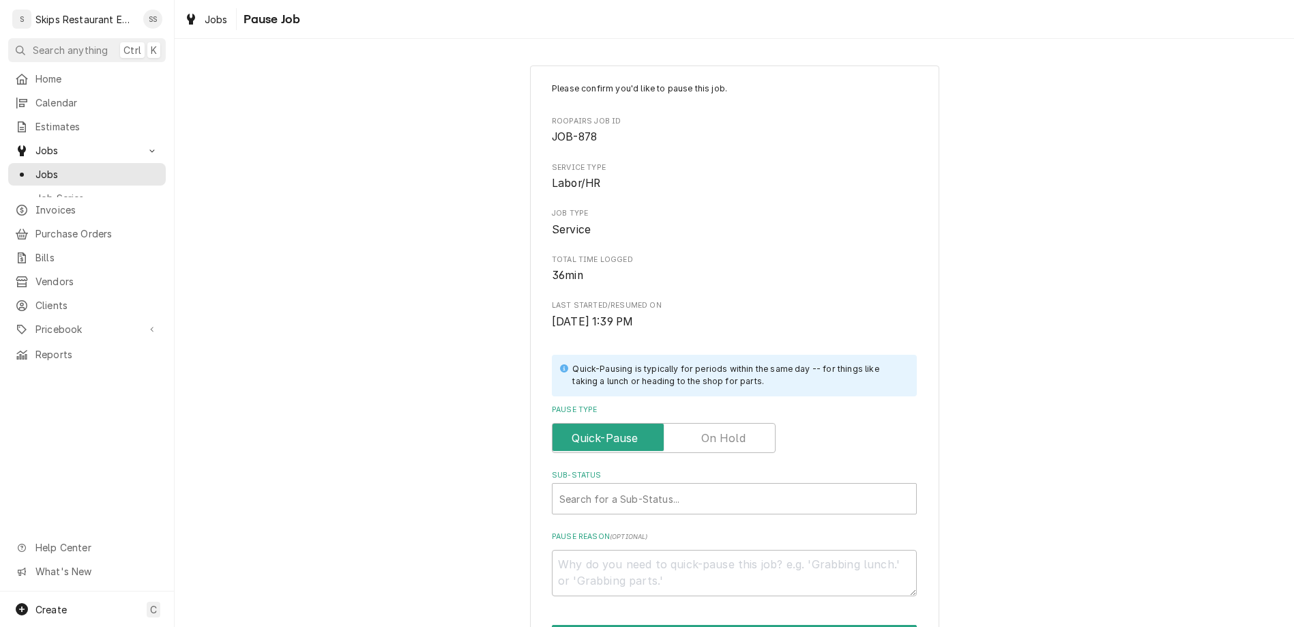
click at [701, 423] on label "Pause Type" at bounding box center [664, 438] width 224 height 30
click at [701, 423] on input "Pause Type" at bounding box center [663, 438] width 211 height 30
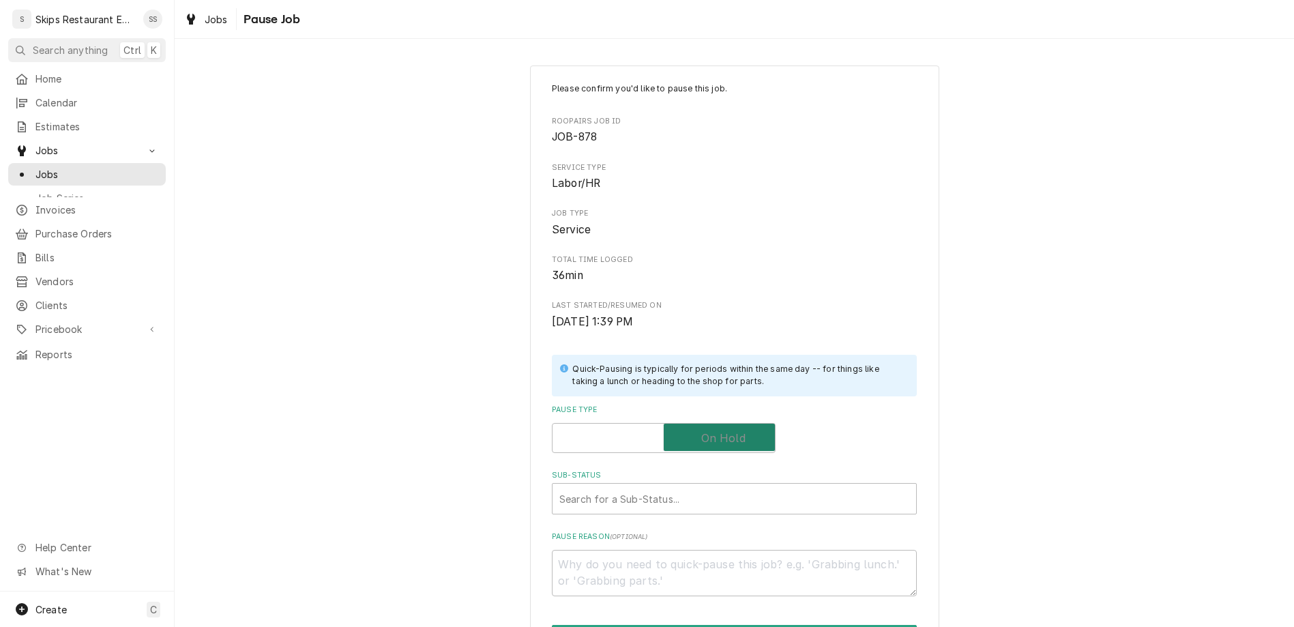
checkbox input "true"
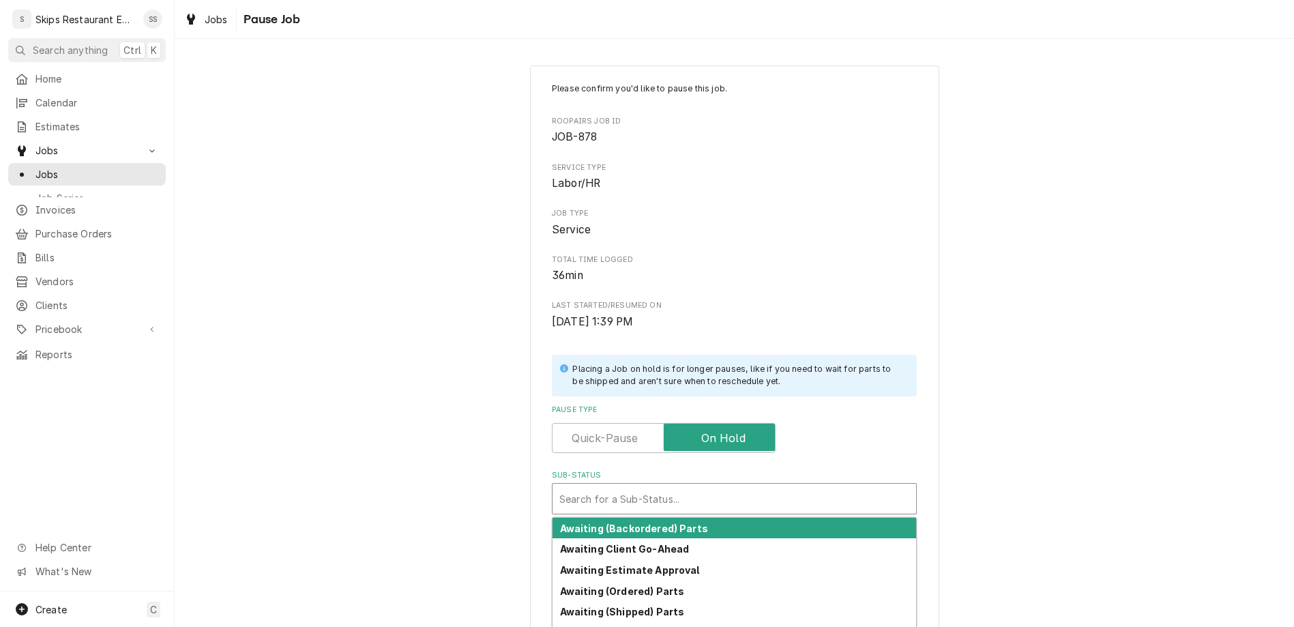
click at [649, 486] on div "Sub-Status" at bounding box center [734, 498] width 350 height 25
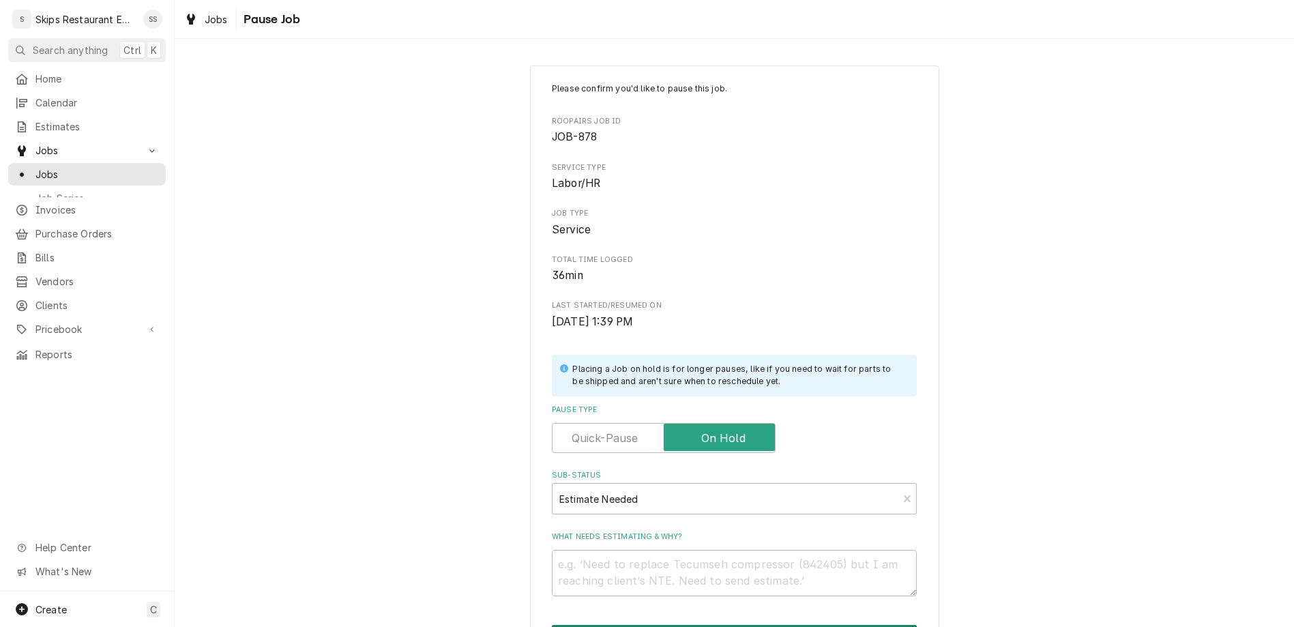
click at [686, 625] on button "Pause" at bounding box center [734, 637] width 365 height 25
click at [649, 550] on textarea "What needs estimating & why?" at bounding box center [734, 573] width 365 height 46
type textarea "x"
type textarea "s"
type textarea "x"
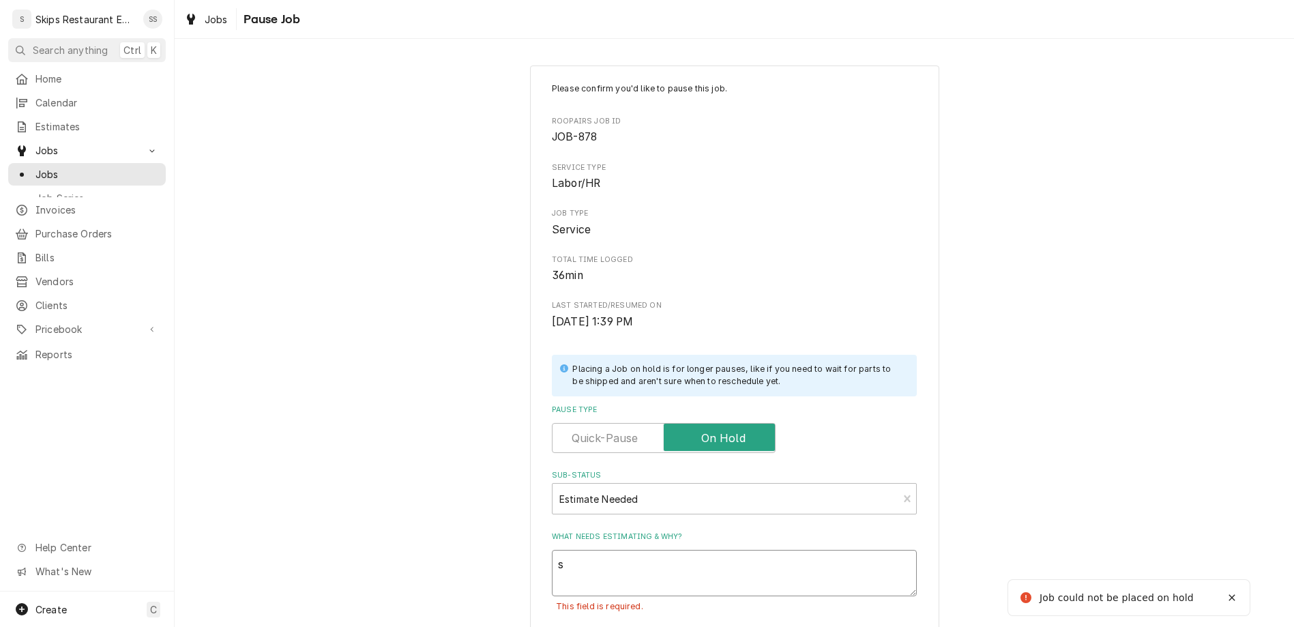
type textarea "st"
type textarea "x"
type textarea "sta"
type textarea "x"
type textarea "star"
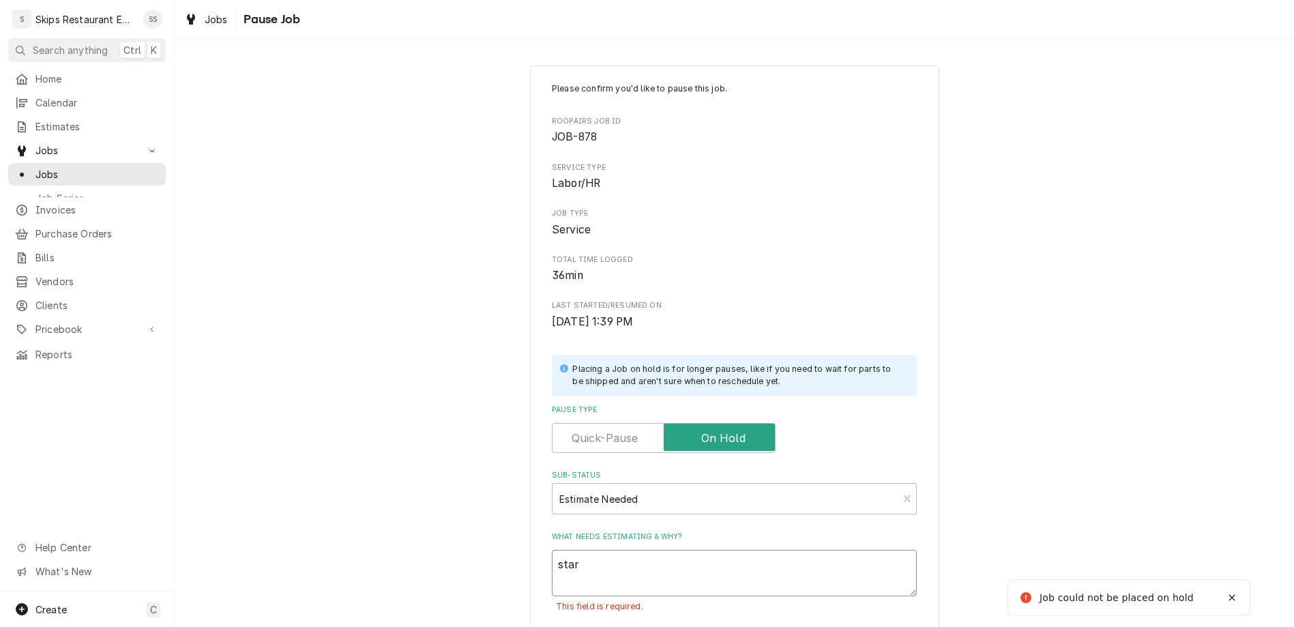
type textarea "x"
type textarea "start"
type textarea "x"
type textarea "start"
type textarea "x"
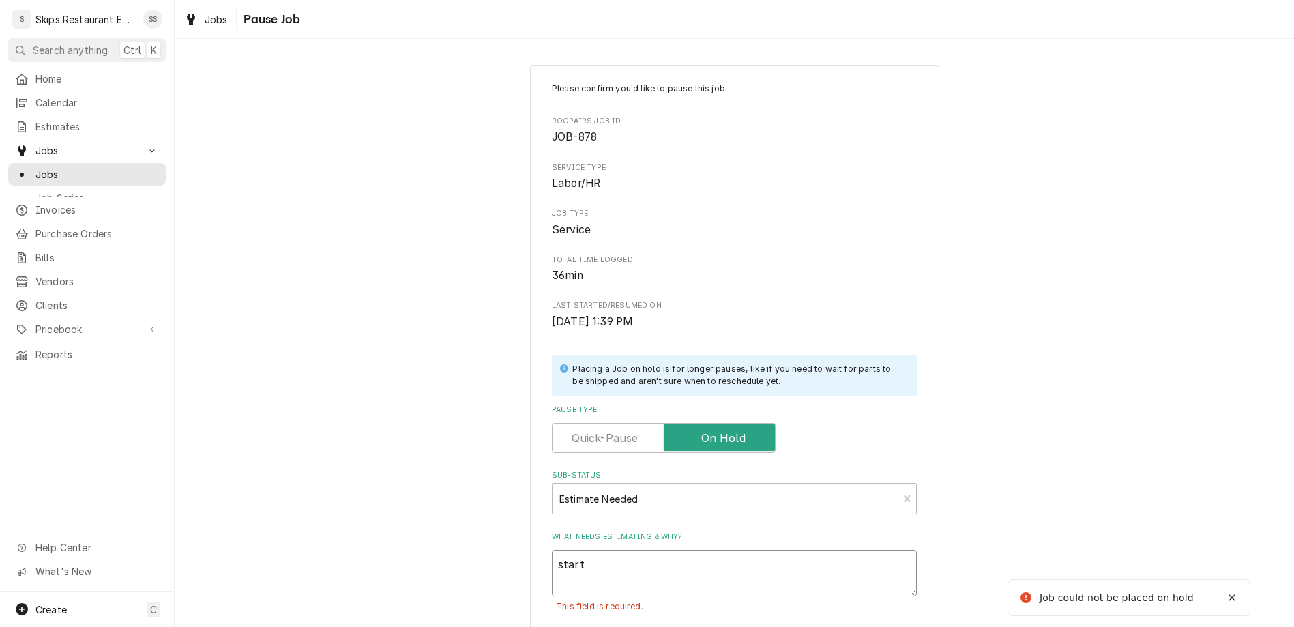
type textarea "start t"
type textarea "x"
type textarea "start to"
type textarea "x"
type textarea "start to"
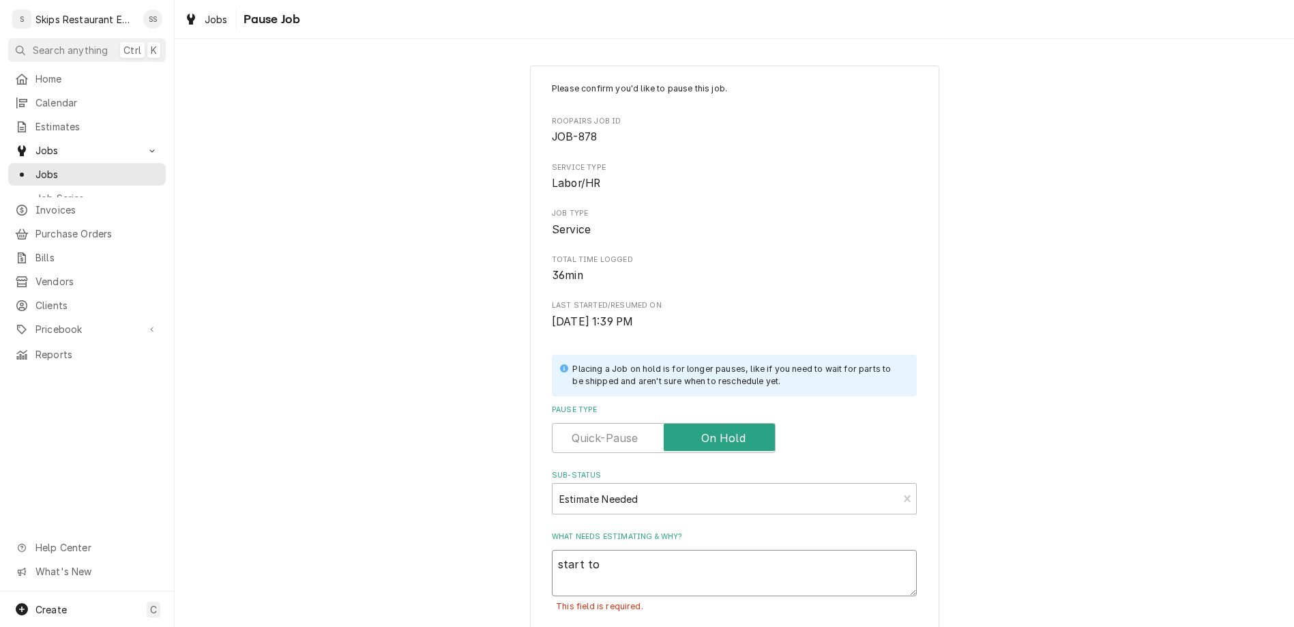
type textarea "x"
type textarea "start to s"
type textarea "x"
type textarea "start to se"
type textarea "x"
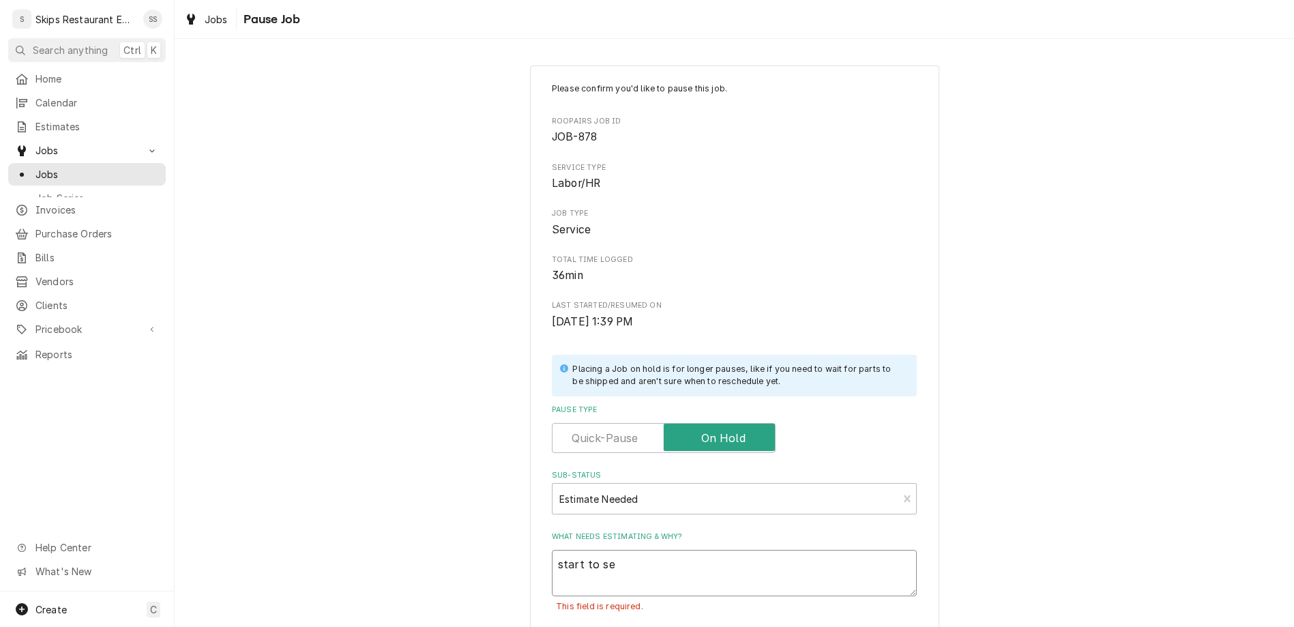
type textarea "start to see"
type textarea "x"
type textarea "start to see"
type textarea "x"
type textarea "start to see w"
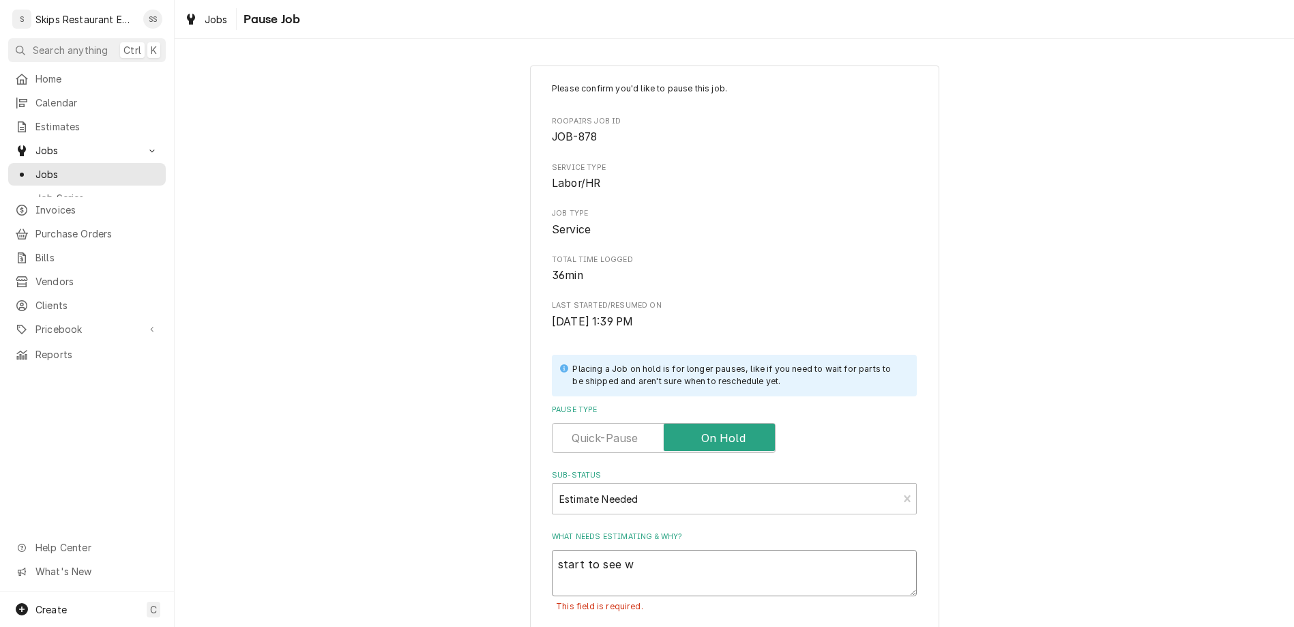
type textarea "x"
type textarea "start to see wh"
type textarea "x"
type textarea "start to see wha"
type textarea "x"
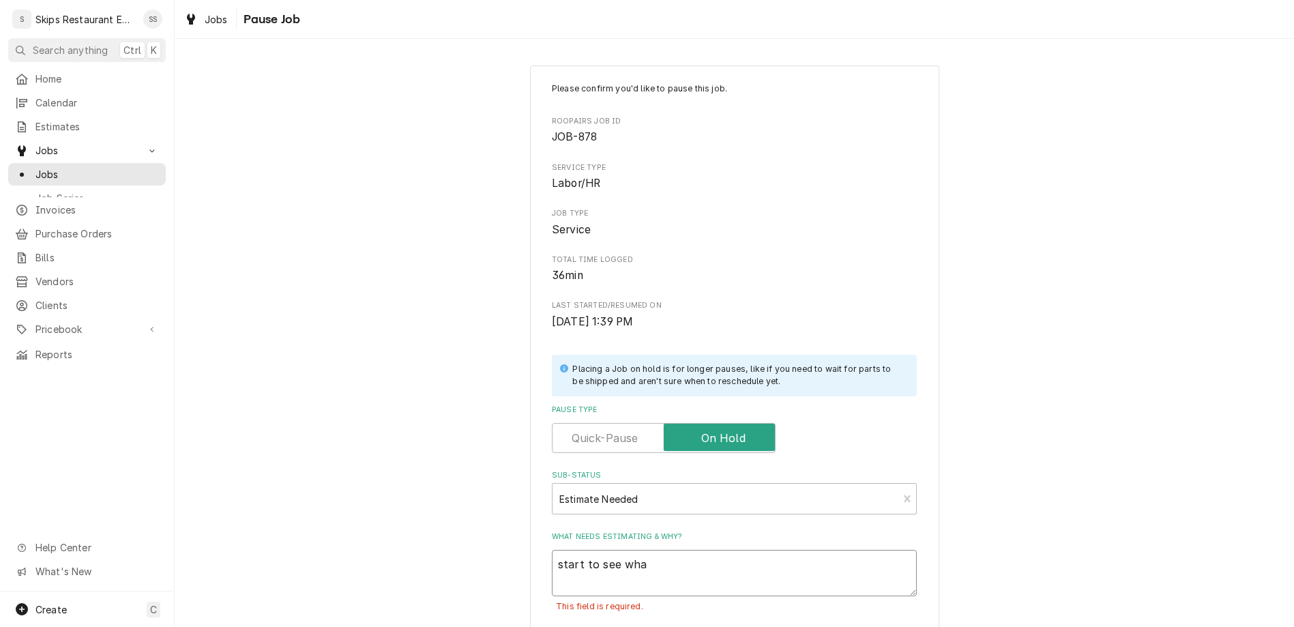
type textarea "start to see what"
type textarea "x"
type textarea "start to see what"
type textarea "x"
type textarea "start to see what d"
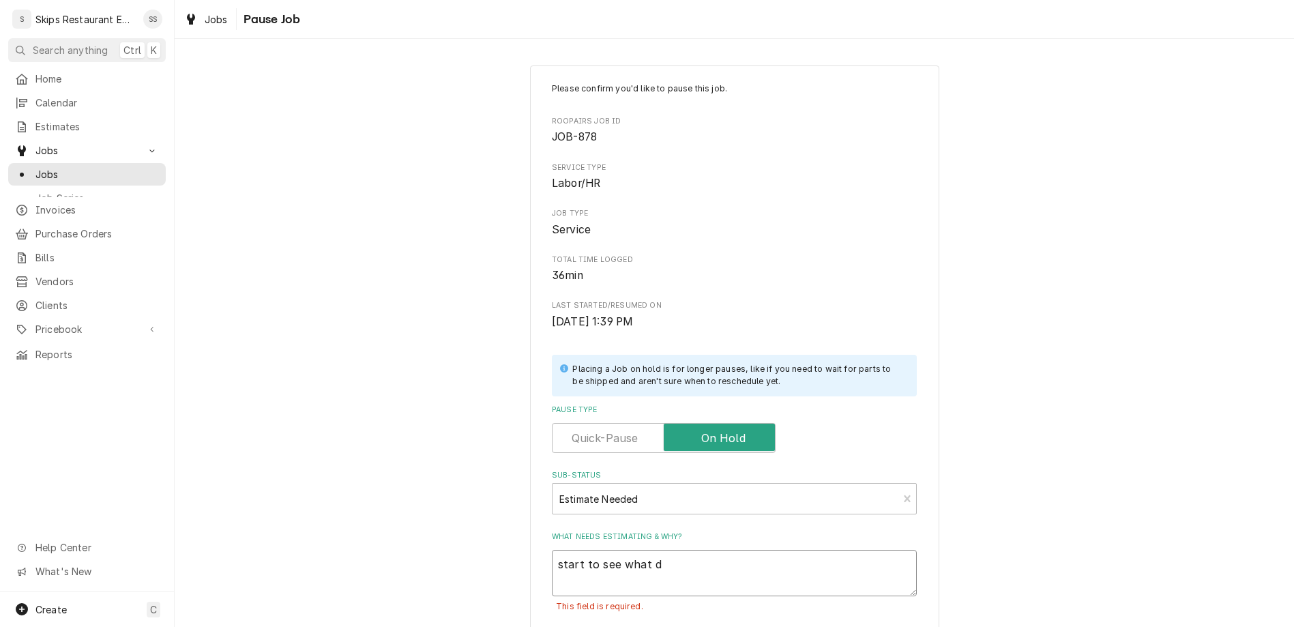
type textarea "x"
type textarea "start to see what do"
type textarea "x"
type textarea "start to see what doe"
type textarea "x"
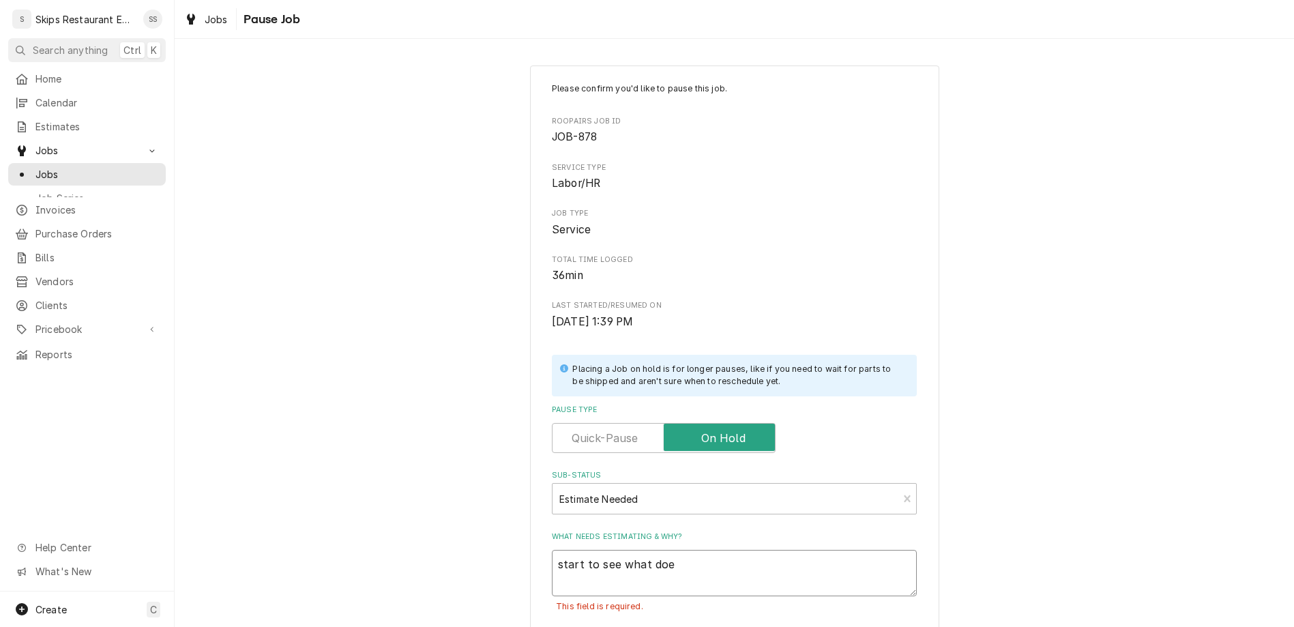
type textarea "start to see what do"
type textarea "x"
type textarea "start to see what d"
type textarea "x"
type textarea "start to see what"
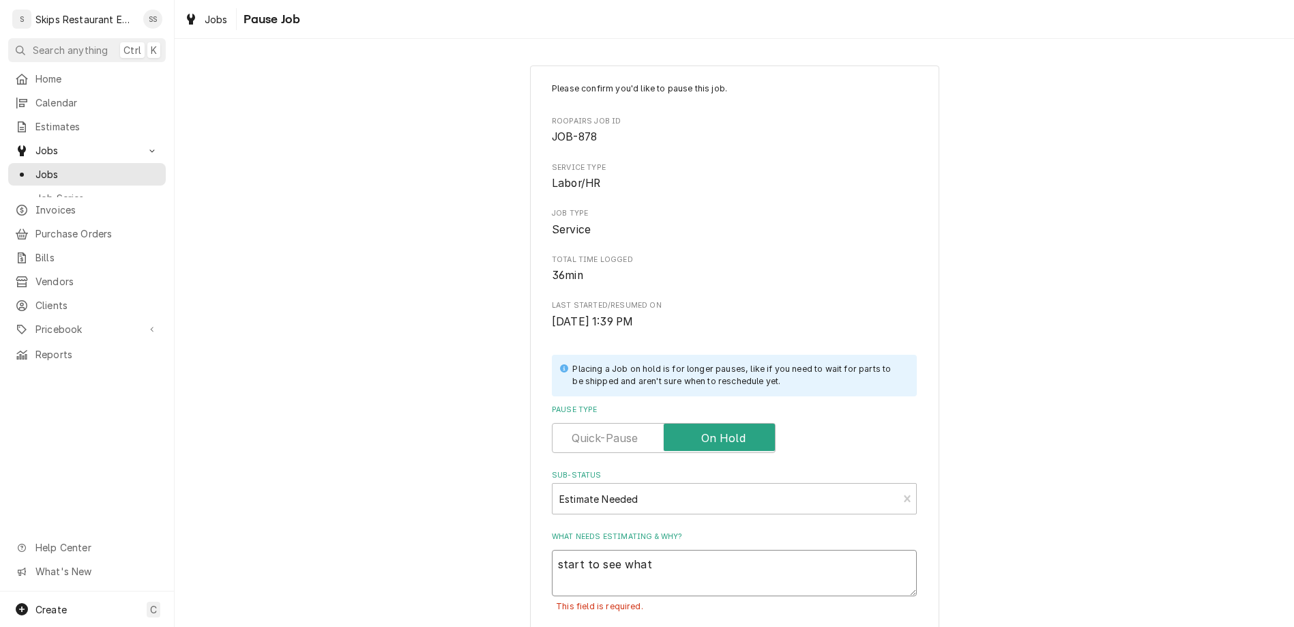
type textarea "x"
type textarea "start to see what n"
type textarea "x"
type textarea "start to see what no"
type textarea "x"
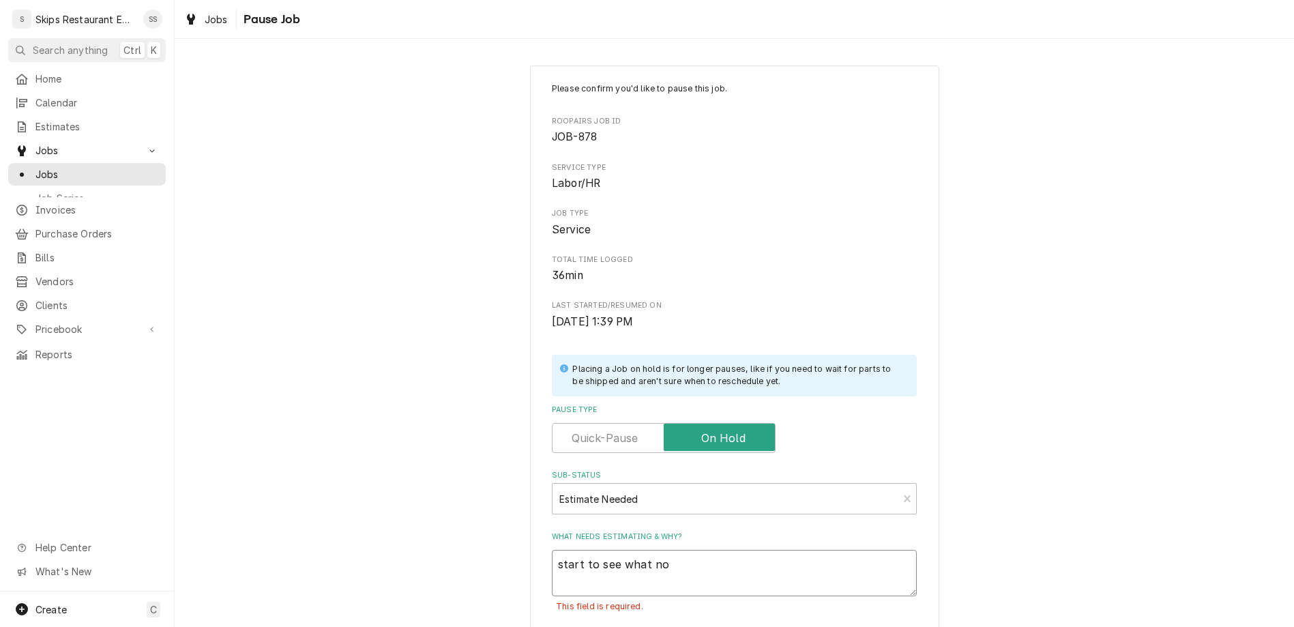
type textarea "start to see what not"
type textarea "x"
type textarea "start to see what note"
type textarea "x"
type textarea "start to see what notes"
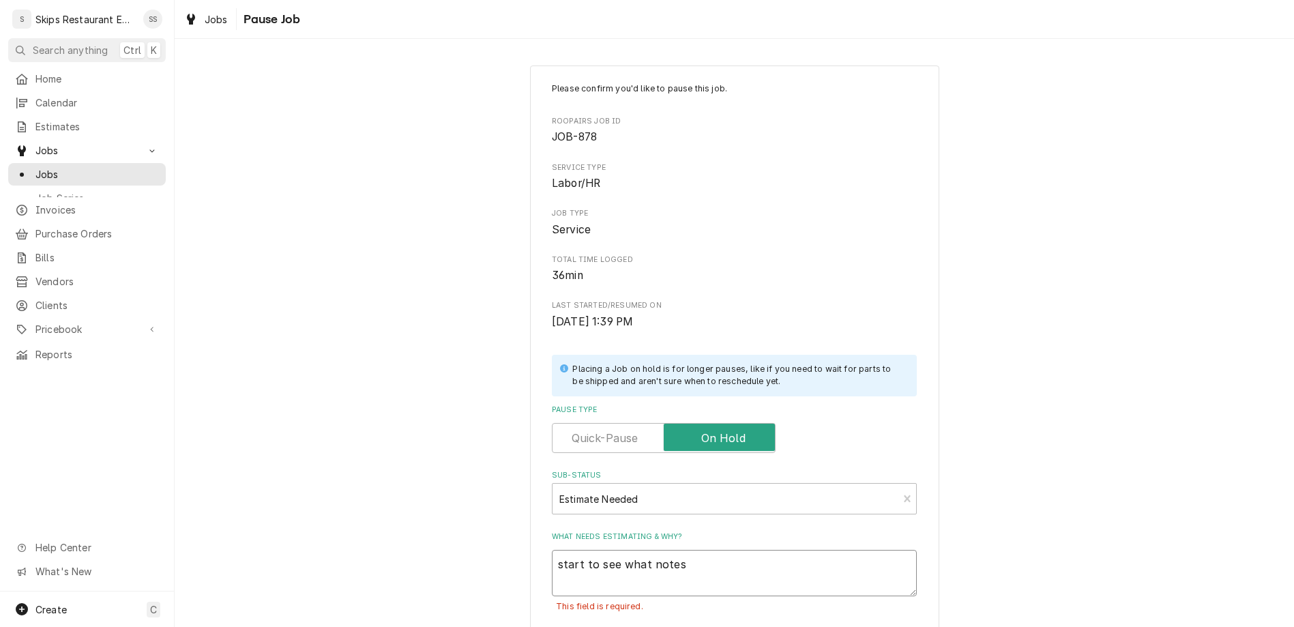
type textarea "x"
type textarea "start to see what notes"
type textarea "x"
type textarea "start to see what notes w"
type textarea "x"
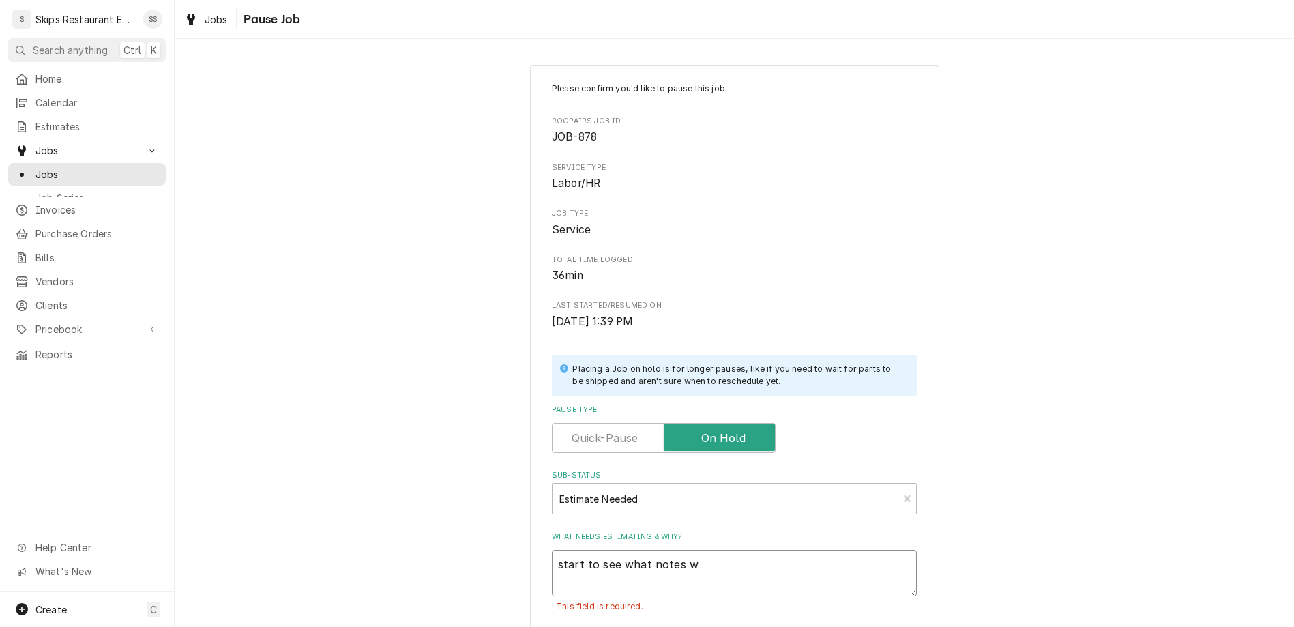
type textarea "start to see what notes we"
type textarea "x"
type textarea "start to see what notes wer"
type textarea "x"
type textarea "start to see what notes were"
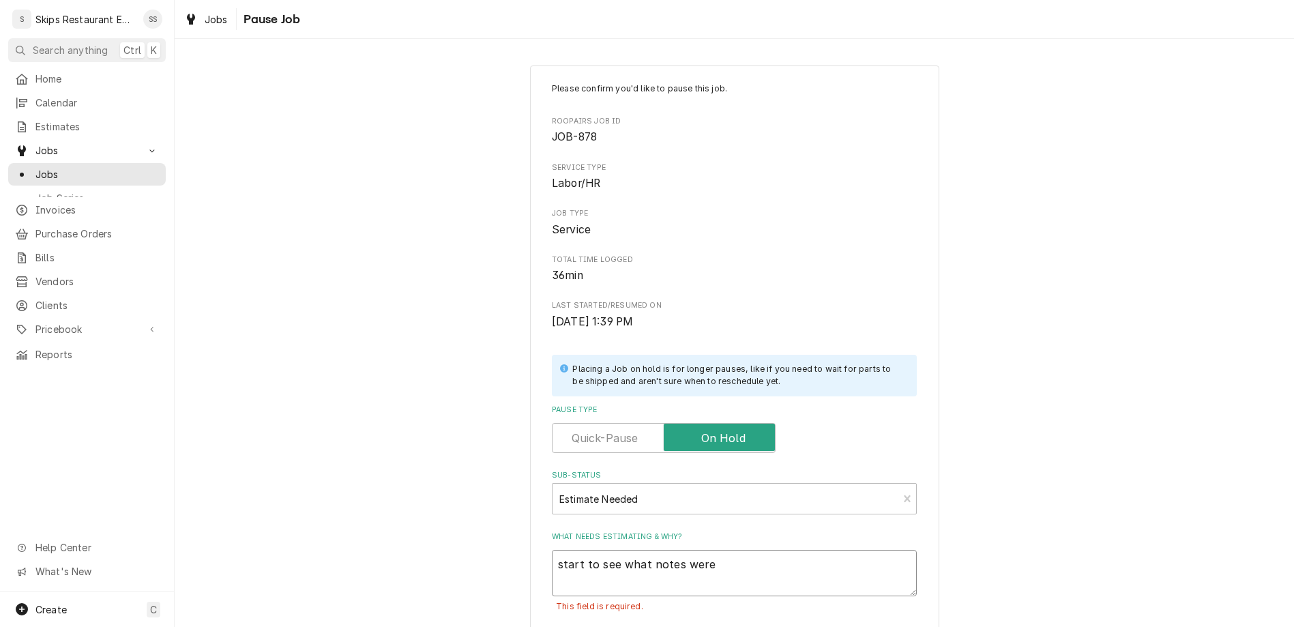
type textarea "x"
type textarea "start to see what notes were"
type textarea "x"
type textarea "start to see what notes were h"
type textarea "x"
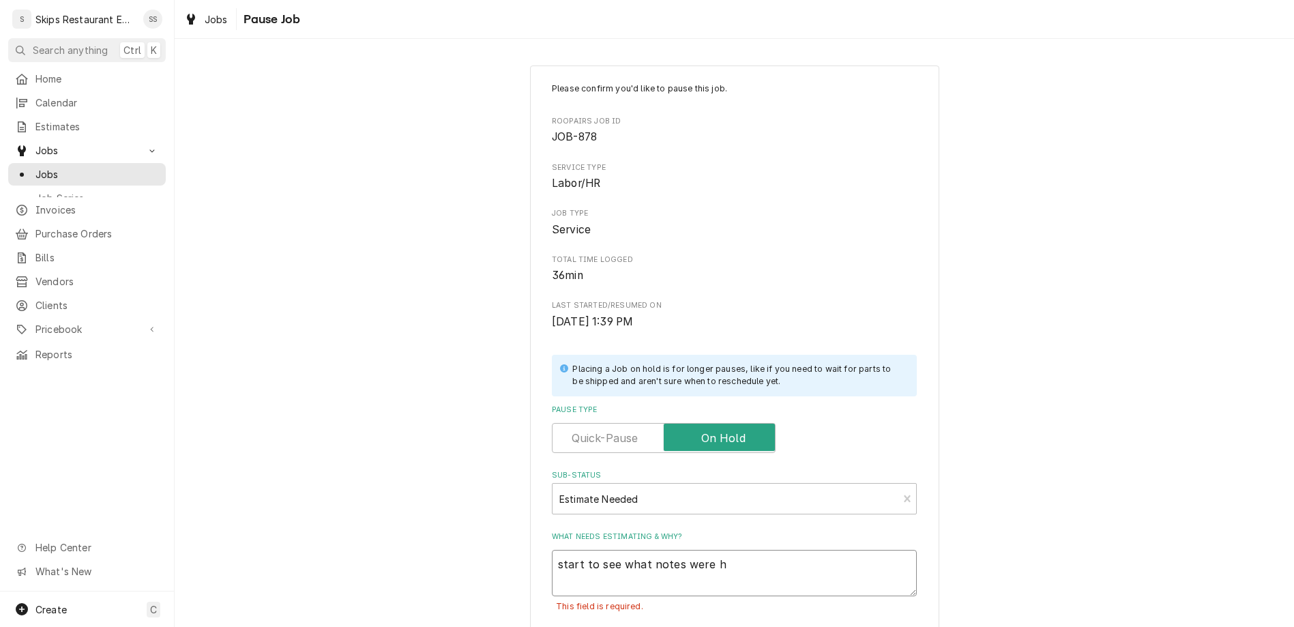
type textarea "start to see what notes were he"
type textarea "x"
type textarea "start to see what notes were her"
type textarea "x"
type textarea "start to see what notes were here"
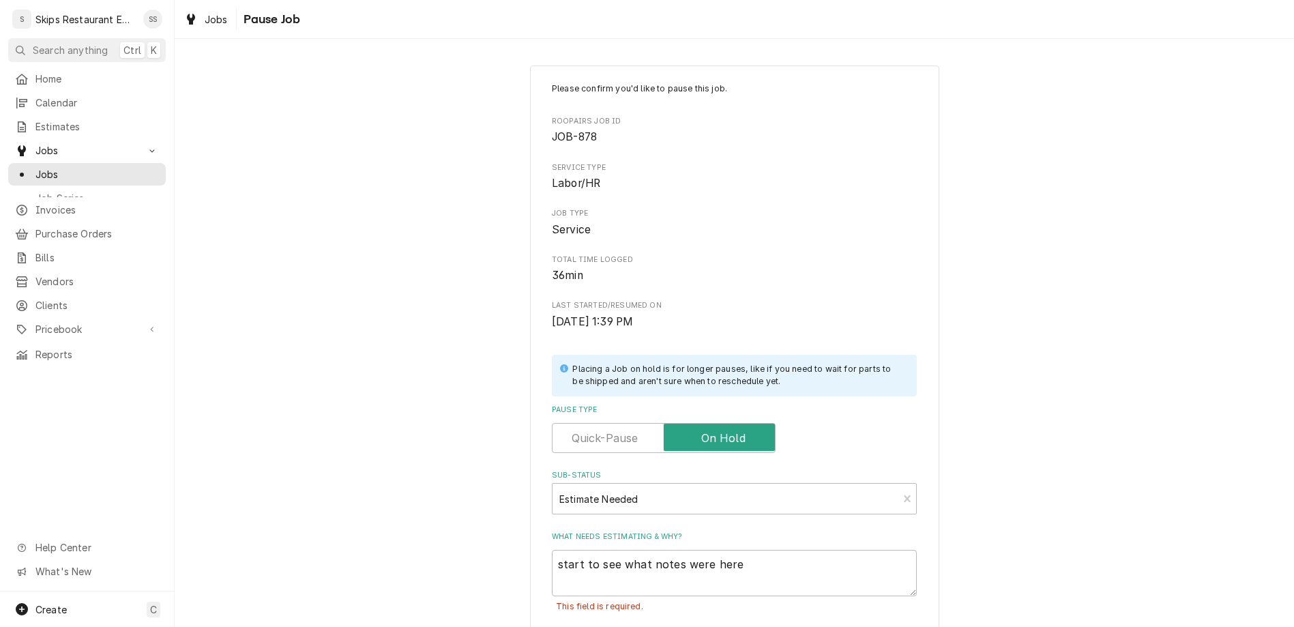
type textarea "x"
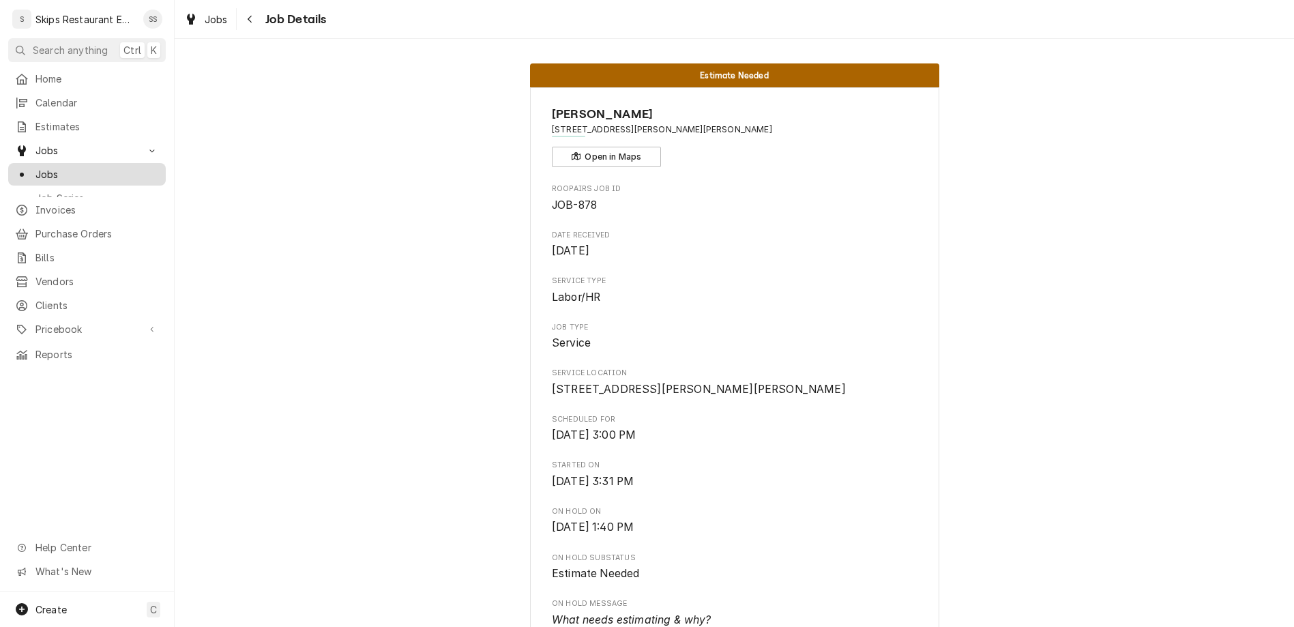
click at [35, 167] on span "Jobs" at bounding box center [96, 174] width 123 height 14
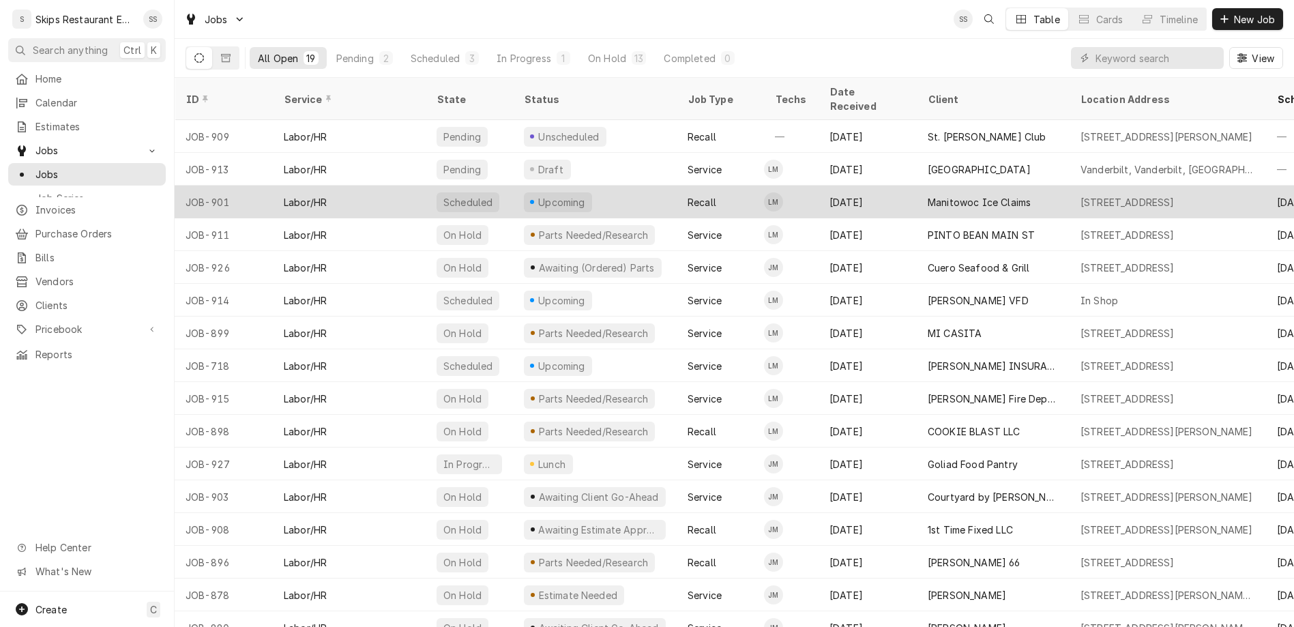
click at [928, 195] on div "Manitowoc Ice Claims" at bounding box center [979, 202] width 103 height 14
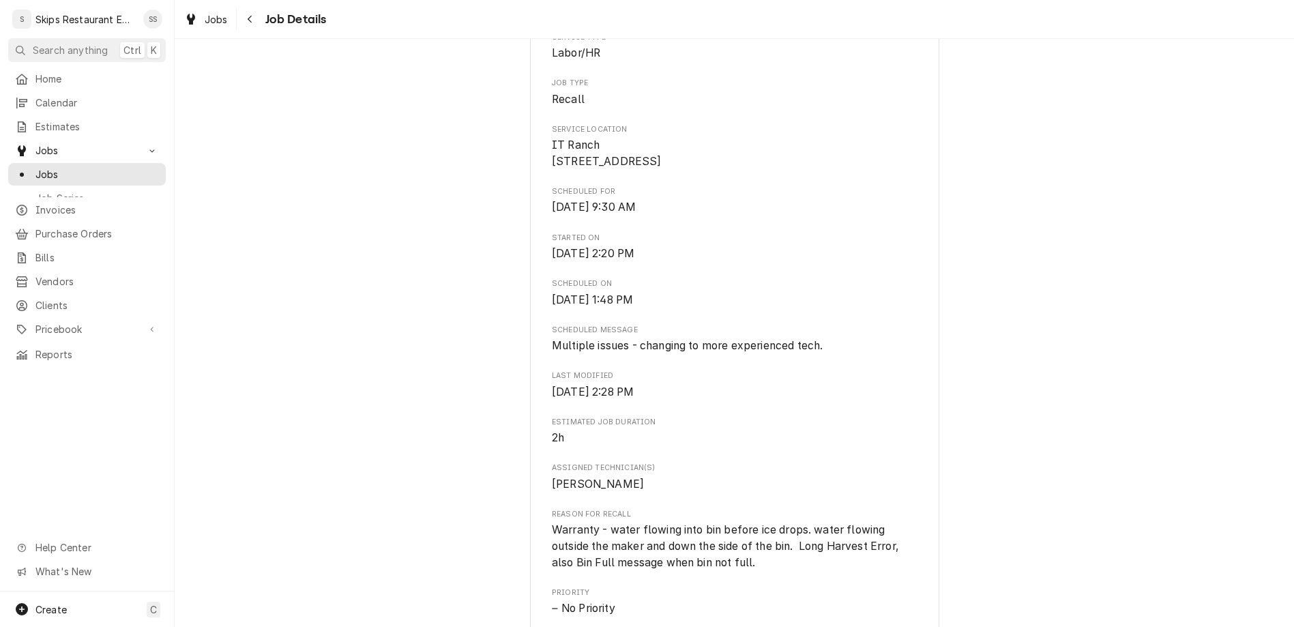
scroll to position [372, 0]
